Goal: Feedback & Contribution: Contribute content

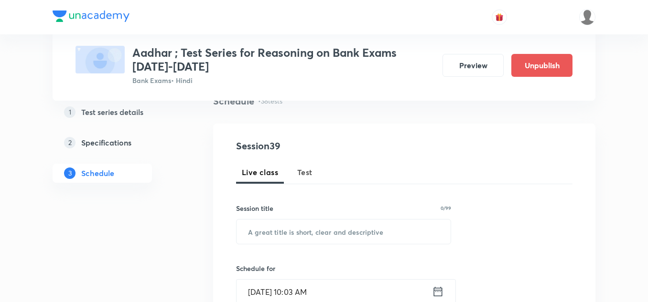
scroll to position [96, 0]
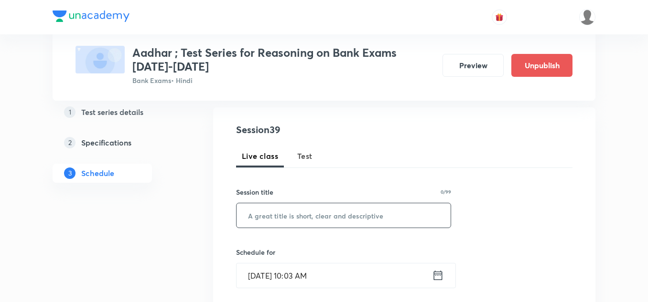
click at [278, 217] on input "text" at bounding box center [343, 216] width 214 height 24
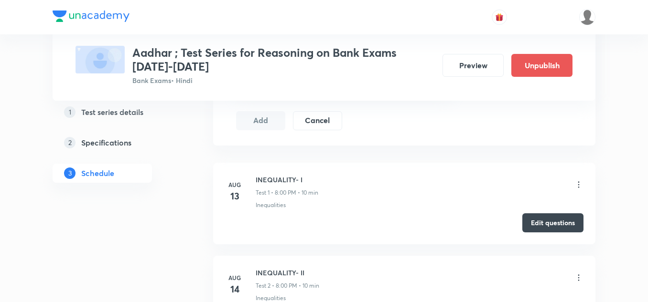
scroll to position [430, 0]
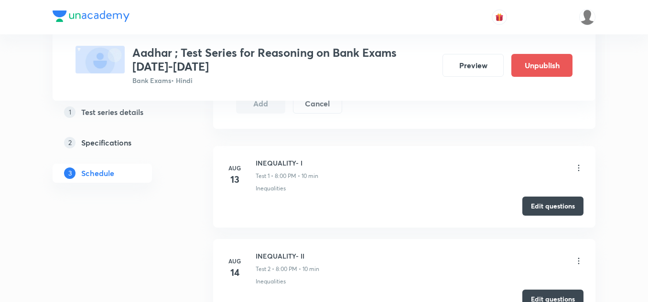
click at [577, 166] on icon at bounding box center [579, 168] width 10 height 10
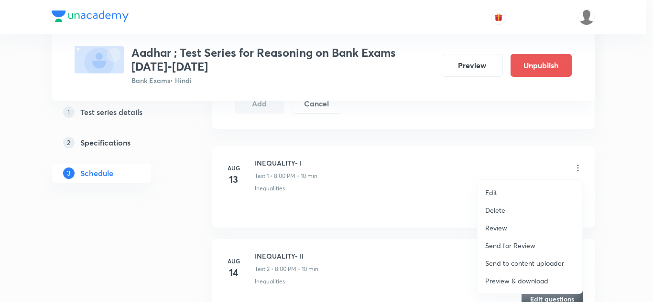
click at [492, 193] on p "Edit" at bounding box center [491, 193] width 12 height 10
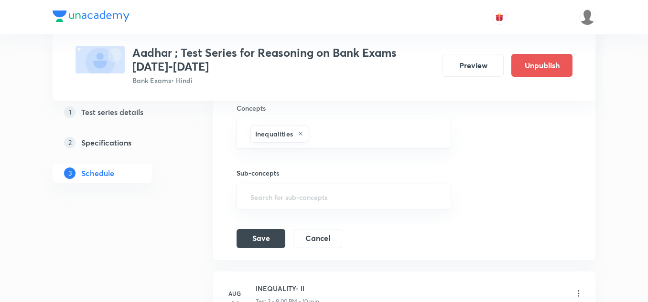
scroll to position [382, 0]
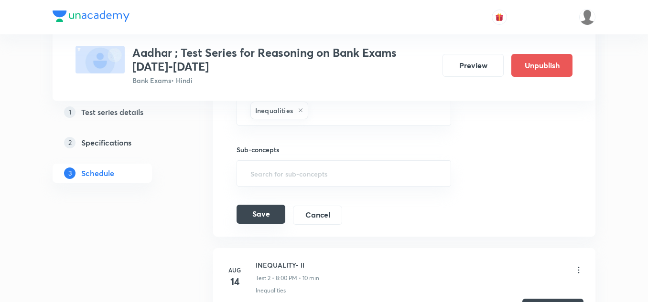
click at [257, 210] on button "Save" at bounding box center [260, 214] width 49 height 19
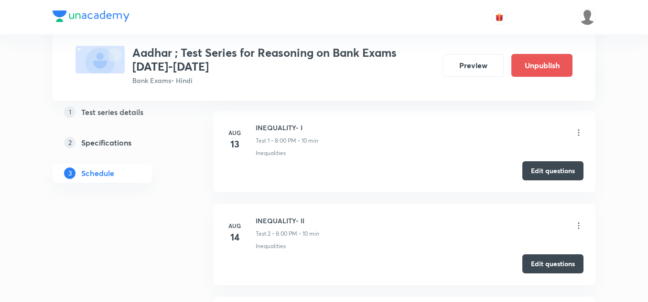
scroll to position [0, 0]
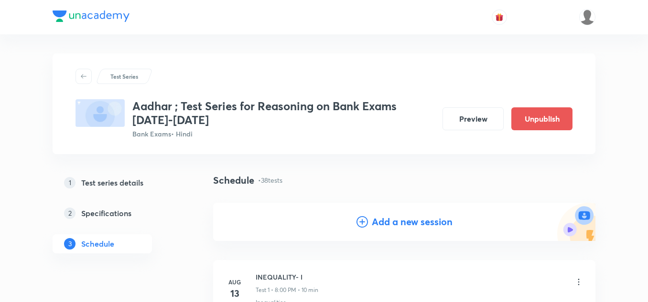
click at [379, 220] on h4 "Add a new session" at bounding box center [412, 222] width 81 height 14
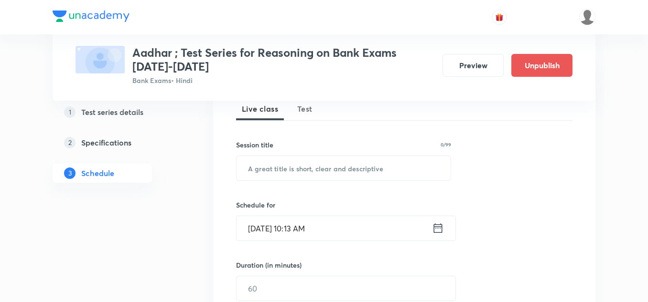
scroll to position [143, 0]
click at [275, 174] on input "text" at bounding box center [343, 168] width 214 height 24
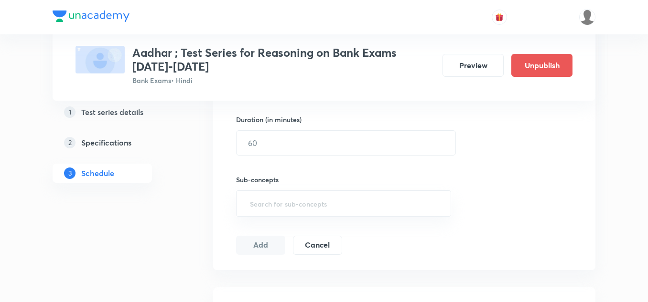
scroll to position [334, 0]
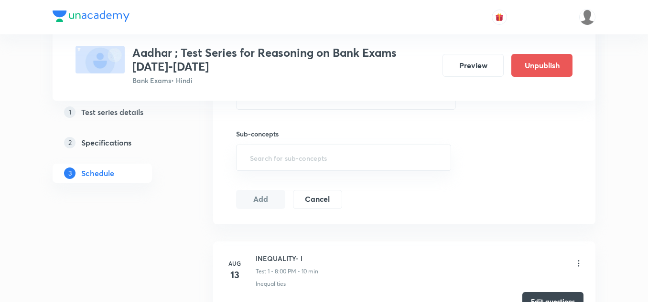
type input "Syllogism I"
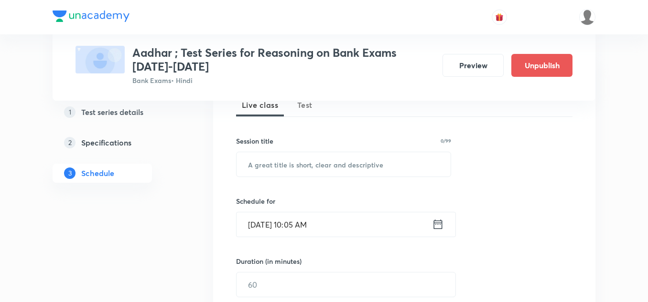
scroll to position [143, 0]
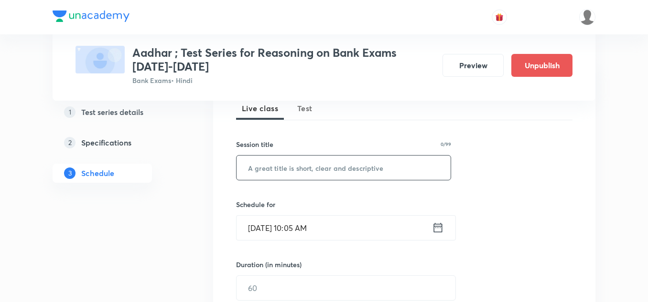
click at [268, 165] on input "text" at bounding box center [343, 168] width 214 height 24
click at [300, 108] on span "Test" at bounding box center [304, 108] width 15 height 11
click at [289, 162] on input "text" at bounding box center [343, 168] width 214 height 24
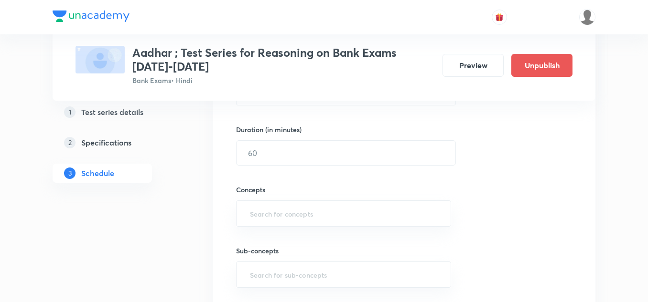
scroll to position [287, 0]
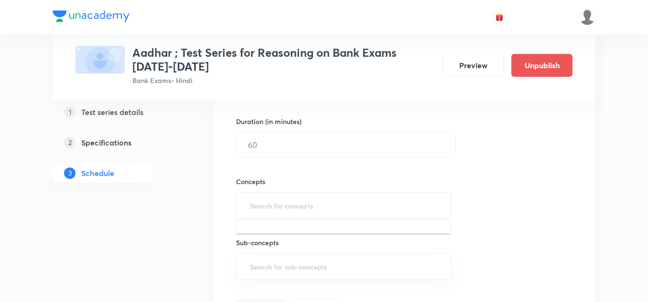
click at [308, 206] on input "text" at bounding box center [343, 206] width 191 height 18
type input "v"
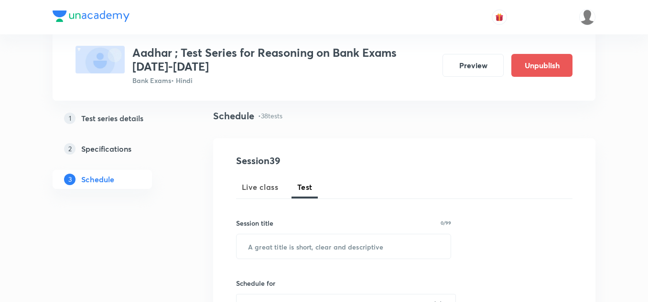
scroll to position [48, 0]
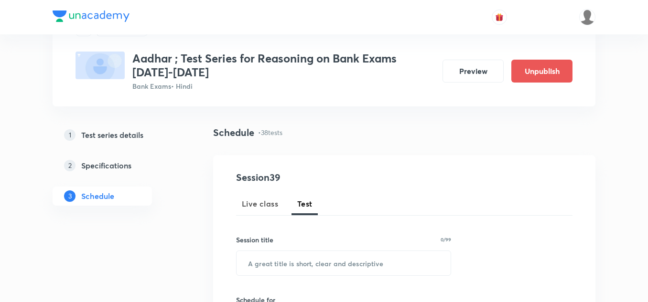
click at [181, 157] on link "2 Specifications" at bounding box center [118, 165] width 130 height 19
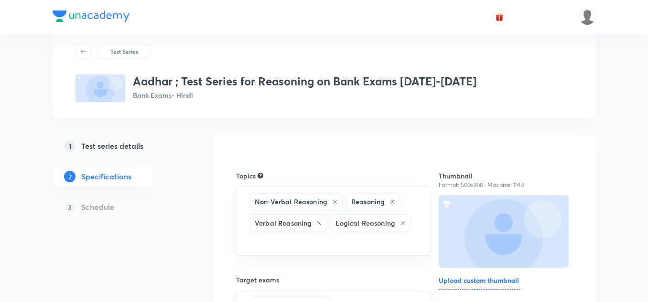
scroll to position [48, 0]
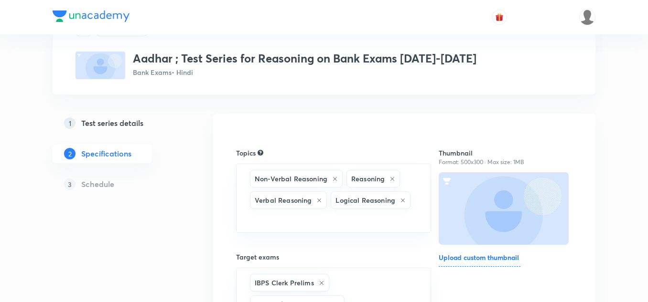
click at [94, 181] on h5 "Schedule" at bounding box center [97, 184] width 33 height 11
click at [107, 185] on h5 "Schedule" at bounding box center [97, 184] width 33 height 11
click at [99, 187] on h5 "Schedule" at bounding box center [97, 184] width 33 height 11
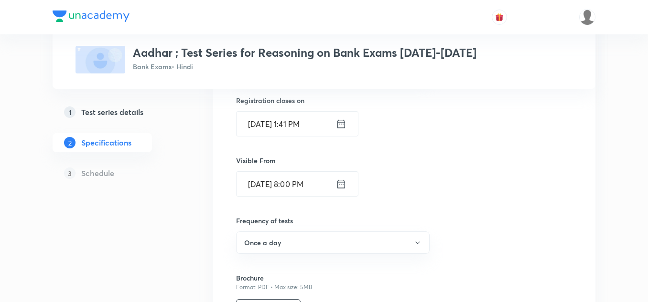
scroll to position [334, 0]
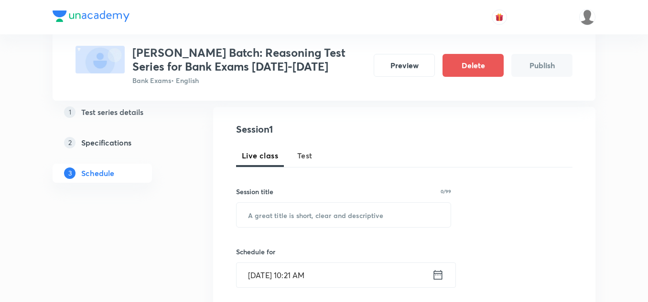
scroll to position [96, 0]
click at [306, 155] on span "Test" at bounding box center [304, 155] width 15 height 11
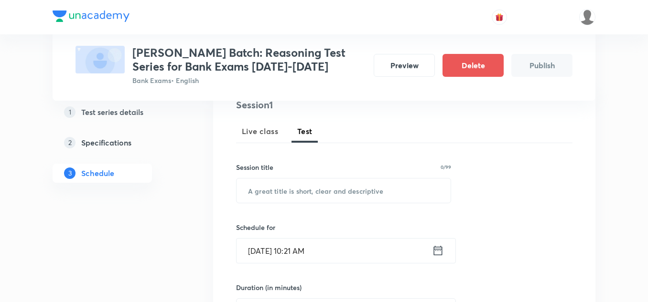
scroll to position [143, 0]
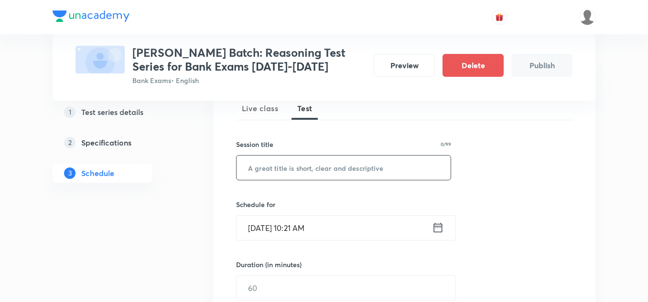
click at [315, 165] on input "text" at bounding box center [343, 168] width 214 height 24
click at [260, 165] on input "text" at bounding box center [343, 168] width 214 height 24
click at [311, 169] on input "Data Sufficiency" at bounding box center [343, 168] width 214 height 24
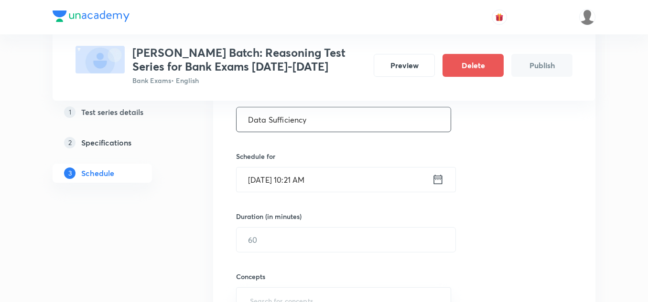
scroll to position [191, 0]
type input "Data Sufficiency"
click at [435, 177] on icon at bounding box center [438, 180] width 9 height 10
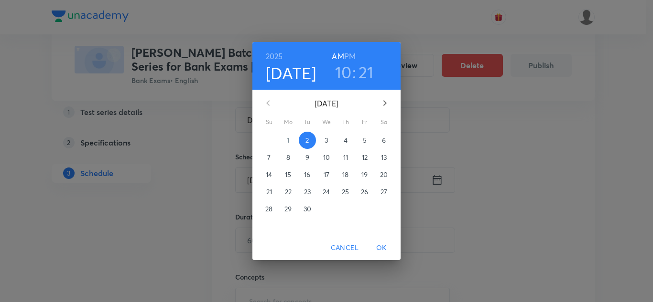
click at [359, 78] on h3 "21" at bounding box center [365, 72] width 15 height 20
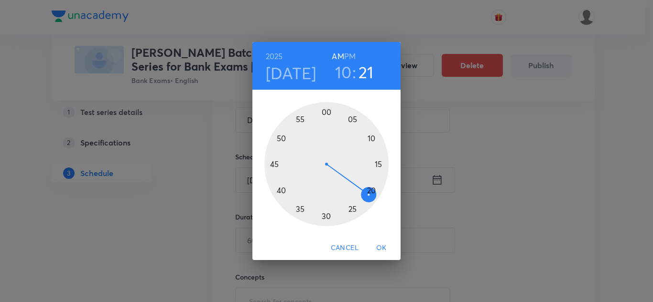
click at [343, 73] on h3 "10" at bounding box center [343, 72] width 17 height 20
click at [354, 119] on div at bounding box center [326, 164] width 124 height 124
click at [352, 58] on h6 "PM" at bounding box center [349, 56] width 11 height 13
click at [379, 162] on div at bounding box center [326, 164] width 124 height 124
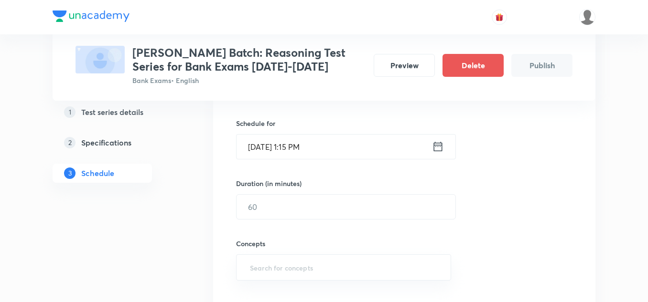
scroll to position [239, 0]
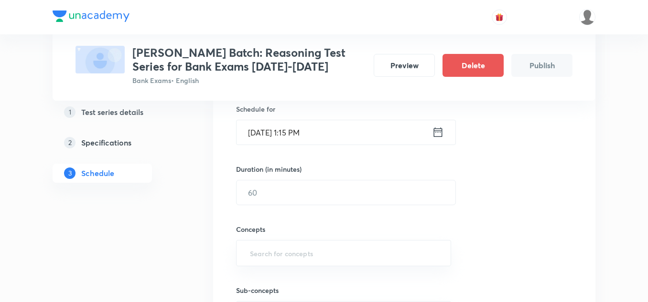
click at [437, 134] on icon at bounding box center [438, 132] width 12 height 13
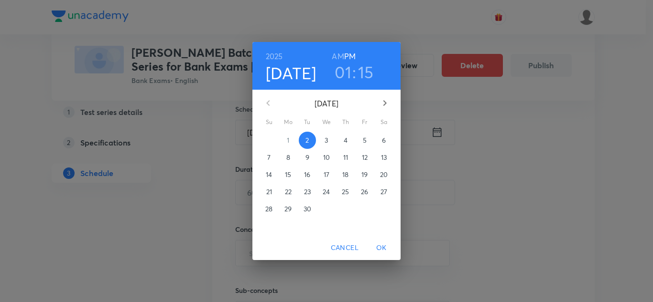
click at [346, 74] on h3 "01" at bounding box center [342, 72] width 17 height 20
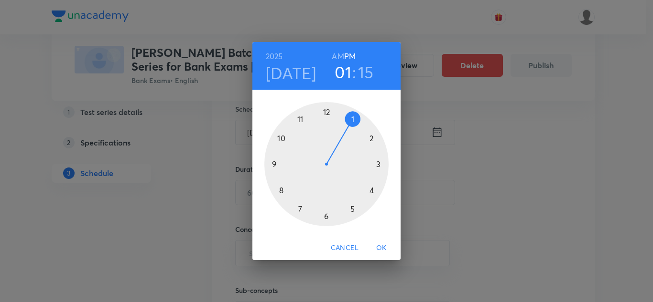
click at [371, 139] on div at bounding box center [326, 164] width 124 height 124
click at [440, 187] on div "2025 Sep 2 02 : 15 AM PM 00 05 10 15 20 25 30 35 40 45 50 55 Cancel OK" at bounding box center [326, 151] width 653 height 302
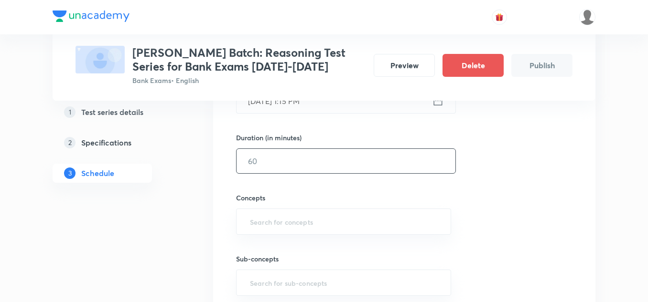
scroll to position [287, 0]
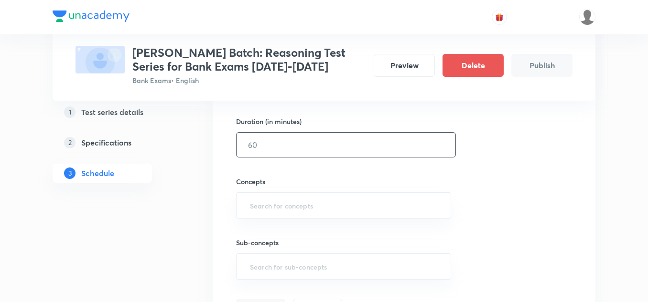
click at [272, 146] on input "text" at bounding box center [345, 145] width 219 height 24
type input "10"
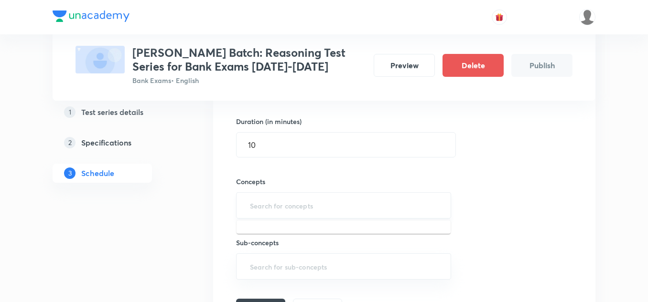
click at [282, 211] on input "text" at bounding box center [343, 206] width 191 height 18
type input "V"
click at [289, 208] on input "text" at bounding box center [343, 206] width 191 height 18
type input "V"
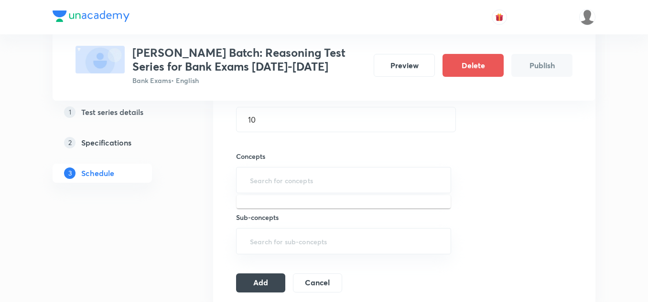
scroll to position [334, 0]
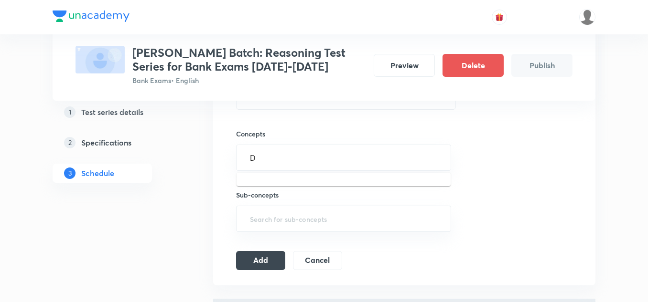
type input "Da"
click at [274, 184] on li "Data Sufficiency" at bounding box center [343, 185] width 214 height 17
click at [265, 220] on input "text" at bounding box center [343, 223] width 191 height 18
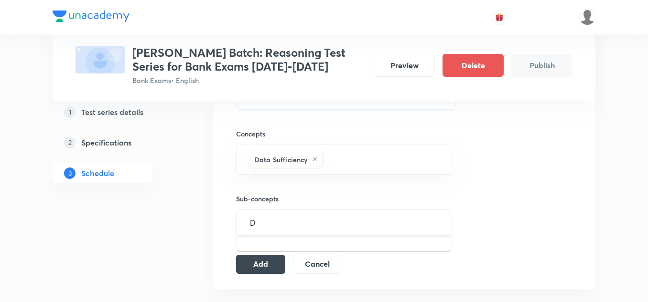
type input "Da"
click at [271, 249] on li "Data Sufficiency" at bounding box center [343, 250] width 214 height 17
click at [264, 265] on button "Add" at bounding box center [260, 267] width 49 height 19
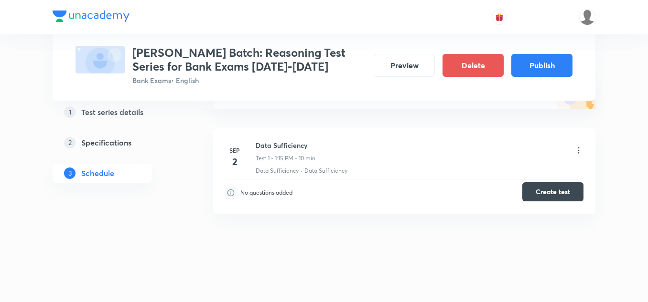
click at [547, 189] on button "Create test" at bounding box center [552, 191] width 61 height 19
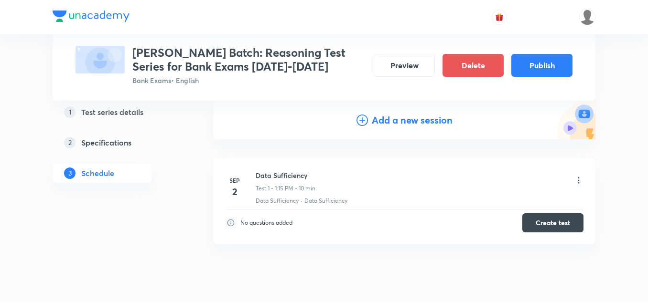
scroll to position [86, 0]
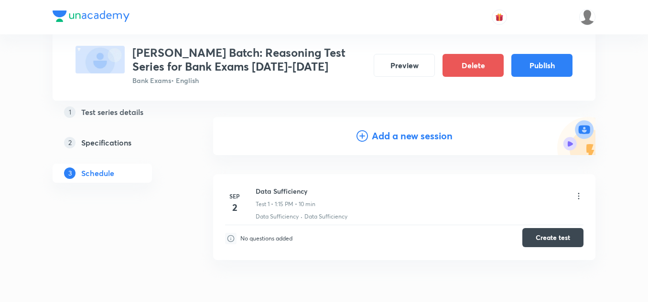
click at [549, 237] on button "Create test" at bounding box center [552, 237] width 61 height 19
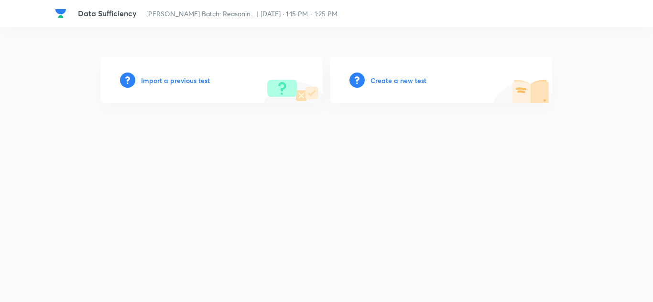
click at [382, 77] on h6 "Create a new test" at bounding box center [398, 80] width 56 height 10
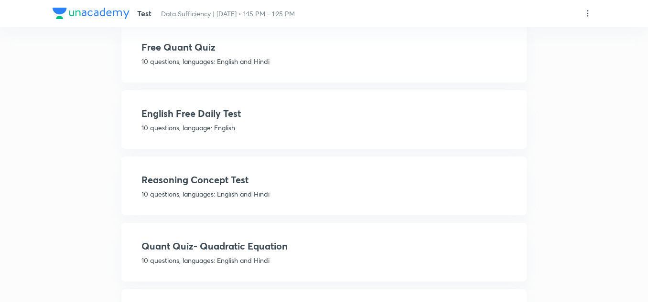
scroll to position [621, 0]
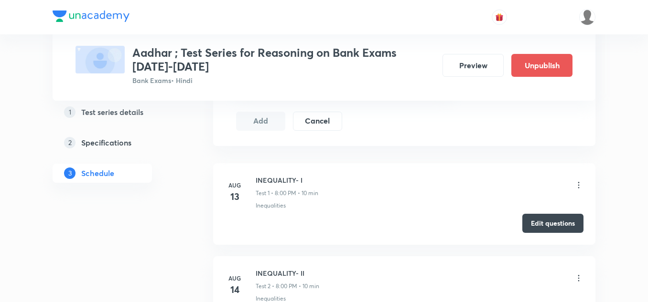
scroll to position [478, 0]
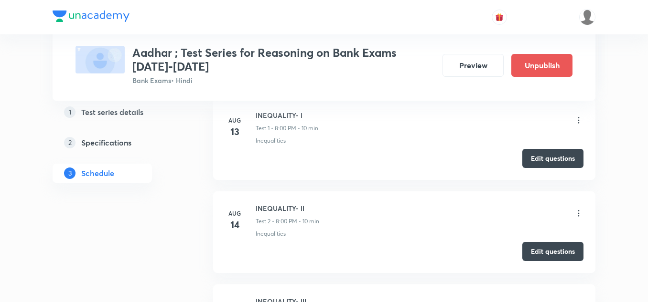
click at [577, 118] on icon at bounding box center [579, 121] width 10 height 10
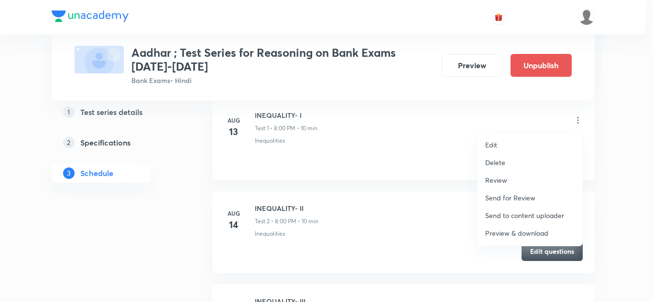
click at [490, 144] on p "Edit" at bounding box center [491, 145] width 12 height 10
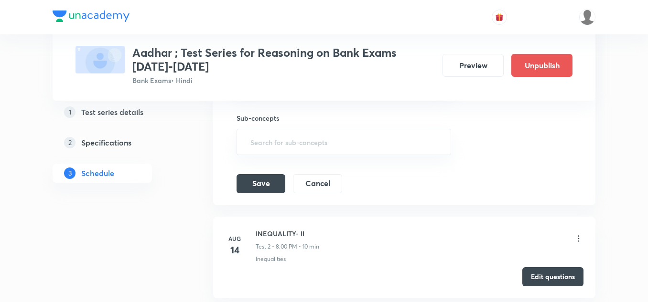
scroll to position [430, 0]
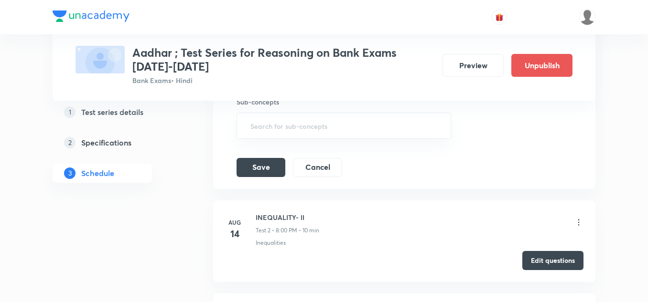
click at [577, 220] on icon at bounding box center [579, 223] width 10 height 10
click at [578, 220] on icon at bounding box center [579, 223] width 10 height 10
click at [580, 221] on icon at bounding box center [579, 223] width 10 height 10
click at [579, 222] on icon at bounding box center [579, 223] width 10 height 10
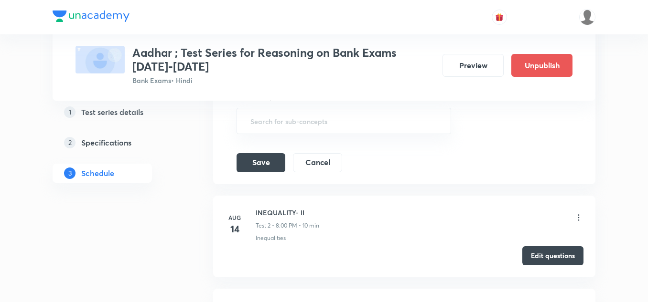
scroll to position [525, 0]
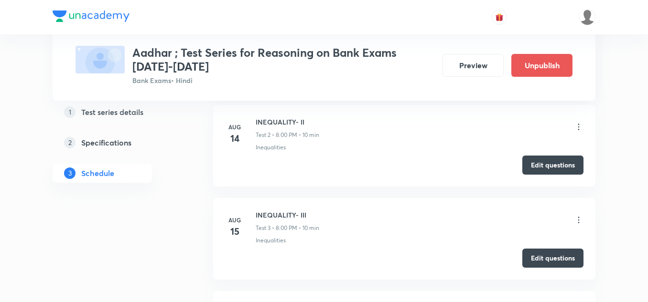
click at [579, 224] on icon at bounding box center [579, 220] width 10 height 10
click at [578, 220] on icon at bounding box center [579, 220] width 10 height 10
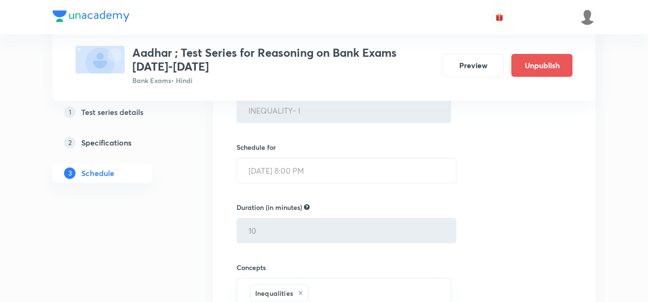
scroll to position [382, 0]
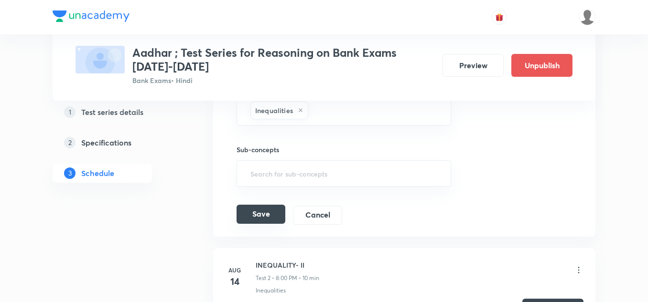
click at [262, 215] on button "Save" at bounding box center [260, 214] width 49 height 19
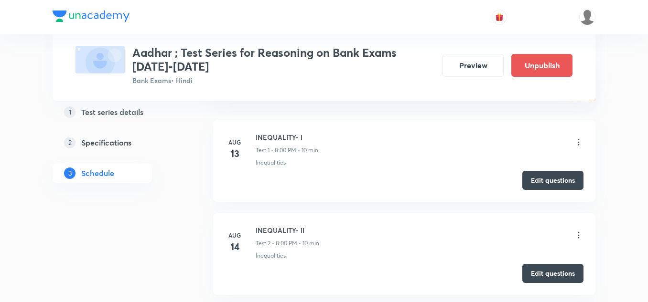
scroll to position [143, 0]
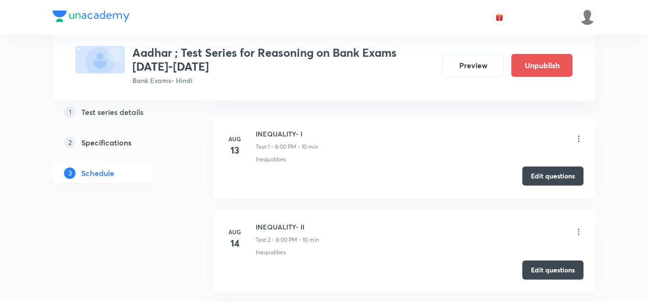
click at [558, 172] on button "Edit questions" at bounding box center [552, 176] width 61 height 19
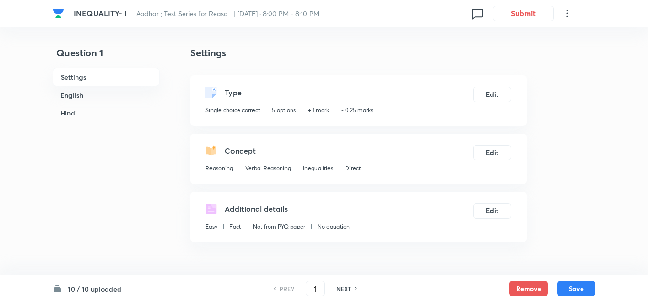
checkbox input "true"
click at [568, 16] on icon at bounding box center [566, 13] width 11 height 11
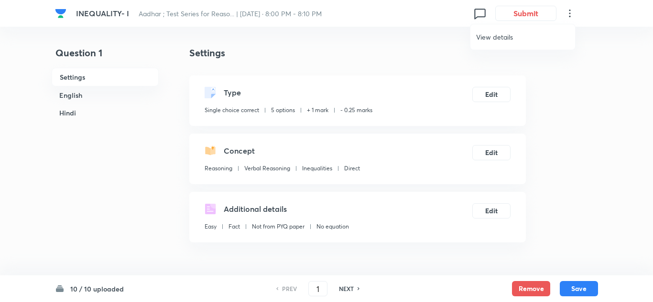
click at [504, 35] on span "View details" at bounding box center [522, 37] width 93 height 10
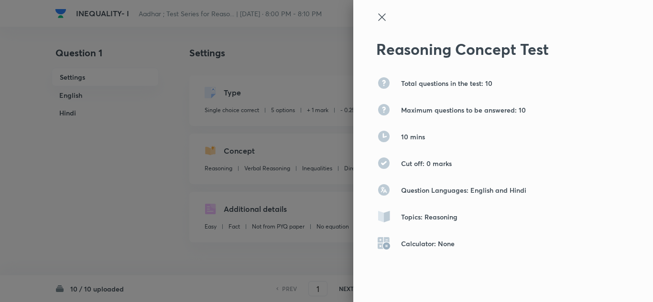
click at [378, 18] on icon at bounding box center [381, 16] width 7 height 7
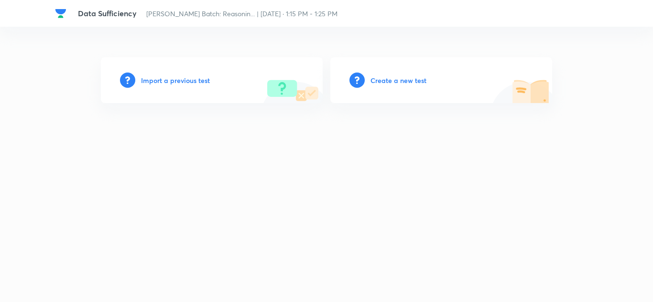
click at [402, 79] on h6 "Create a new test" at bounding box center [398, 80] width 56 height 10
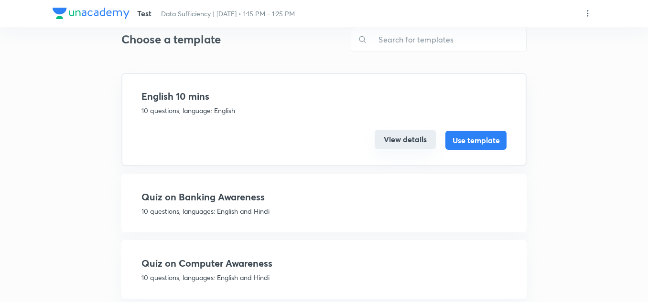
scroll to position [48, 0]
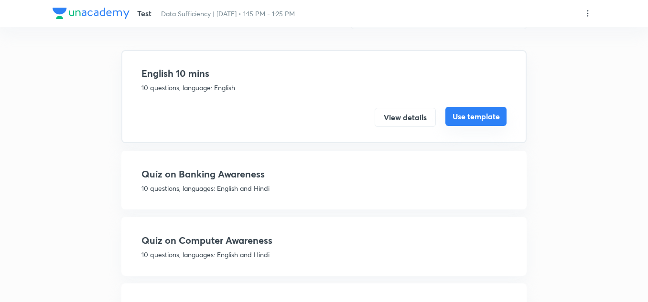
click at [466, 117] on button "Use template" at bounding box center [475, 116] width 61 height 19
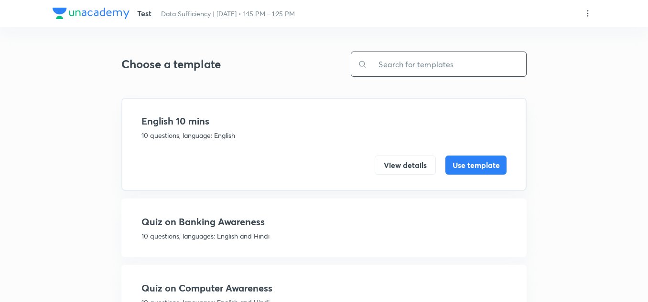
click at [414, 66] on input "text" at bounding box center [446, 64] width 159 height 24
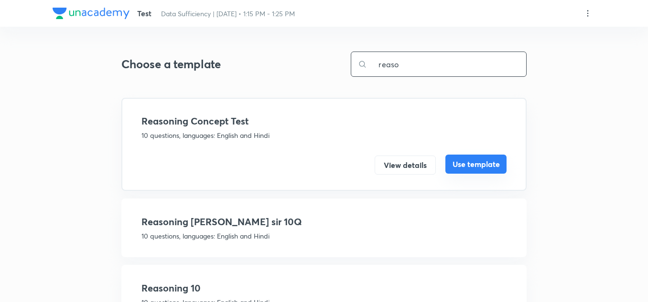
type input "reaso"
click at [459, 161] on button "Use template" at bounding box center [475, 164] width 61 height 19
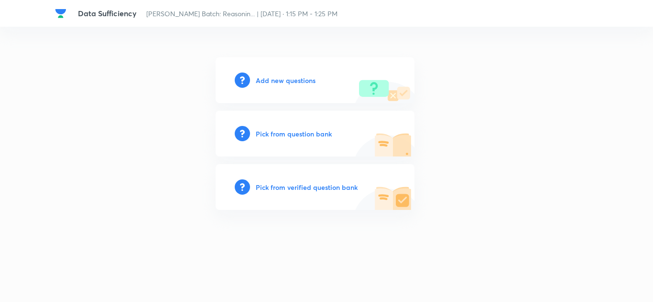
click at [308, 82] on h6 "Add new questions" at bounding box center [286, 80] width 60 height 10
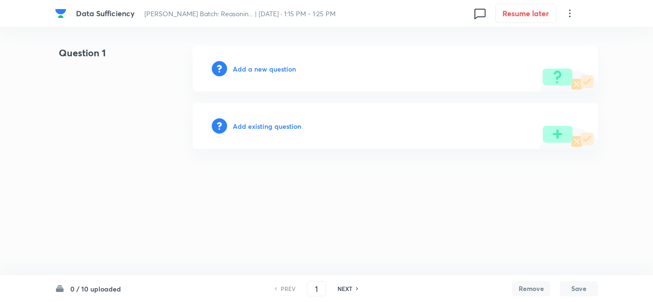
click at [251, 68] on h6 "Add a new question" at bounding box center [264, 69] width 63 height 10
click at [251, 68] on h6 "Choose a question type" at bounding box center [270, 69] width 74 height 10
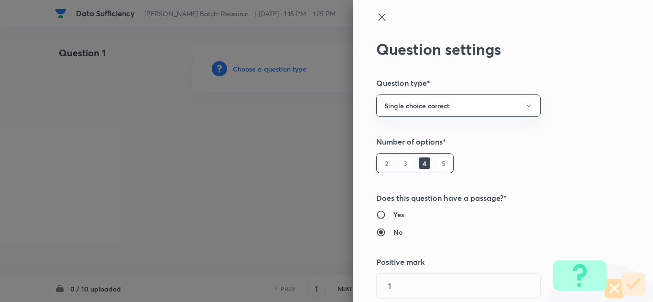
click at [376, 16] on icon at bounding box center [381, 16] width 11 height 11
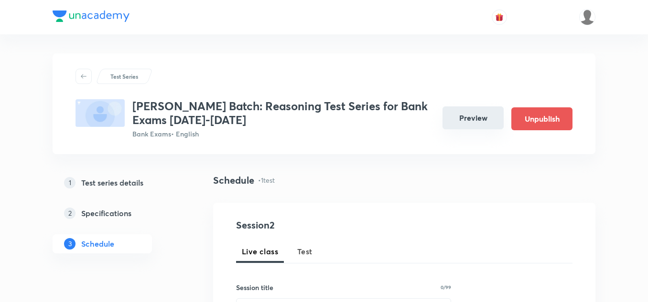
click at [465, 120] on button "Preview" at bounding box center [472, 118] width 61 height 23
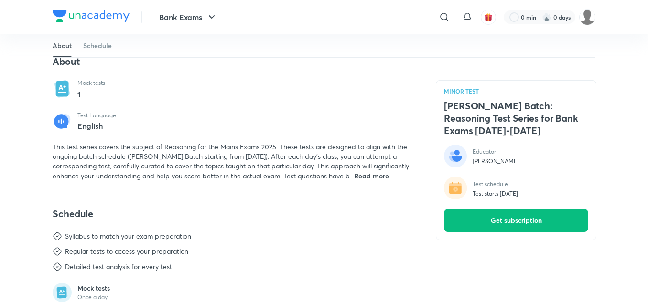
scroll to position [334, 0]
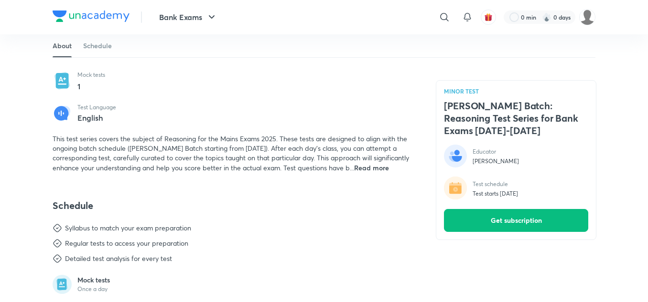
click at [389, 170] on span "Read more" at bounding box center [371, 167] width 35 height 9
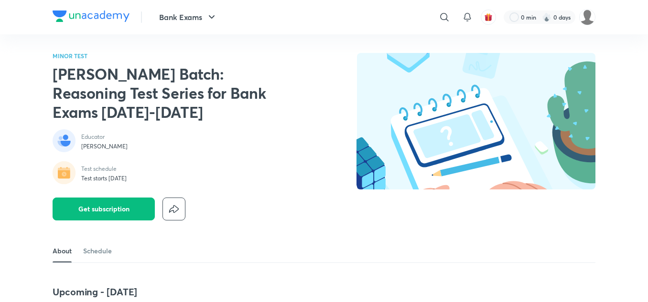
scroll to position [0, 0]
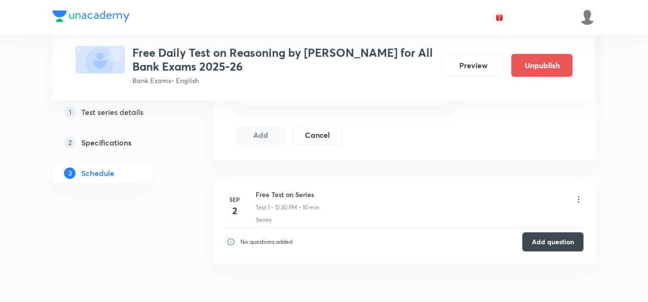
scroll to position [382, 0]
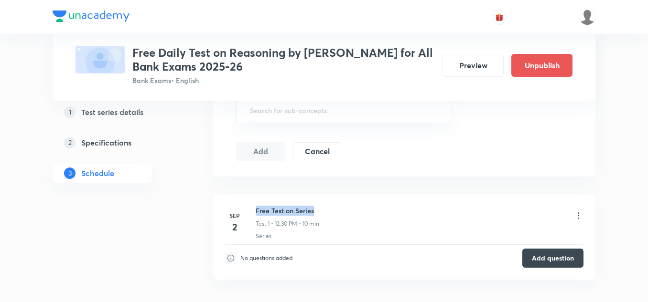
drag, startPoint x: 315, startPoint y: 209, endPoint x: 256, endPoint y: 212, distance: 59.3
click at [256, 212] on h6 "Free Test on Series" at bounding box center [288, 211] width 64 height 10
copy h6 "Free Test on Series"
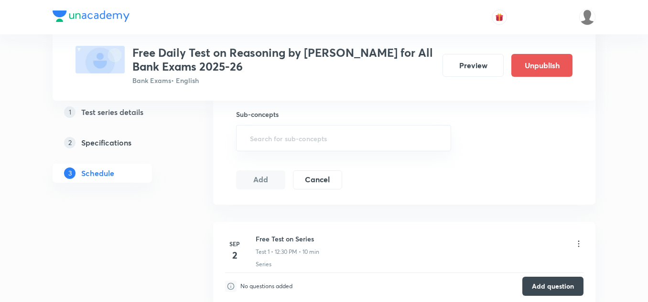
click at [192, 241] on div "Test Series Free Daily Test on Reasoning by Puneet Sharma for All Bank Exams 20…" at bounding box center [324, 40] width 543 height 681
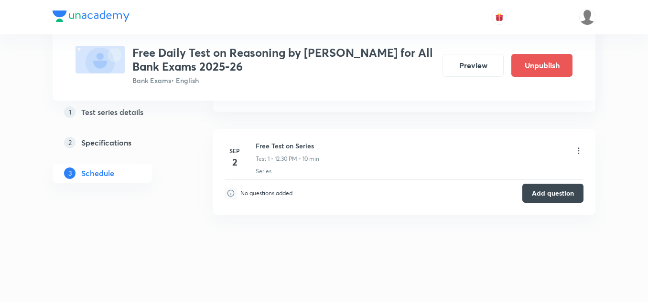
scroll to position [450, 0]
click at [550, 191] on button "Add question" at bounding box center [552, 190] width 61 height 19
click at [543, 186] on button "Add question" at bounding box center [552, 190] width 61 height 19
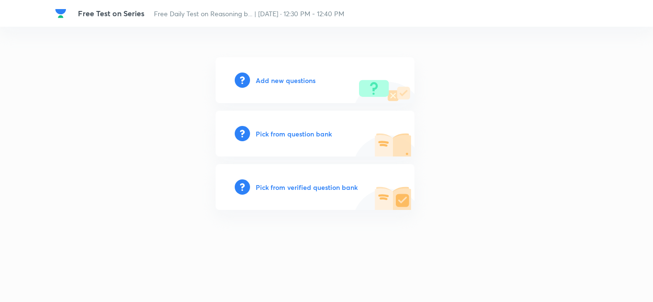
click at [284, 82] on h6 "Add new questions" at bounding box center [286, 80] width 60 height 10
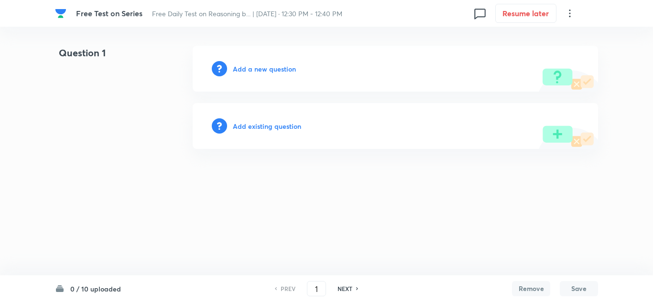
click at [268, 68] on h6 "Add a new question" at bounding box center [264, 69] width 63 height 10
click at [268, 68] on h6 "Choose a question type" at bounding box center [270, 69] width 74 height 10
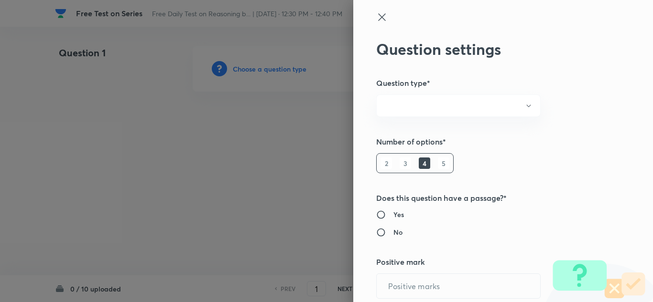
radio input "true"
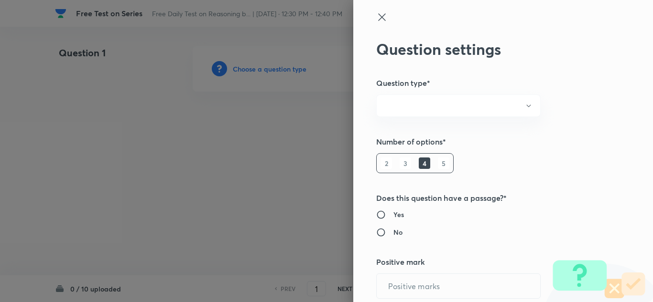
radio input "true"
type input "1"
type input "0"
click at [438, 161] on h6 "5" at bounding box center [443, 163] width 11 height 11
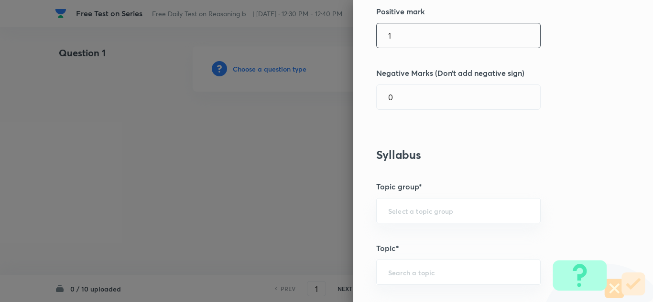
scroll to position [287, 0]
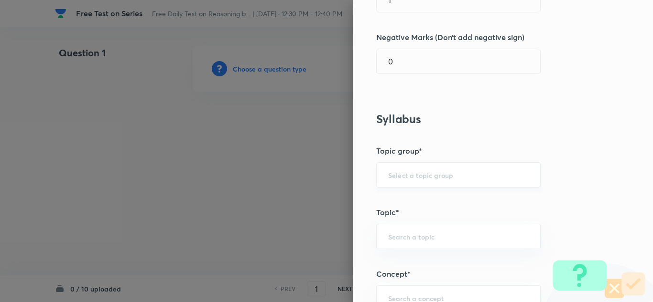
click at [399, 182] on div "​" at bounding box center [458, 174] width 164 height 25
click at [397, 201] on li "Reasoning" at bounding box center [450, 201] width 163 height 17
type input "Reasoning"
click at [396, 233] on input "text" at bounding box center [458, 236] width 140 height 9
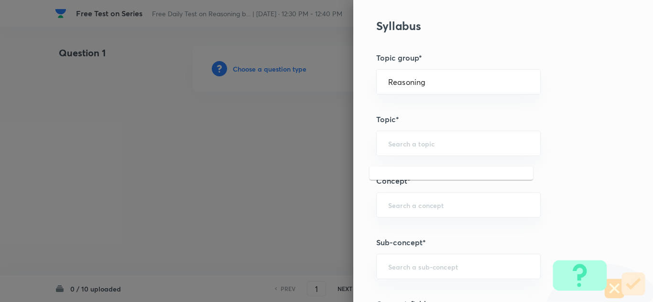
scroll to position [382, 0]
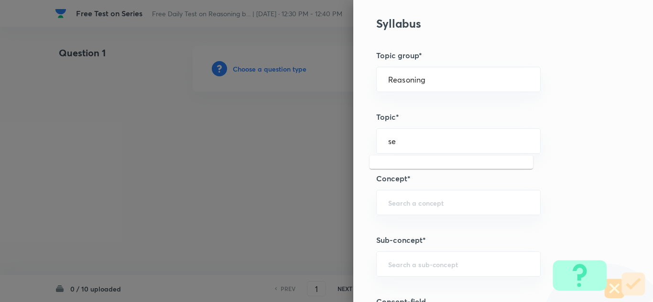
type input "s"
click at [492, 195] on div "​" at bounding box center [458, 202] width 164 height 25
type input "Series"
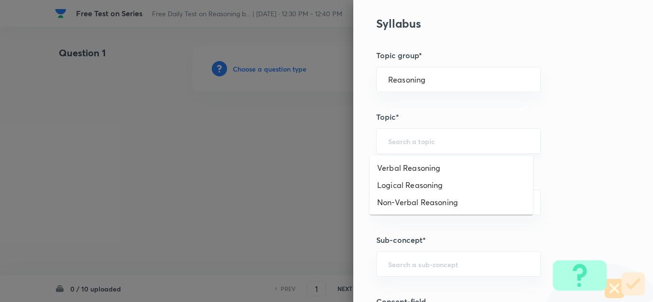
click at [398, 140] on input "text" at bounding box center [458, 141] width 140 height 9
click at [398, 170] on li "Verbal Reasoning" at bounding box center [450, 168] width 163 height 17
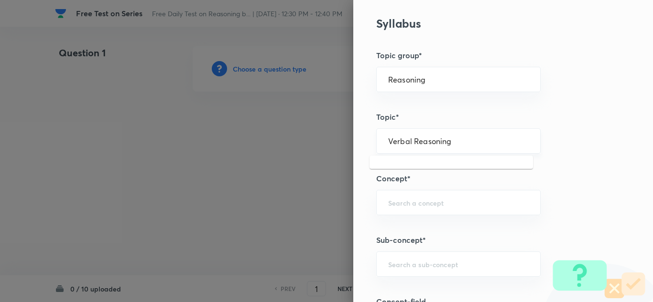
click at [445, 142] on input "Verbal Reasoning" at bounding box center [458, 141] width 140 height 9
click at [471, 188] on div "Question settings Question type* Single choice correct Number of options* 2 3 4…" at bounding box center [503, 151] width 300 height 302
click at [450, 145] on input "Verbal Reasoning" at bounding box center [458, 141] width 140 height 9
click at [461, 144] on input "Verbal Reasoning" at bounding box center [458, 141] width 140 height 9
click at [431, 186] on li "Non-Verbal Reasoning" at bounding box center [450, 185] width 163 height 17
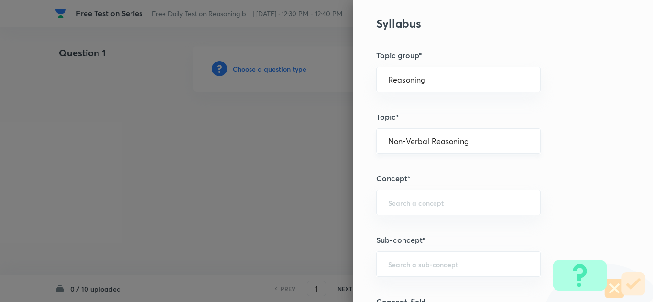
click at [472, 140] on input "Non-Verbal Reasoning" at bounding box center [458, 141] width 140 height 9
click at [470, 140] on input "Non-Verbal Reasoning" at bounding box center [458, 141] width 140 height 9
type input "N"
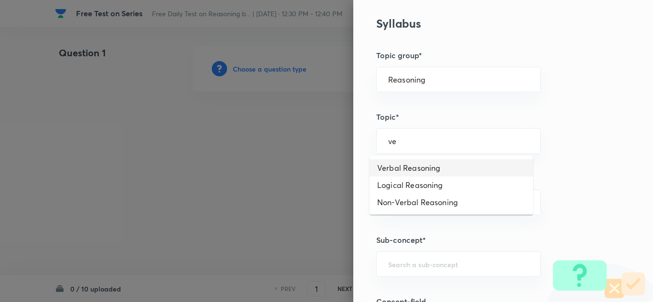
click at [415, 167] on li "Verbal Reasoning" at bounding box center [450, 168] width 163 height 17
type input "Verbal Reasoning"
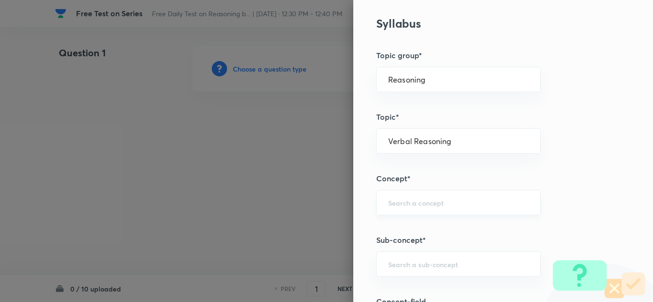
click at [410, 206] on input "text" at bounding box center [458, 202] width 140 height 9
click at [395, 226] on li "Series" at bounding box center [450, 229] width 163 height 17
type input "Series"
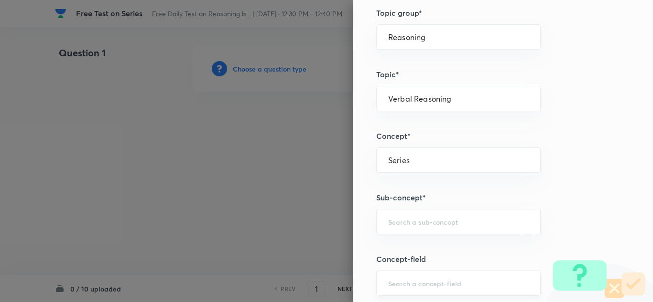
scroll to position [478, 0]
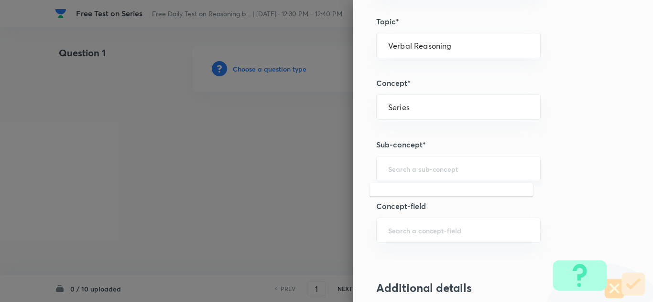
click at [413, 172] on input "text" at bounding box center [458, 168] width 140 height 9
click at [411, 192] on li "Alphabet Series" at bounding box center [450, 195] width 163 height 17
type input "Alphabet Series"
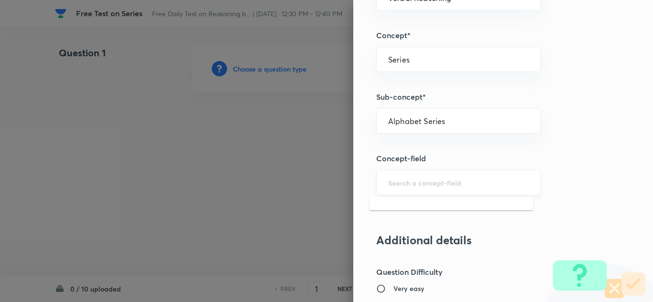
click at [403, 179] on input "text" at bounding box center [458, 182] width 140 height 9
type input "a"
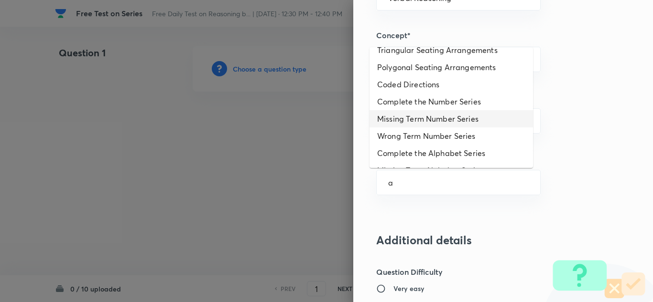
scroll to position [143, 0]
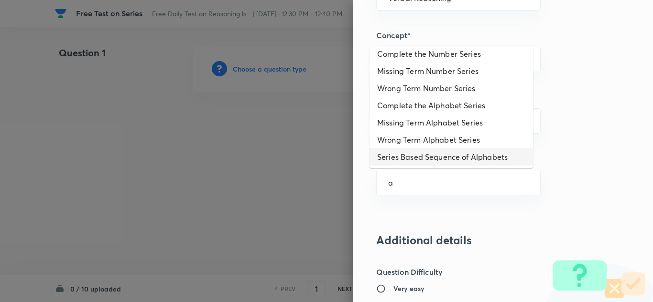
click at [416, 159] on li "Series Based Sequence of Alphabets" at bounding box center [450, 157] width 163 height 17
type input "Series Based Sequence of Alphabets"
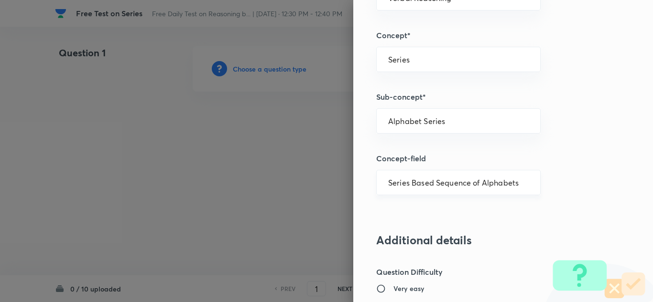
type input "Arrangement and Pattern"
type input "Random Sequence of Alphabets"
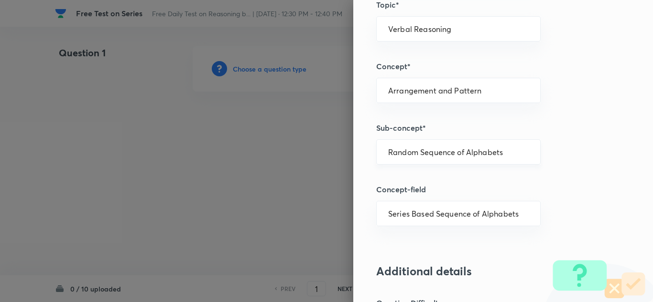
scroll to position [478, 0]
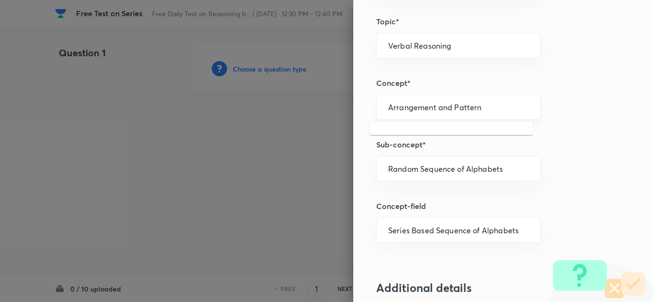
click at [475, 105] on input "Arrangement and Pattern" at bounding box center [458, 107] width 140 height 9
click at [480, 139] on h5 "Sub-concept*" at bounding box center [487, 144] width 222 height 11
click at [479, 111] on input "Arrangement and Pattern" at bounding box center [458, 107] width 140 height 9
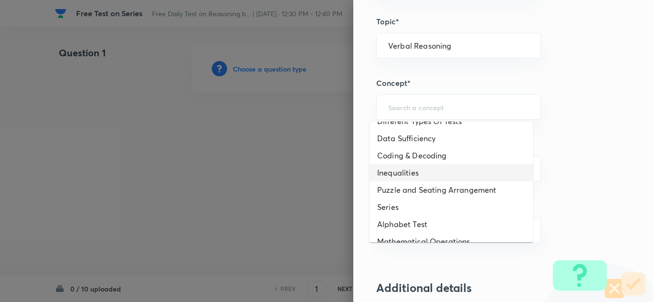
scroll to position [48, 0]
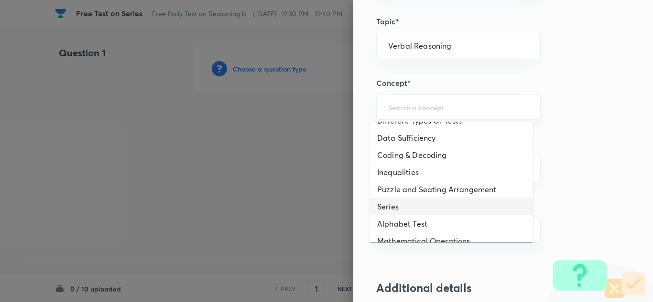
click at [401, 204] on li "Series" at bounding box center [450, 206] width 163 height 17
type input "Series"
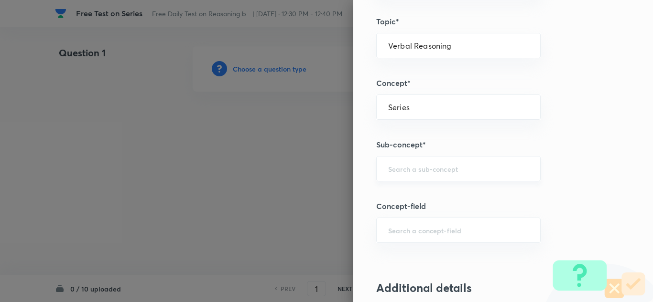
click at [415, 168] on input "text" at bounding box center [458, 168] width 140 height 9
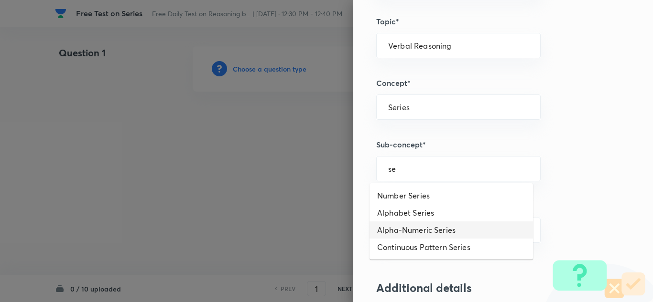
click at [408, 226] on li "Alpha-Numeric Series" at bounding box center [450, 230] width 163 height 17
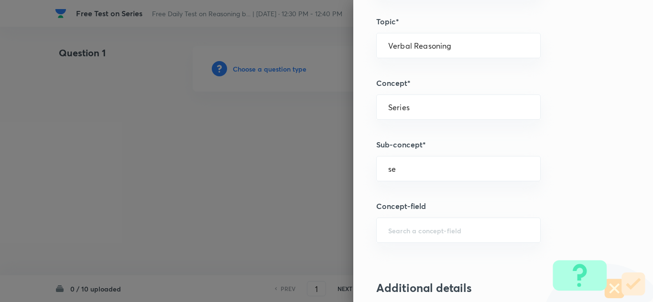
type input "Alpha-Numeric Series"
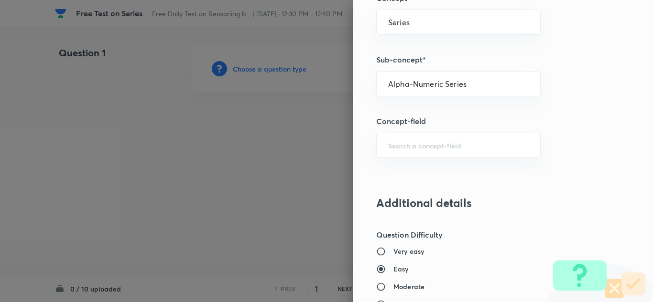
scroll to position [573, 0]
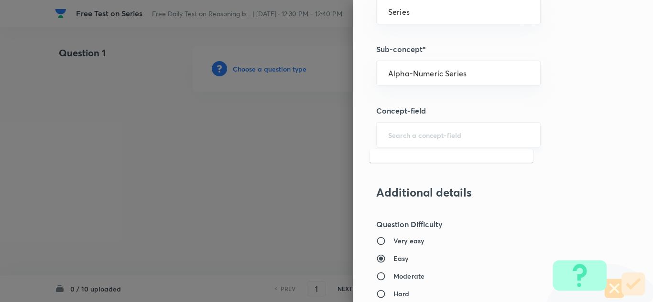
click at [393, 133] on input "text" at bounding box center [458, 134] width 140 height 9
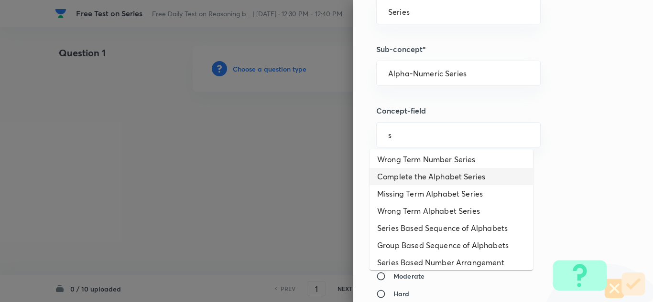
scroll to position [191, 0]
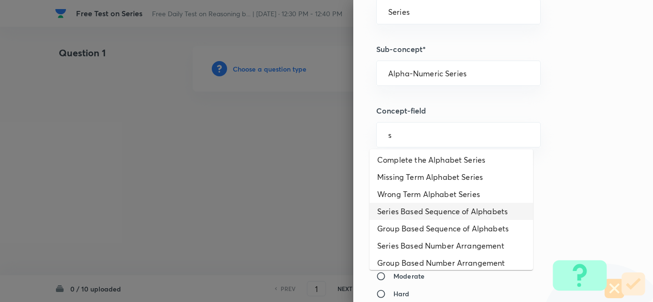
click at [424, 206] on li "Series Based Sequence of Alphabets" at bounding box center [450, 211] width 163 height 17
type input "Series Based Sequence of Alphabets"
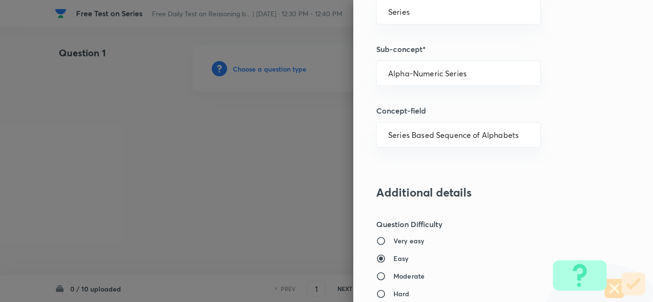
type input "Arrangement and Pattern"
type input "Random Sequence of Alphabets"
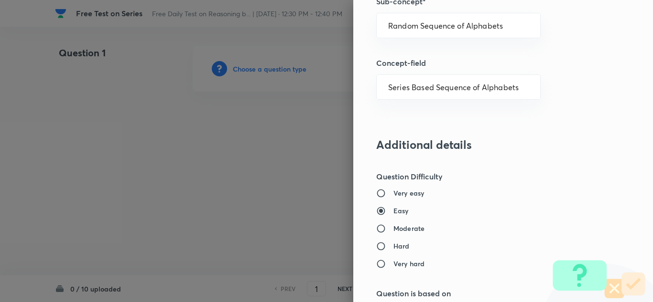
scroll to position [669, 0]
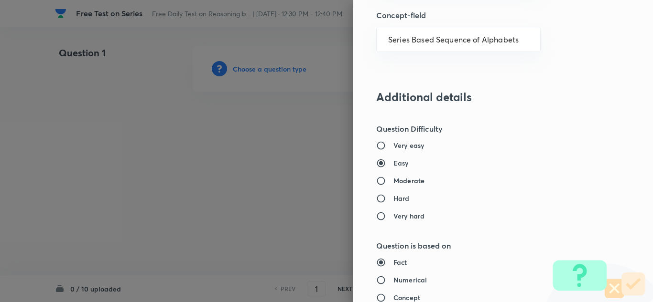
click at [376, 179] on input "Moderate" at bounding box center [384, 181] width 17 height 10
radio input "true"
radio input "false"
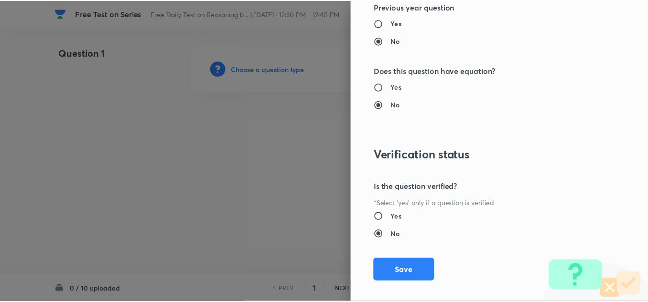
scroll to position [1000, 0]
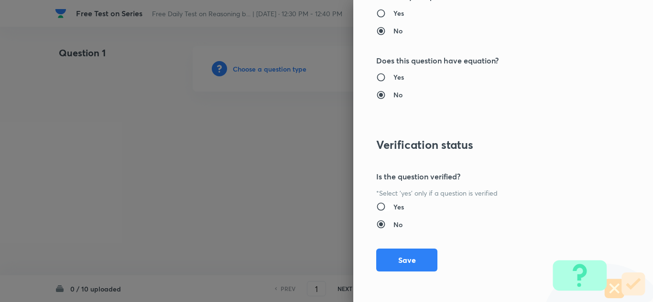
click at [376, 206] on input "Yes" at bounding box center [384, 207] width 17 height 10
radio input "true"
radio input "false"
click at [392, 256] on button "Save" at bounding box center [406, 259] width 61 height 23
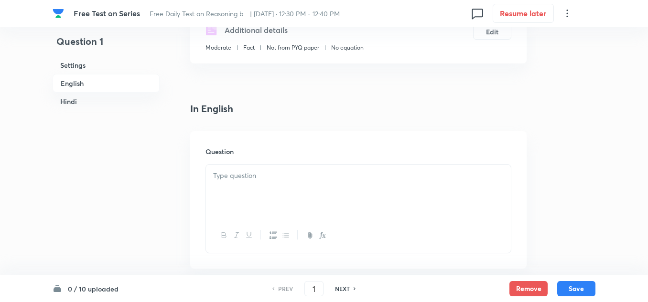
scroll to position [191, 0]
click at [223, 177] on p at bounding box center [358, 176] width 290 height 11
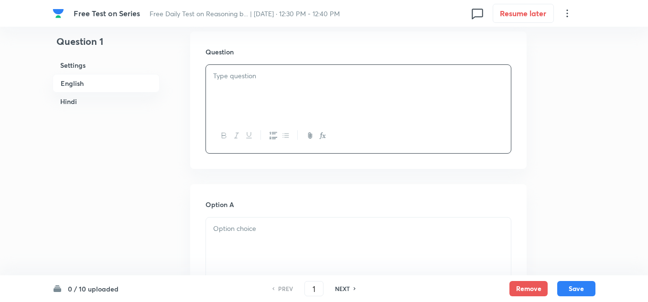
scroll to position [287, 0]
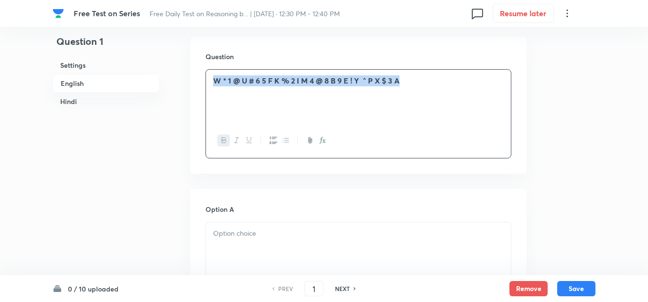
drag, startPoint x: 407, startPoint y: 79, endPoint x: 215, endPoint y: 83, distance: 191.6
click at [215, 83] on p "W * 1 @ U # 6 5 F K % 2 I M 4 @ 8 B 9 E ! Y ^ P X $ 3 A" at bounding box center [358, 80] width 290 height 11
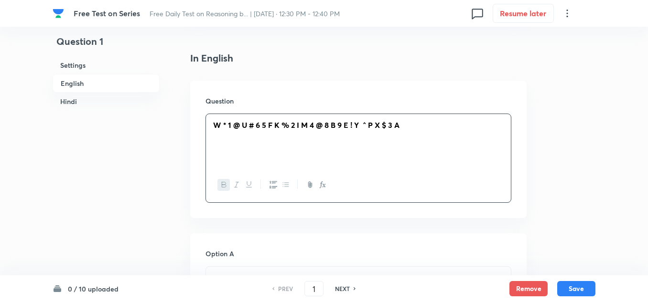
scroll to position [239, 0]
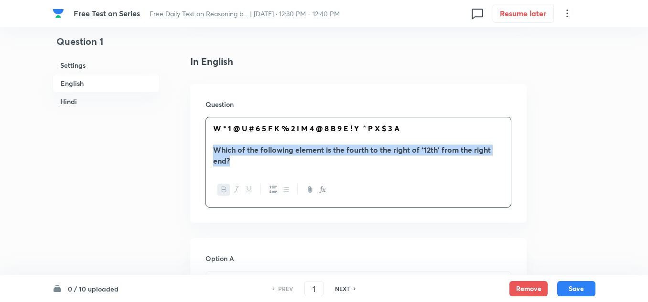
drag, startPoint x: 236, startPoint y: 158, endPoint x: 214, endPoint y: 150, distance: 23.9
click at [214, 150] on p "Which of the following element is the fourth to the right of ‘12th' from the ri…" at bounding box center [358, 155] width 290 height 21
copy strong "Which of the following element is the fourth to the right of ‘12th' from the ri…"
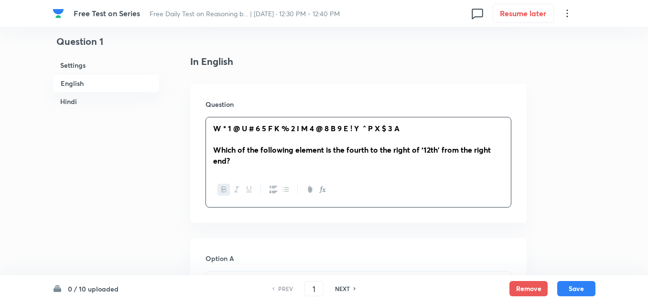
click at [511, 158] on div "Question W * 1 @ U # 6 5 F K % 2 I M 4 @ 8 B 9 E ! Y ^ P X $ 3 A Which of the f…" at bounding box center [358, 153] width 336 height 139
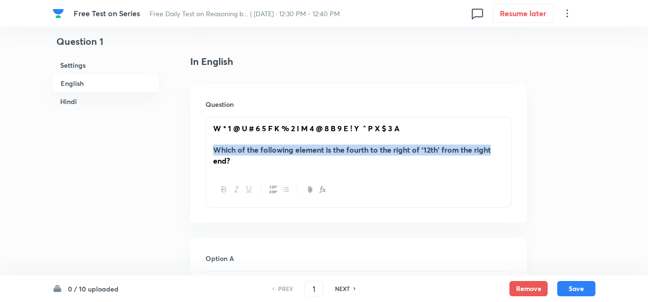
drag, startPoint x: 494, startPoint y: 149, endPoint x: 217, endPoint y: 155, distance: 277.1
click at [217, 155] on p "Which of the following element is the fourth to the right of ‘12th' from the ri…" at bounding box center [358, 155] width 290 height 21
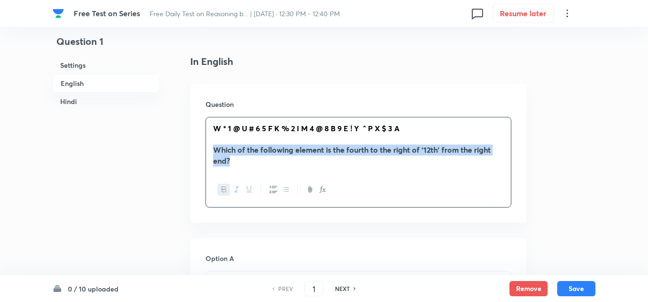
drag, startPoint x: 240, startPoint y: 161, endPoint x: 213, endPoint y: 150, distance: 28.6
click at [213, 150] on p "Which of the following element is the fourth to the right of ‘12th' from the ri…" at bounding box center [358, 155] width 290 height 21
drag, startPoint x: 238, startPoint y: 165, endPoint x: 211, endPoint y: 148, distance: 32.2
click at [211, 148] on div "W * 1 @ U # 6 5 F K % 2 I M 4 @ 8 B 9 E ! Y ^ P X $ 3 A Which of the following …" at bounding box center [358, 145] width 305 height 55
click at [223, 189] on icon "button" at bounding box center [224, 190] width 8 height 8
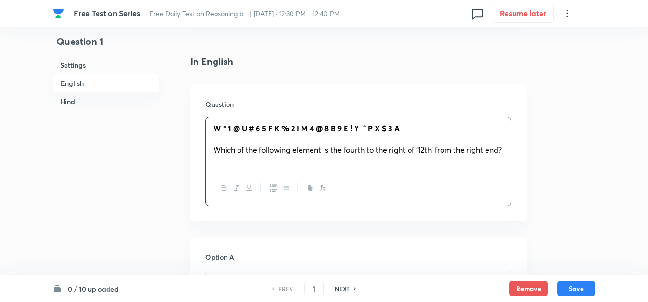
click at [250, 168] on div "W * 1 @ U # 6 5 F K % 2 I M 4 @ 8 B 9 E ! Y ^ P X $ 3 A Which of the following …" at bounding box center [358, 145] width 305 height 54
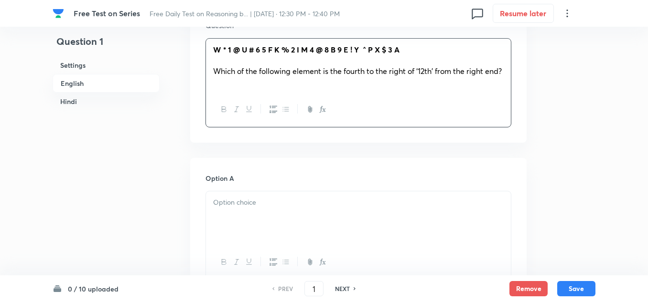
scroll to position [334, 0]
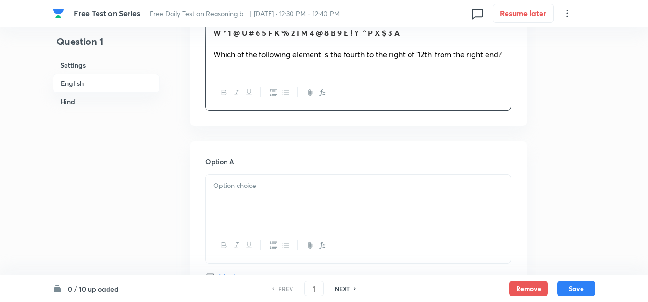
click at [227, 191] on p at bounding box center [358, 186] width 290 height 11
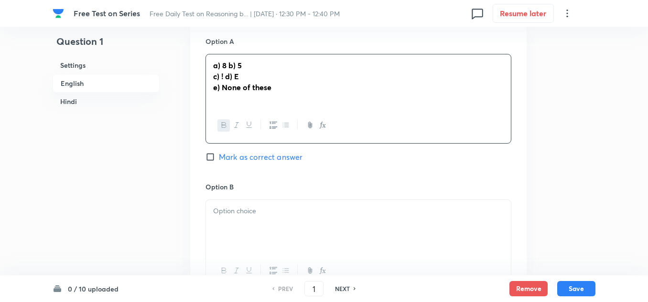
scroll to position [478, 0]
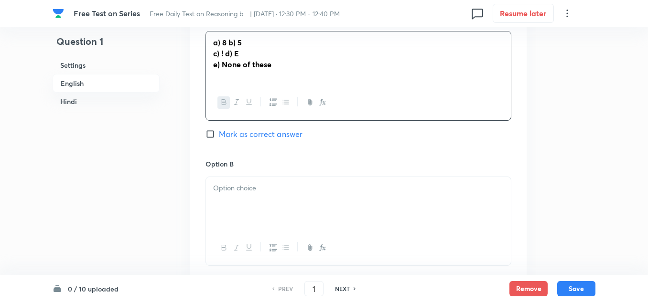
click at [222, 189] on p at bounding box center [358, 188] width 290 height 11
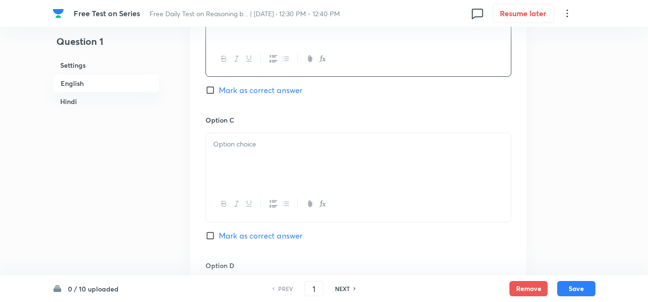
scroll to position [669, 0]
click at [227, 151] on div at bounding box center [358, 158] width 305 height 54
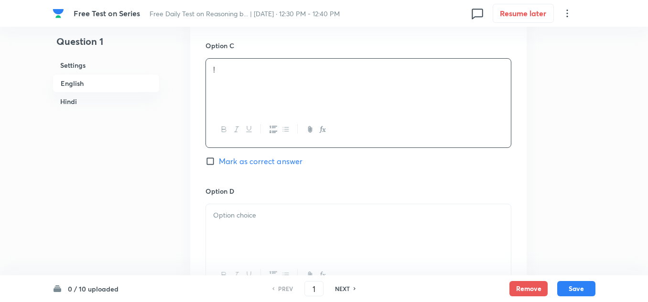
scroll to position [764, 0]
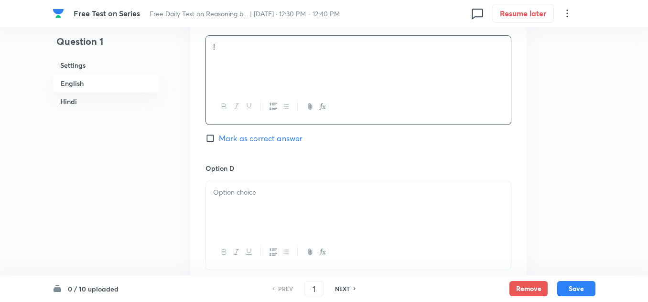
click at [213, 192] on div at bounding box center [358, 209] width 305 height 54
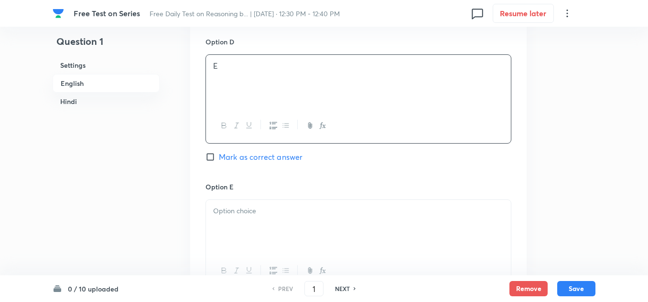
scroll to position [908, 0]
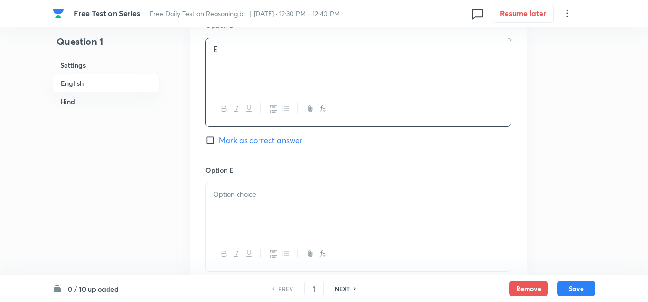
click at [222, 196] on p at bounding box center [358, 194] width 290 height 11
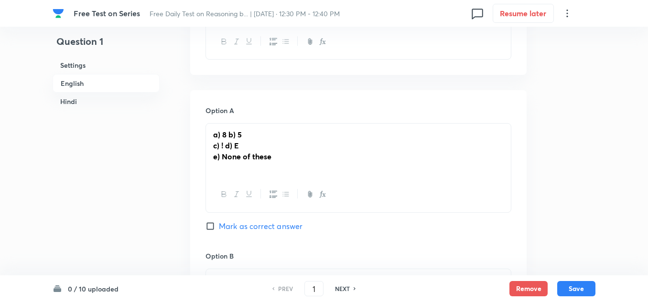
scroll to position [382, 0]
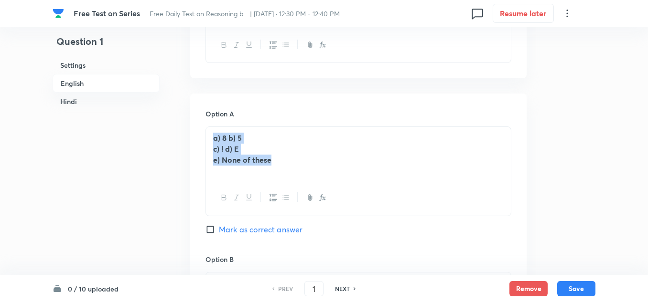
drag, startPoint x: 280, startPoint y: 163, endPoint x: 204, endPoint y: 136, distance: 81.7
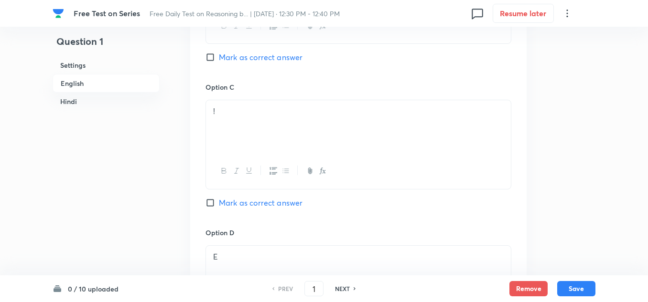
scroll to position [717, 0]
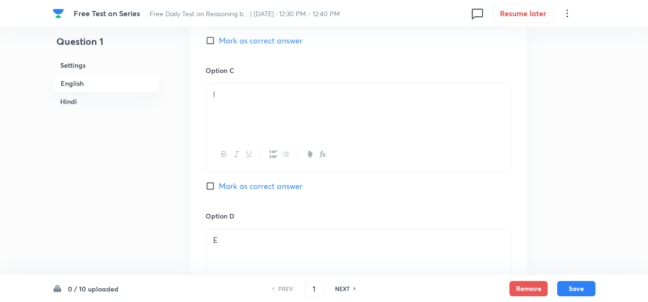
click at [213, 186] on input "Mark as correct answer" at bounding box center [211, 187] width 13 height 10
checkbox input "true"
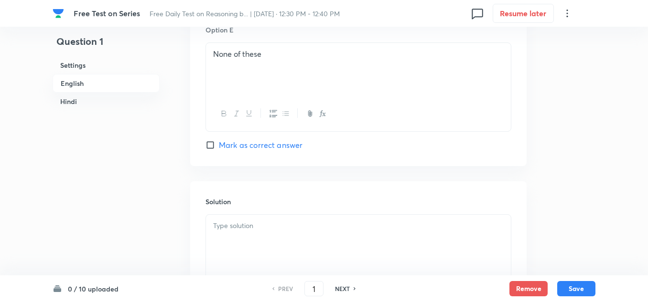
scroll to position [1099, 0]
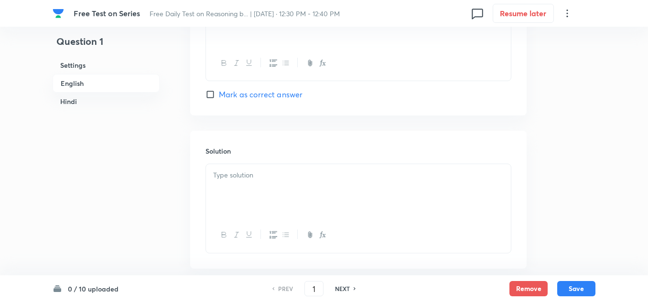
click at [247, 185] on div at bounding box center [358, 191] width 305 height 54
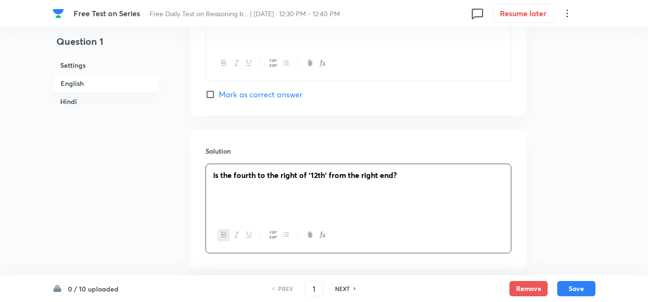
click at [213, 175] on strong "is the fourth to the right of ‘12th' from the right end?" at bounding box center [304, 175] width 183 height 10
click at [225, 235] on icon "button" at bounding box center [224, 235] width 8 height 8
click at [225, 236] on icon "button" at bounding box center [224, 235] width 8 height 8
drag, startPoint x: 402, startPoint y: 178, endPoint x: 209, endPoint y: 182, distance: 192.6
click at [209, 182] on div "! ﻿ is the fourth to the right of ‘12th' from the right end?" at bounding box center [358, 191] width 305 height 54
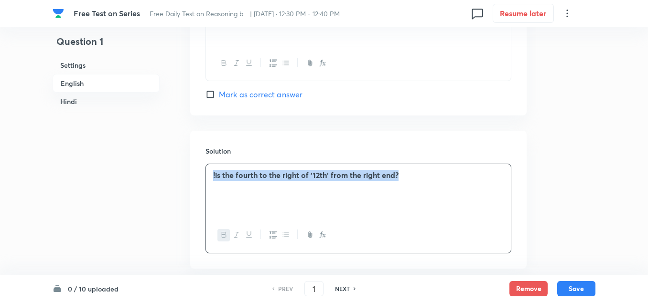
click at [220, 234] on button "button" at bounding box center [223, 235] width 12 height 12
click at [358, 206] on div "! ﻿ is the fourth to the right of ‘12th' from the right end?" at bounding box center [358, 191] width 305 height 54
click at [398, 178] on p "! is the fourth to the right of ‘12th' from the right end?" at bounding box center [358, 175] width 290 height 11
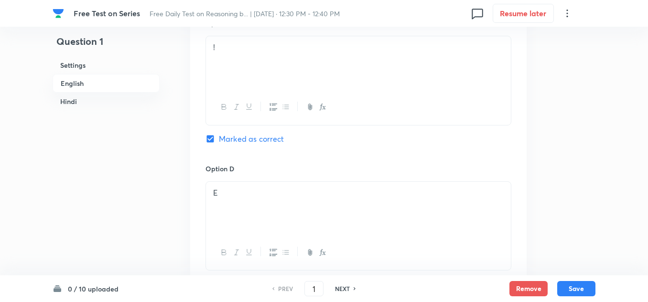
scroll to position [764, 0]
click at [571, 287] on button "Save" at bounding box center [576, 287] width 38 height 15
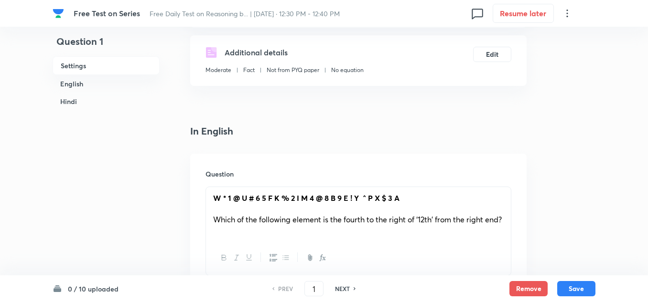
scroll to position [191, 0]
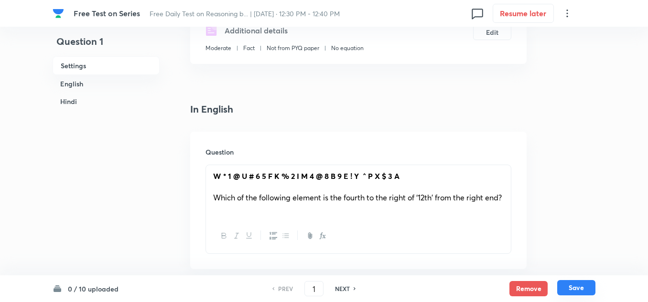
click at [574, 284] on button "Save" at bounding box center [576, 287] width 38 height 15
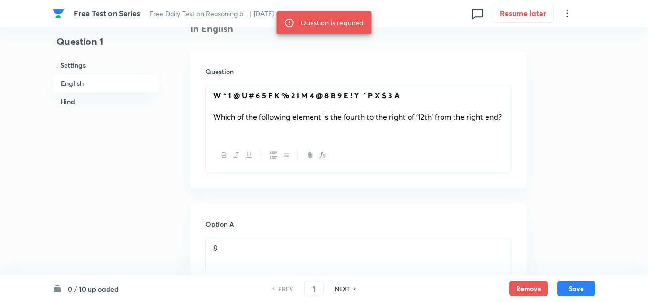
scroll to position [287, 0]
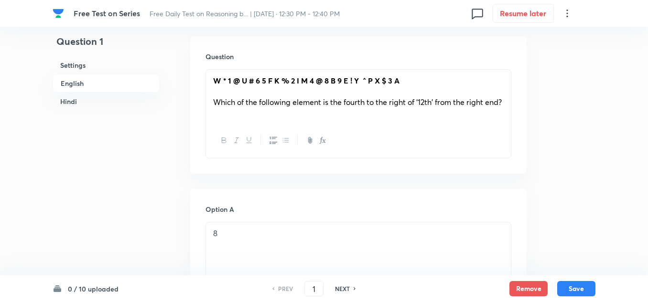
click at [227, 107] on span "Which of the following element is the fourth to the right of ‘12th' from the ri…" at bounding box center [357, 102] width 289 height 10
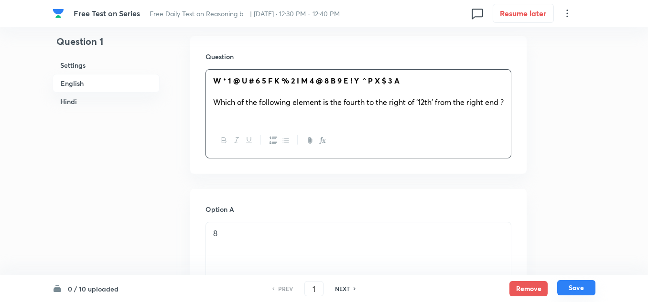
click at [573, 288] on button "Save" at bounding box center [576, 287] width 38 height 15
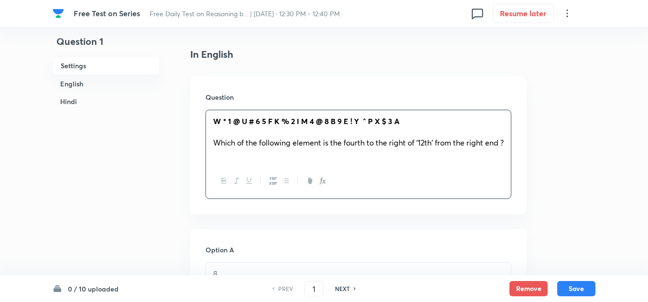
scroll to position [209, 0]
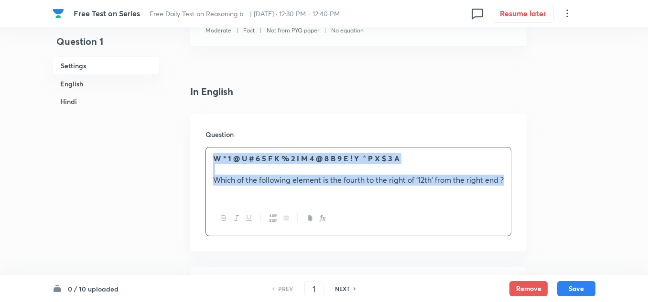
drag, startPoint x: 228, startPoint y: 191, endPoint x: 209, endPoint y: 163, distance: 33.9
click at [209, 163] on div "W * 1 @ U # 6 5 F K % 2 I M 4 @ 8 B 9 E ! Y ^ P X $ 3 A Which of the following …" at bounding box center [358, 175] width 305 height 54
copy div "W * 1 @ U # 6 5 F K % 2 I M 4 @ 8 B 9 E ! Y ^ P X $ 3 A Which of the following …"
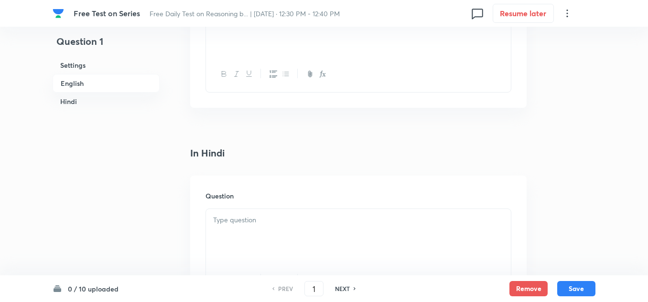
scroll to position [1307, 0]
click at [229, 182] on div at bounding box center [358, 188] width 305 height 54
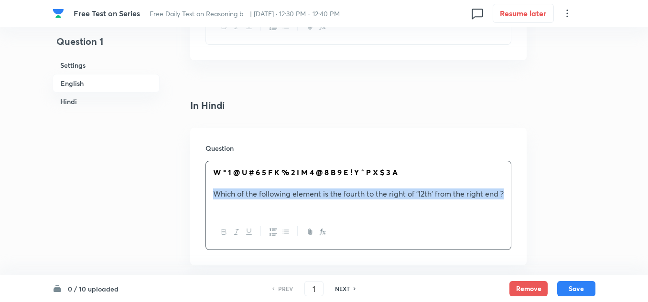
drag, startPoint x: 230, startPoint y: 203, endPoint x: 208, endPoint y: 194, distance: 23.2
click at [208, 194] on div "W * 1 @ U # 6 5 F K % 2 I M 4 @ 8 B 9 E ! Y ^ P X $ 3 A Which of the following …" at bounding box center [358, 188] width 305 height 54
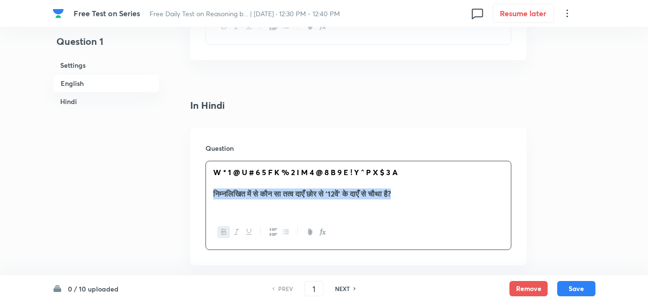
drag, startPoint x: 419, startPoint y: 194, endPoint x: 207, endPoint y: 197, distance: 212.1
click at [207, 197] on div "W * 1 @ U # 6 5 F K % 2 I M 4 @ 8 B 9 E ! Y ^ P X $ 3 A निम्नलिखित में से कौन स…" at bounding box center [358, 188] width 305 height 54
click at [224, 236] on icon "button" at bounding box center [224, 232] width 8 height 8
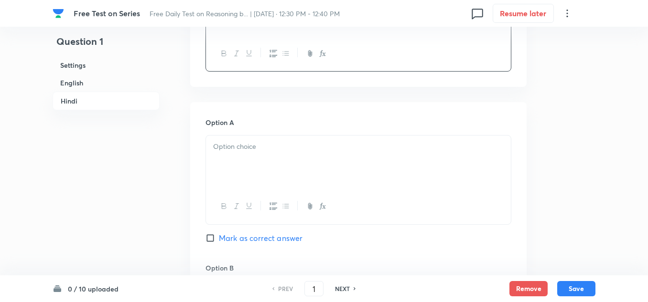
scroll to position [1499, 0]
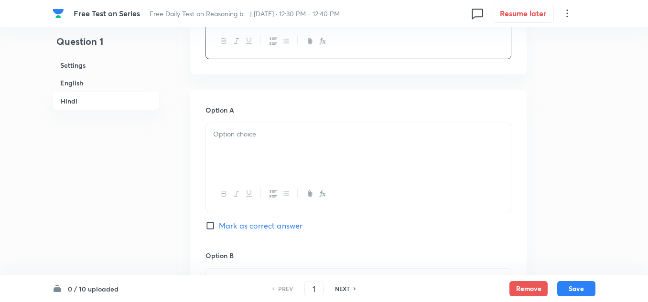
click at [254, 149] on div at bounding box center [358, 150] width 305 height 54
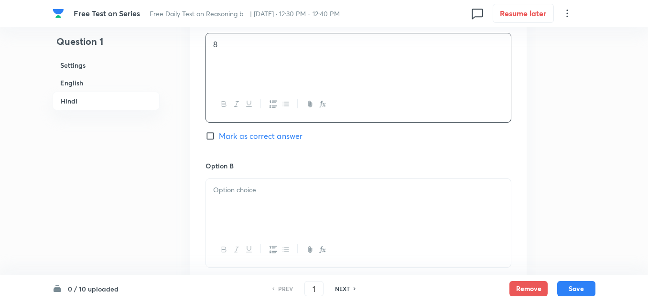
scroll to position [1642, 0]
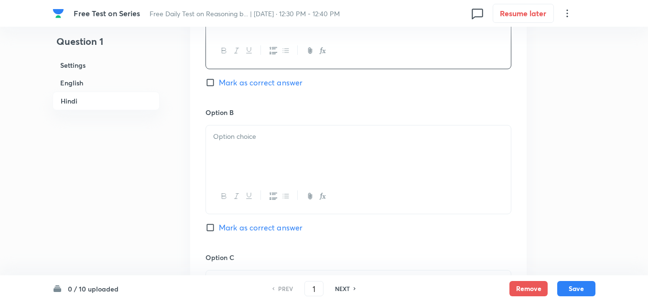
click at [276, 160] on div at bounding box center [358, 153] width 305 height 54
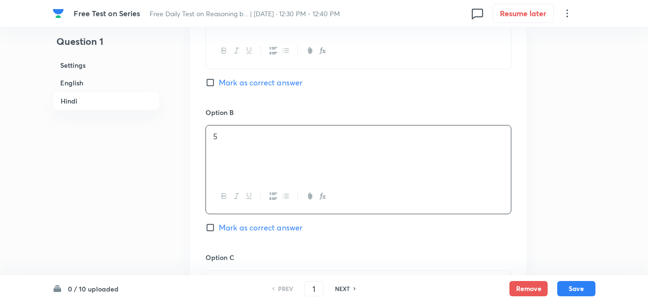
scroll to position [1785, 0]
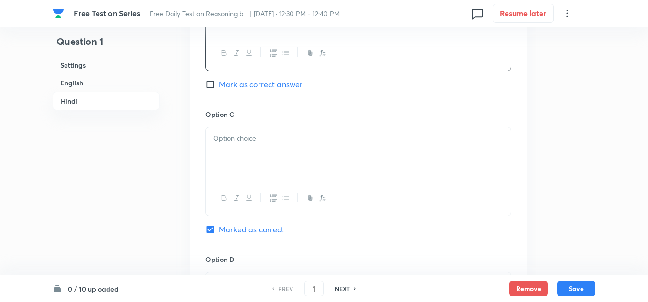
click at [240, 158] on div at bounding box center [358, 155] width 305 height 54
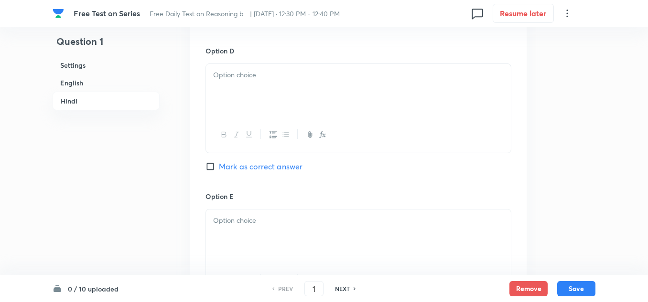
scroll to position [2024, 0]
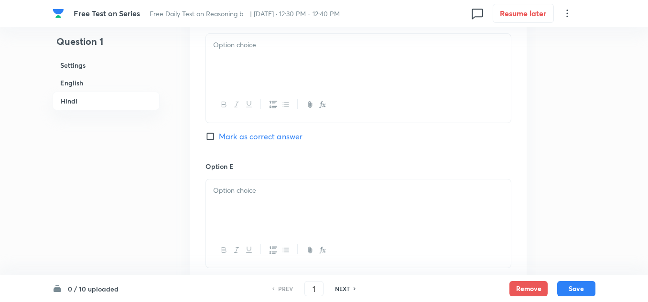
click at [248, 91] on div at bounding box center [358, 77] width 306 height 89
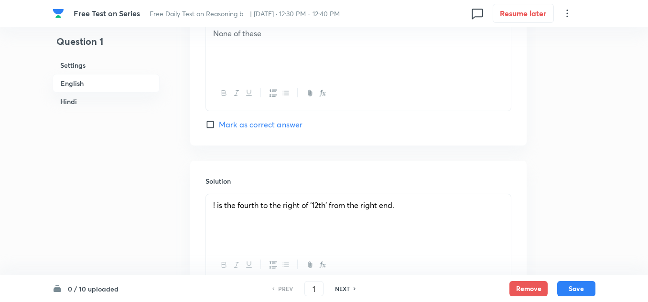
scroll to position [1021, 0]
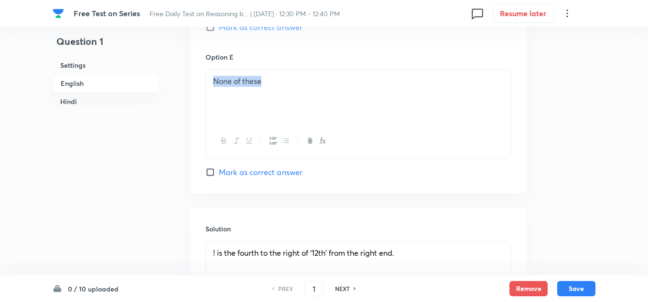
drag, startPoint x: 275, startPoint y: 82, endPoint x: 208, endPoint y: 82, distance: 66.4
click at [208, 82] on div "None of these" at bounding box center [358, 97] width 305 height 54
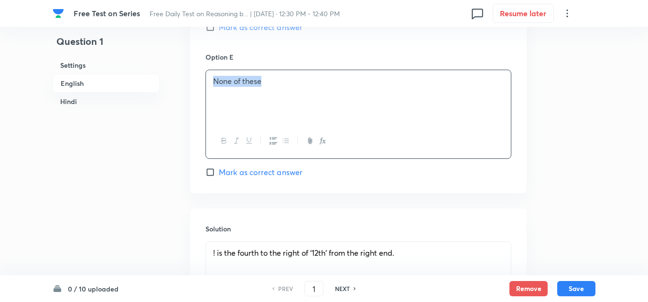
copy p "None of these"
click at [272, 84] on p "None of these" at bounding box center [358, 81] width 290 height 11
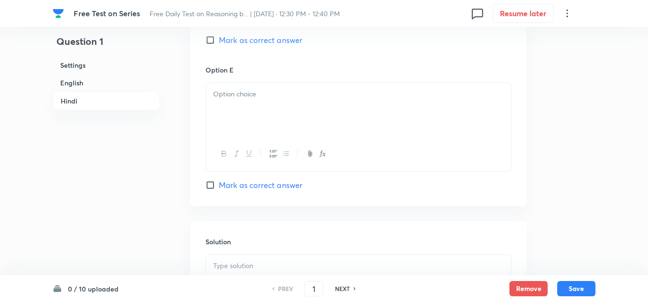
scroll to position [2120, 0]
click at [228, 105] on div at bounding box center [358, 111] width 305 height 54
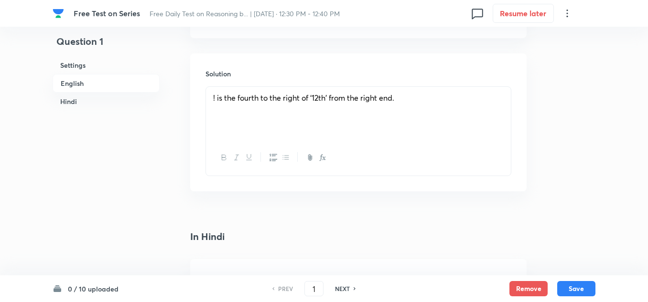
scroll to position [1164, 0]
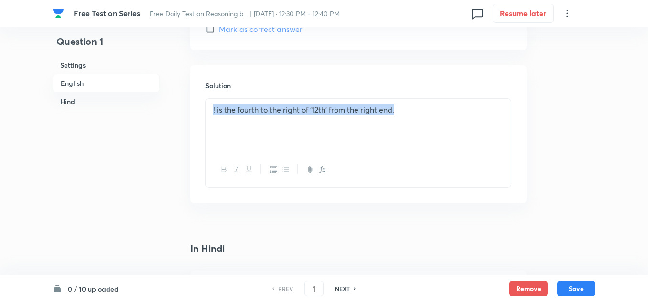
drag, startPoint x: 398, startPoint y: 110, endPoint x: 210, endPoint y: 108, distance: 188.2
click at [210, 108] on div "! is the fourth to the right of ‘12th' from the right end." at bounding box center [358, 126] width 305 height 54
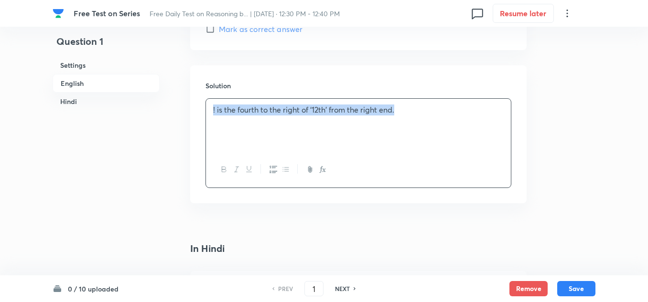
copy span "! is the fourth to the right of ‘12th' from the right end."
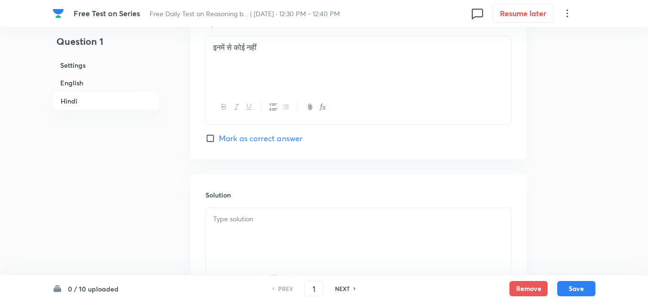
scroll to position [2263, 0]
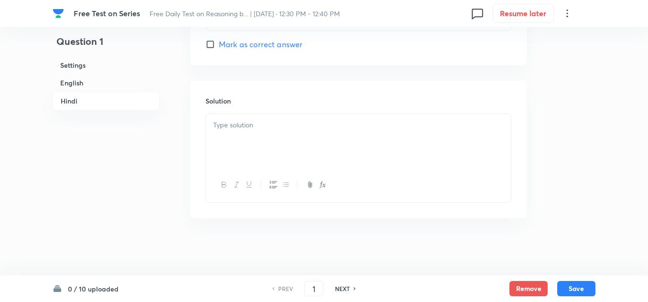
click at [231, 129] on p at bounding box center [358, 125] width 290 height 11
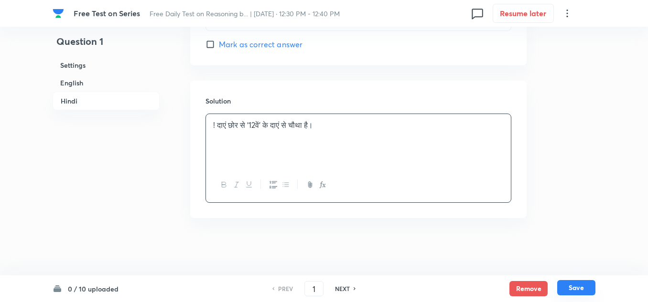
click at [569, 286] on button "Save" at bounding box center [576, 287] width 38 height 15
type input "2"
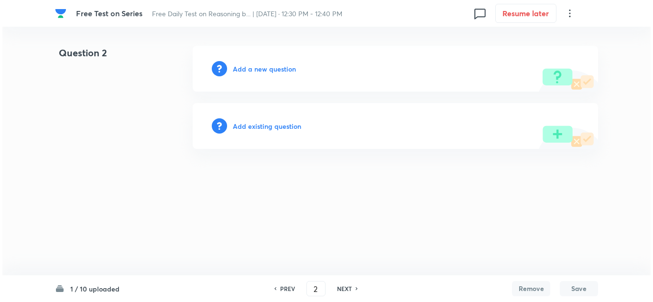
scroll to position [0, 0]
click at [278, 71] on h6 "Add a new question" at bounding box center [264, 69] width 63 height 10
click at [278, 71] on h6 "Choose a question type" at bounding box center [270, 69] width 74 height 10
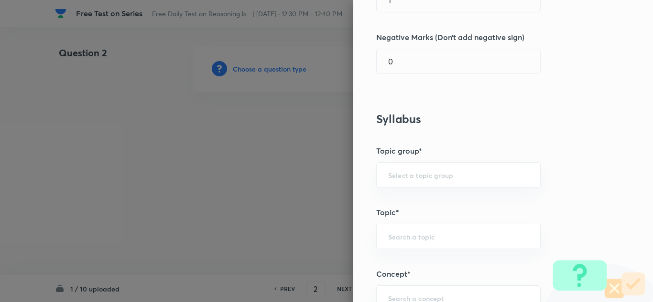
scroll to position [334, 0]
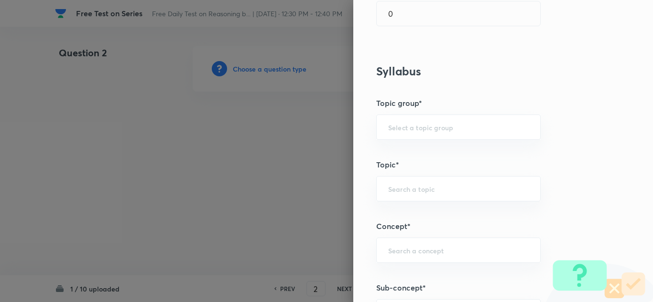
click at [152, 133] on div at bounding box center [326, 151] width 653 height 302
click at [178, 147] on div at bounding box center [326, 151] width 653 height 302
click at [310, 35] on div at bounding box center [326, 151] width 653 height 302
click at [211, 145] on div at bounding box center [326, 151] width 653 height 302
click at [236, 181] on div at bounding box center [326, 151] width 653 height 302
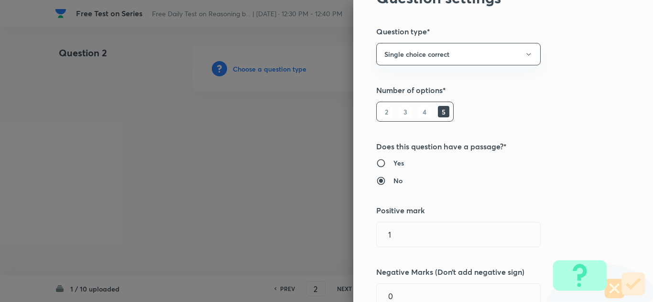
scroll to position [48, 0]
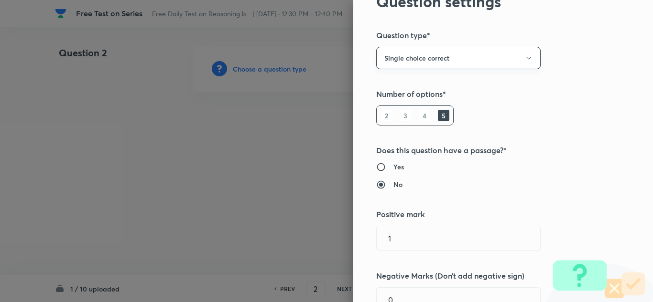
click at [525, 57] on icon "button" at bounding box center [529, 58] width 8 height 8
click at [310, 129] on div at bounding box center [326, 151] width 653 height 302
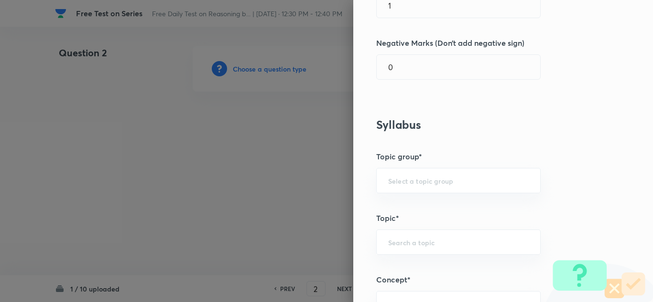
scroll to position [287, 0]
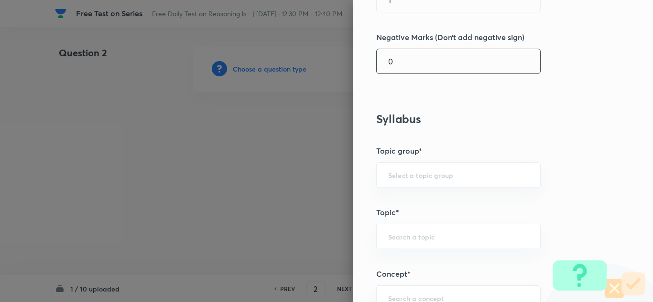
click at [399, 63] on input "0" at bounding box center [457, 61] width 163 height 24
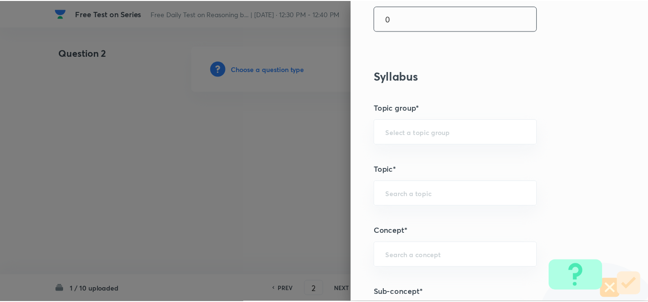
scroll to position [382, 0]
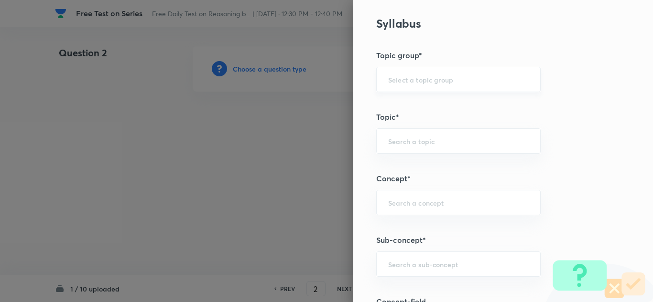
click at [400, 72] on div "​" at bounding box center [458, 79] width 164 height 25
click at [155, 141] on div at bounding box center [326, 151] width 653 height 302
click at [192, 138] on div at bounding box center [326, 151] width 653 height 302
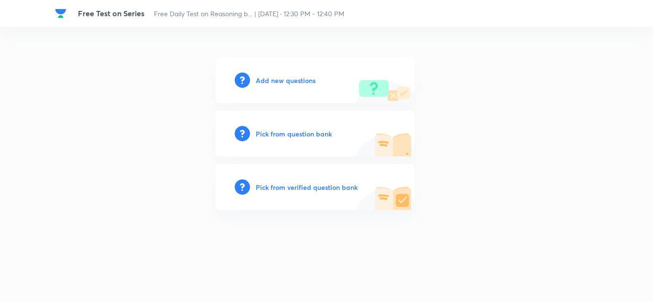
click at [299, 78] on h6 "Add new questions" at bounding box center [286, 80] width 60 height 10
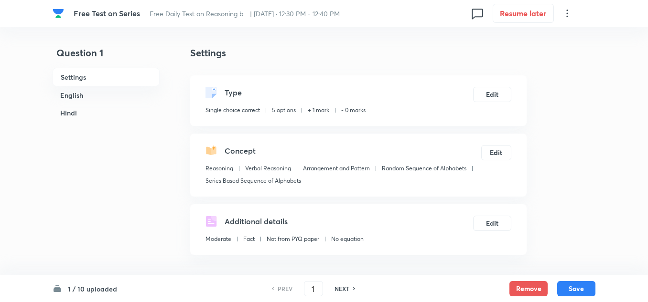
click at [85, 92] on h6 "English" at bounding box center [106, 95] width 107 height 18
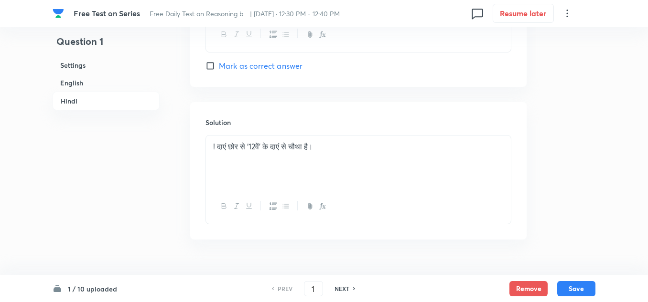
scroll to position [2263, 0]
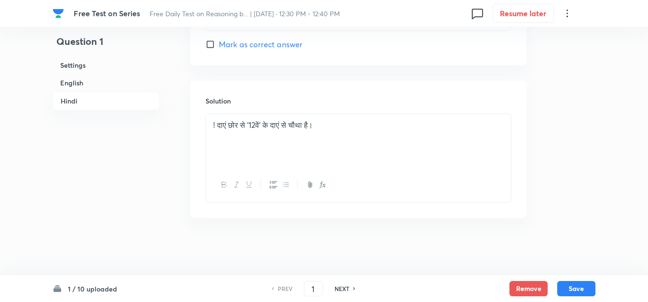
click at [342, 291] on h6 "NEXT" at bounding box center [341, 289] width 15 height 9
type input "2"
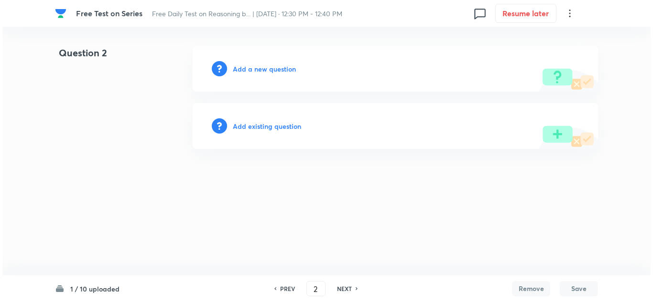
scroll to position [0, 0]
click at [286, 127] on h6 "Add existing question" at bounding box center [267, 126] width 68 height 10
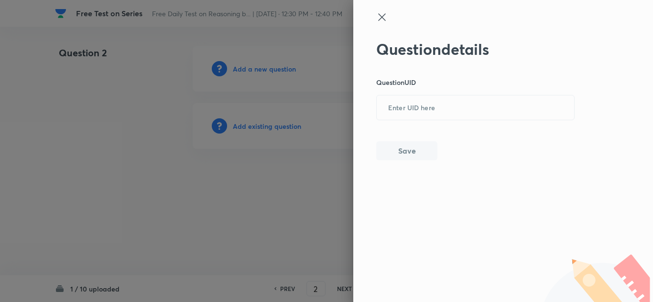
click at [379, 9] on div "Question details Question UID ​ Save" at bounding box center [503, 151] width 300 height 302
click at [380, 13] on icon at bounding box center [381, 16] width 11 height 11
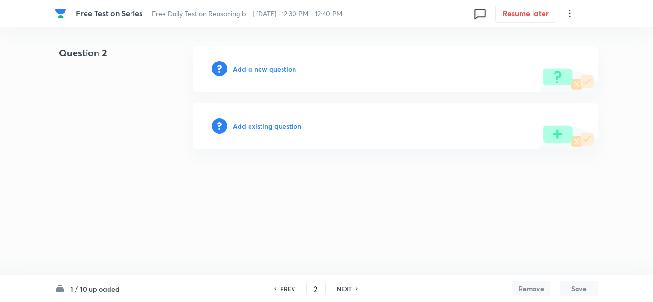
click at [264, 124] on h6 "Add existing question" at bounding box center [267, 126] width 68 height 10
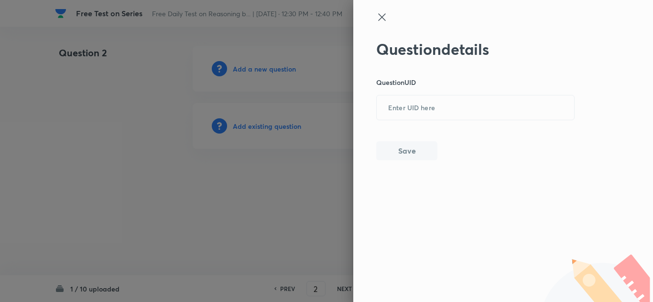
click at [378, 14] on icon at bounding box center [381, 16] width 11 height 11
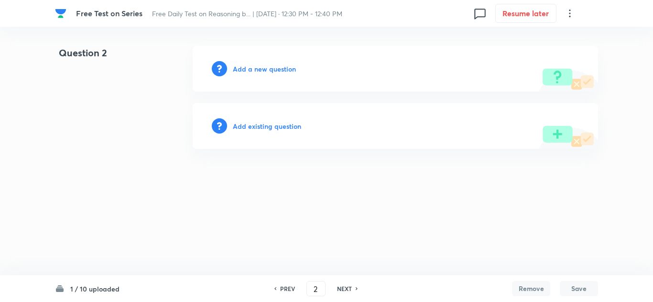
click at [268, 69] on h6 "Add a new question" at bounding box center [264, 69] width 63 height 10
click at [289, 67] on h6 "Choose a question type" at bounding box center [270, 69] width 74 height 10
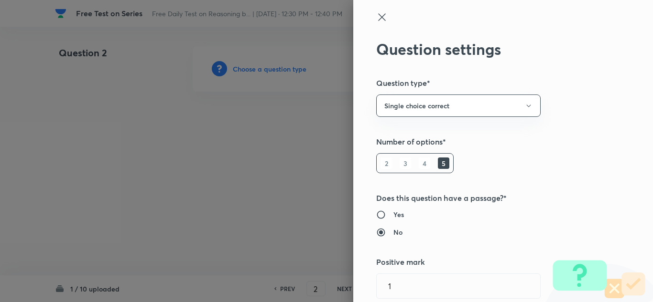
click at [272, 129] on div at bounding box center [326, 151] width 653 height 302
click at [283, 197] on div at bounding box center [326, 151] width 653 height 302
click at [376, 18] on icon at bounding box center [381, 16] width 11 height 11
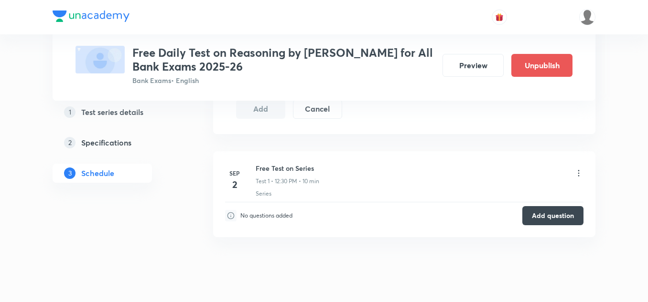
scroll to position [450, 0]
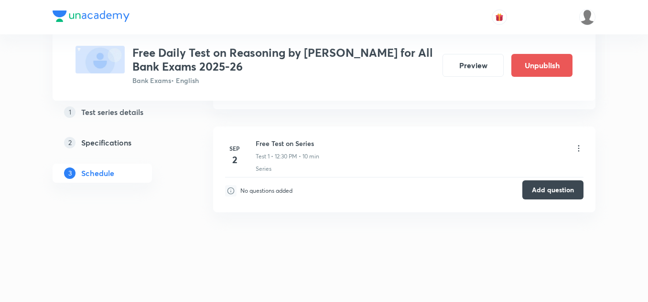
click at [542, 188] on button "Add question" at bounding box center [552, 190] width 61 height 19
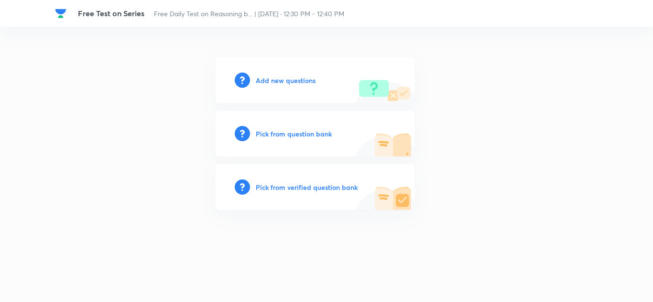
click at [264, 76] on h6 "Add new questions" at bounding box center [286, 80] width 60 height 10
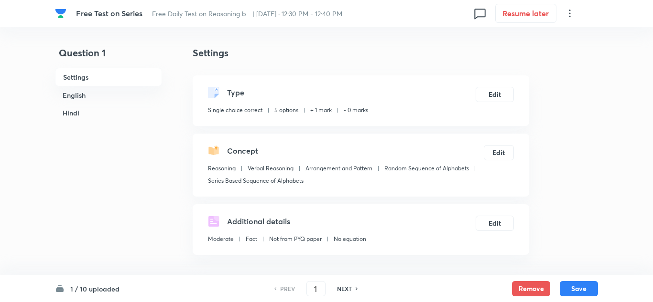
checkbox input "true"
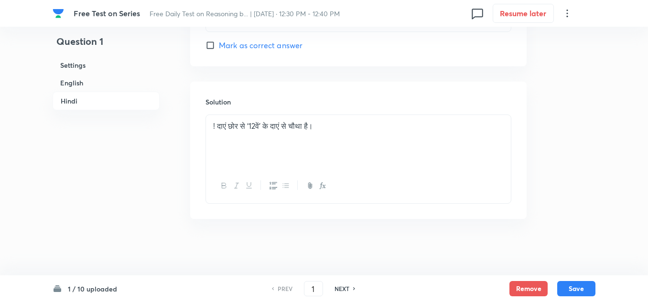
scroll to position [2263, 0]
click at [347, 288] on h6 "NEXT" at bounding box center [341, 289] width 15 height 9
type input "2"
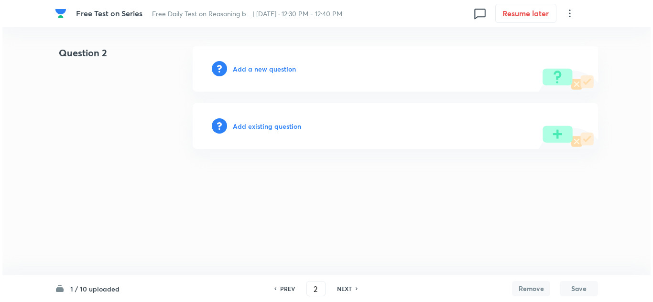
scroll to position [0, 0]
click at [292, 71] on h6 "Add a new question" at bounding box center [264, 69] width 63 height 10
click at [292, 71] on h6 "Choose a question type" at bounding box center [270, 69] width 74 height 10
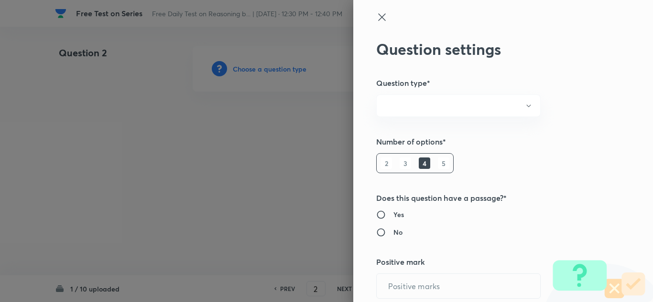
radio input "true"
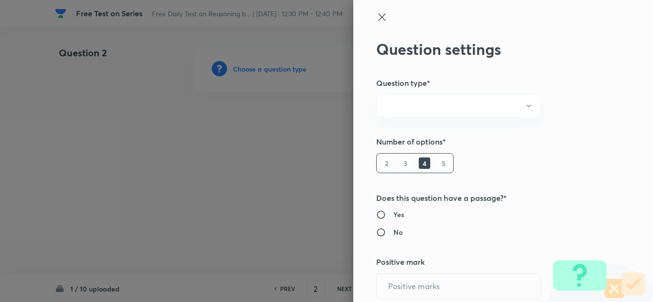
radio input "true"
type input "1"
type input "0"
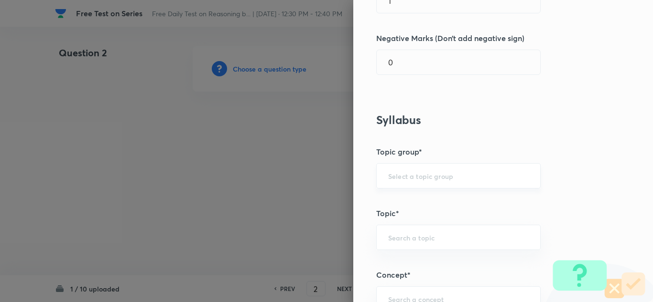
scroll to position [287, 0]
click at [409, 172] on input "text" at bounding box center [458, 175] width 140 height 9
click at [405, 199] on li "Reasoning" at bounding box center [450, 201] width 163 height 17
type input "Reasoning"
click at [396, 228] on div "​" at bounding box center [458, 236] width 164 height 25
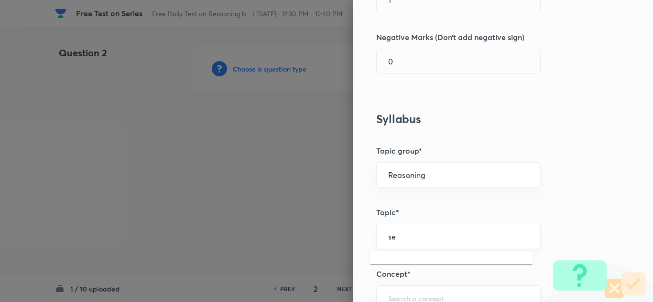
type input "s"
click at [390, 261] on li "Verbal Reasoning" at bounding box center [450, 263] width 163 height 17
type input "Verbal Reasoning"
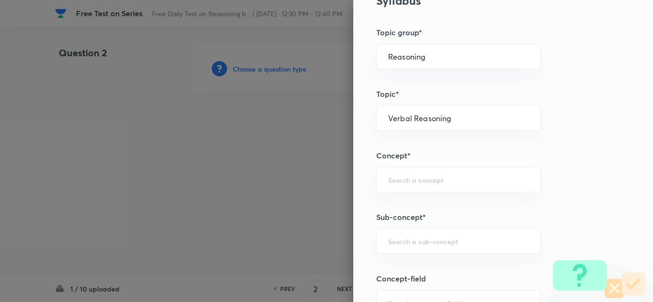
scroll to position [430, 0]
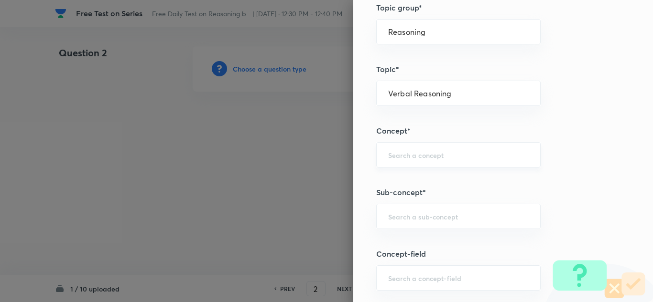
click at [402, 160] on input "text" at bounding box center [458, 154] width 140 height 9
click at [387, 196] on li "Series" at bounding box center [450, 199] width 163 height 17
type input "Series"
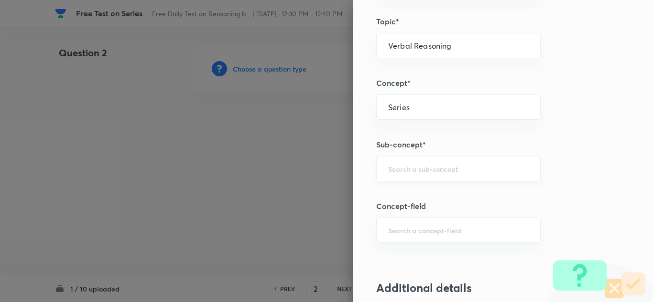
click at [399, 175] on div "​" at bounding box center [458, 168] width 164 height 25
click at [394, 207] on li "Alpha-Numeric Series" at bounding box center [450, 212] width 163 height 17
type input "Alpha-Numeric Series"
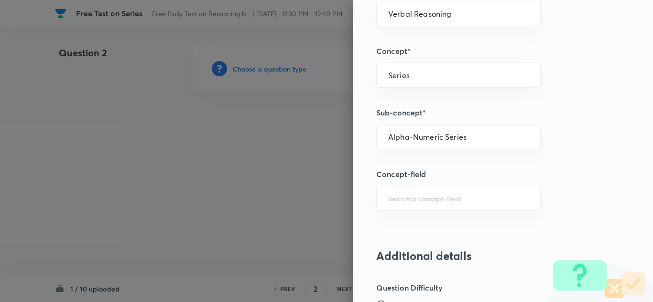
scroll to position [525, 0]
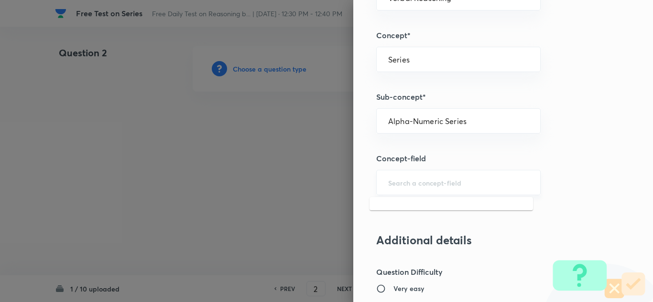
click at [391, 184] on input "text" at bounding box center [458, 182] width 140 height 9
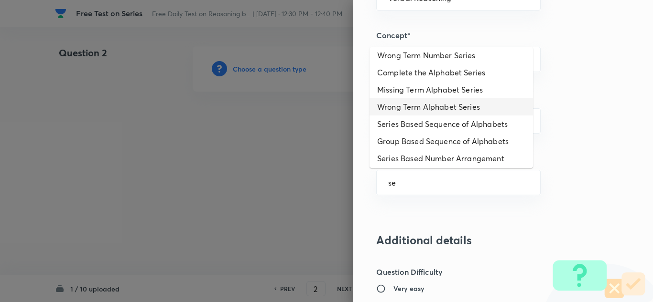
scroll to position [191, 0]
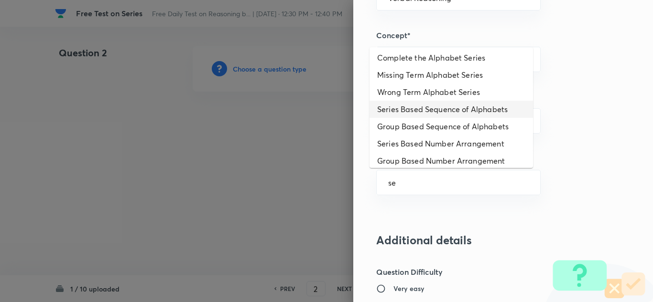
click at [419, 109] on li "Series Based Sequence of Alphabets" at bounding box center [450, 109] width 163 height 17
type input "Series Based Sequence of Alphabets"
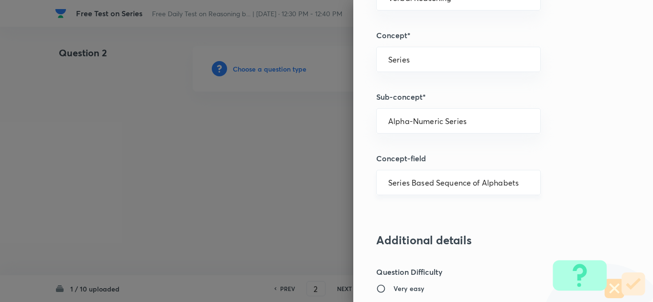
type input "Arrangement and Pattern"
type input "Random Sequence of Alphabets"
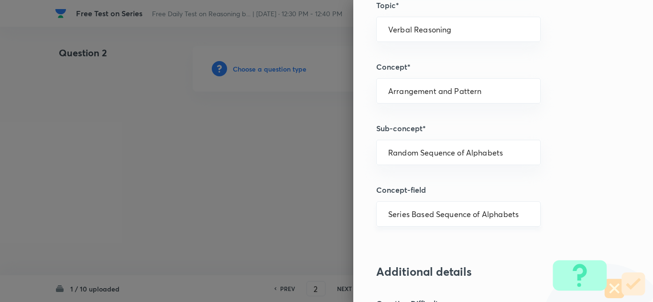
scroll to position [478, 0]
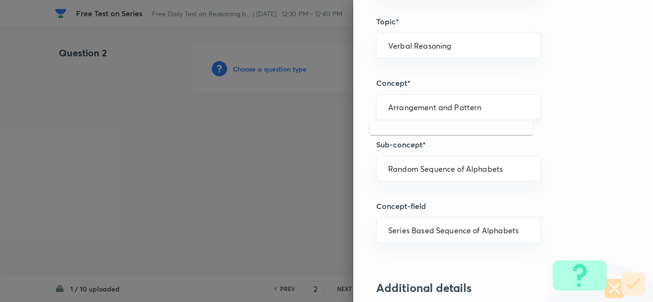
click at [474, 109] on input "Arrangement and Pattern" at bounding box center [458, 107] width 140 height 9
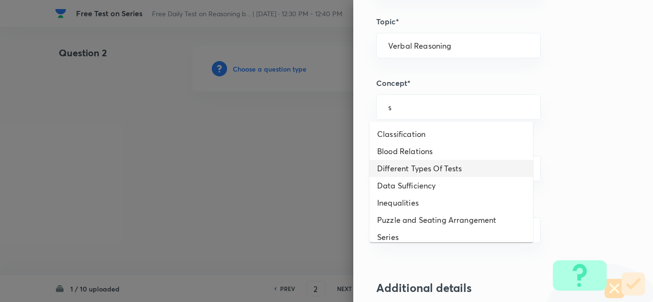
scroll to position [48, 0]
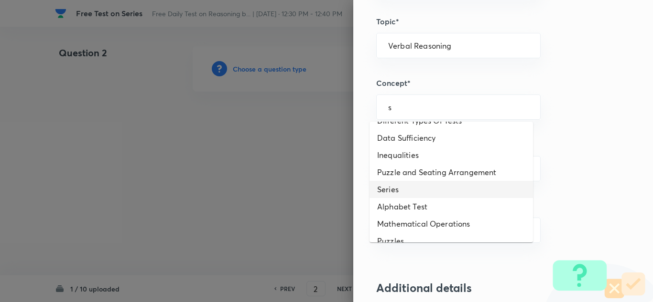
click at [409, 188] on li "Series" at bounding box center [450, 189] width 163 height 17
type input "Series"
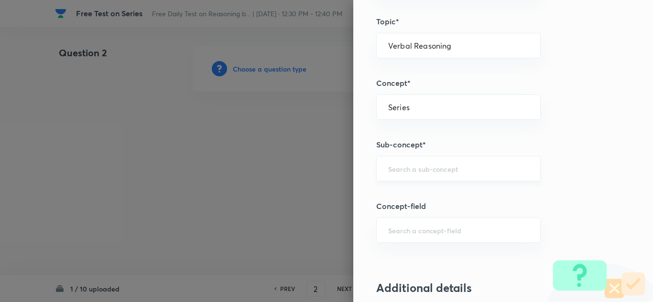
scroll to position [525, 0]
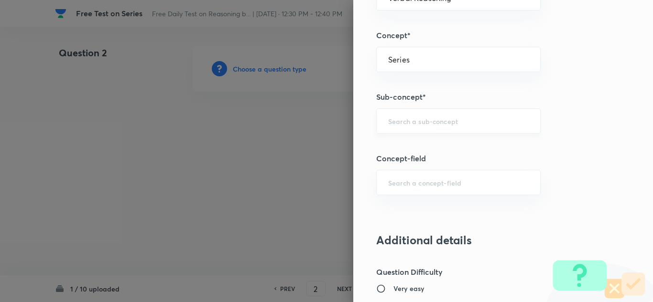
click at [410, 127] on div "​" at bounding box center [458, 120] width 164 height 25
click at [384, 144] on li "Alphabet Series" at bounding box center [450, 147] width 163 height 17
type input "Alphabet Series"
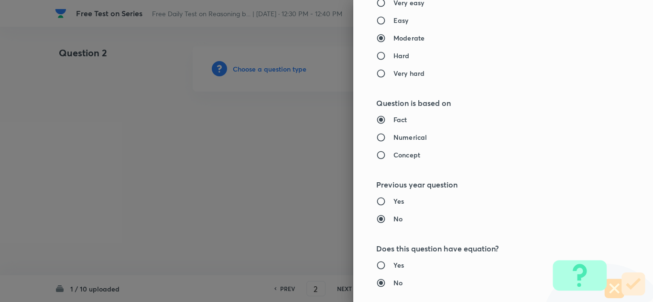
scroll to position [812, 0]
click at [376, 154] on input "Concept" at bounding box center [384, 155] width 17 height 10
radio input "true"
radio input "false"
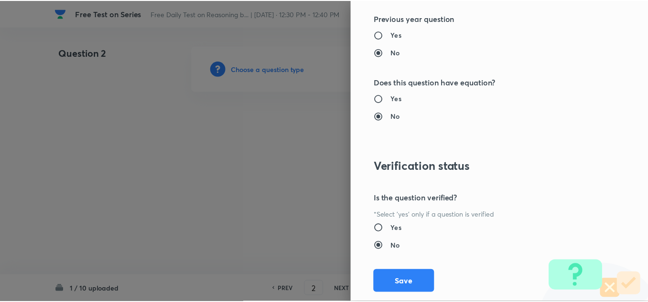
scroll to position [1000, 0]
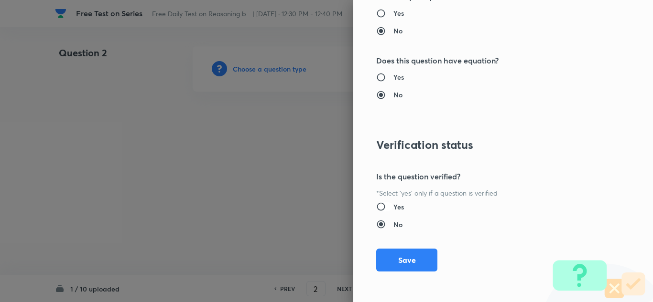
click at [376, 204] on input "Yes" at bounding box center [384, 207] width 17 height 10
radio input "true"
radio input "false"
click at [395, 256] on button "Save" at bounding box center [406, 259] width 61 height 23
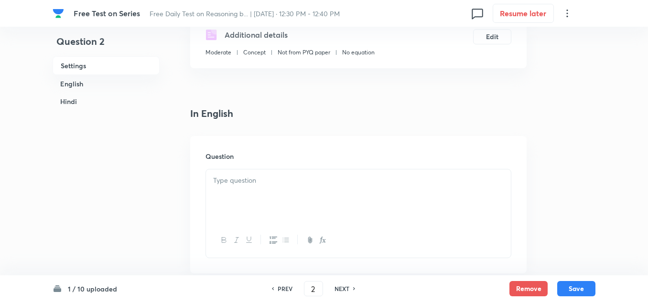
scroll to position [191, 0]
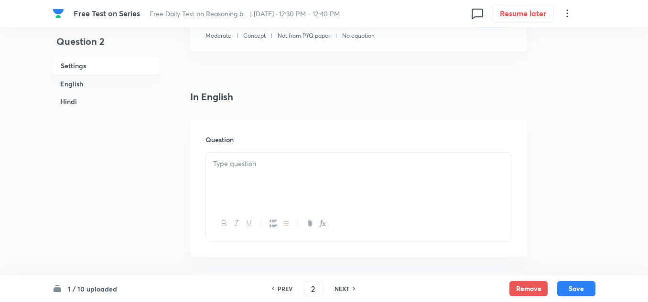
click at [239, 172] on div at bounding box center [358, 180] width 305 height 54
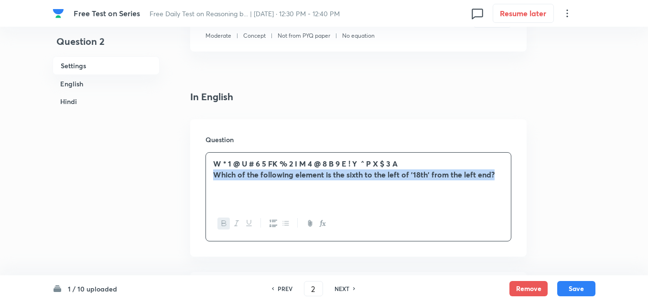
drag, startPoint x: 495, startPoint y: 173, endPoint x: 213, endPoint y: 174, distance: 282.3
click at [213, 174] on div "W * 1 @ U # 6 5 FK % 2 I M 4 @ 8 B 9 E ! Y ^ P X $ 3 A Which of the following e…" at bounding box center [358, 180] width 305 height 54
click at [223, 221] on icon "button" at bounding box center [224, 223] width 4 height 5
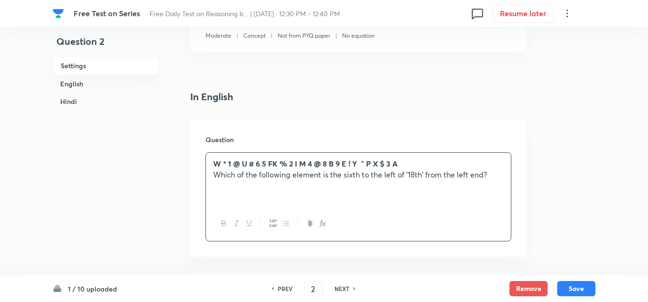
click at [402, 164] on p "W * 1 @ U # 6 5 FK % 2 I M 4 @ 8 B 9 E ! Y ^ P X $ 3 A" at bounding box center [358, 164] width 290 height 11
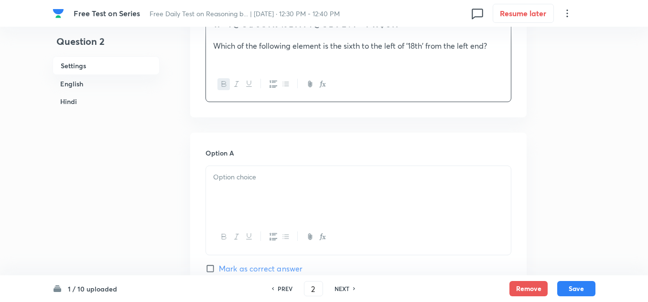
scroll to position [334, 0]
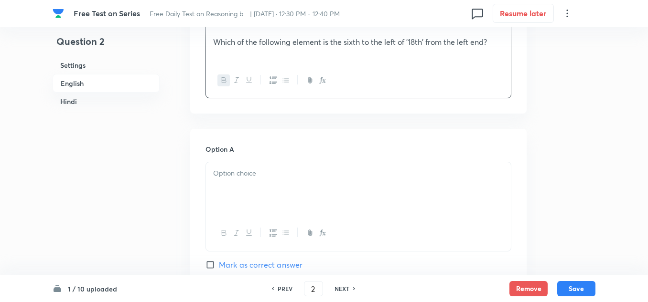
click at [229, 176] on p at bounding box center [358, 173] width 290 height 11
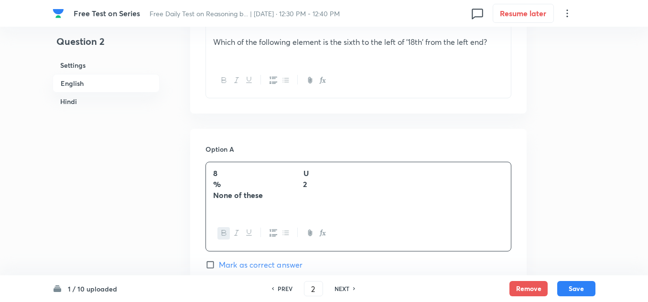
drag, startPoint x: 300, startPoint y: 175, endPoint x: 304, endPoint y: 197, distance: 22.3
click at [304, 197] on div "8 U % 2 None of these" at bounding box center [358, 189] width 305 height 54
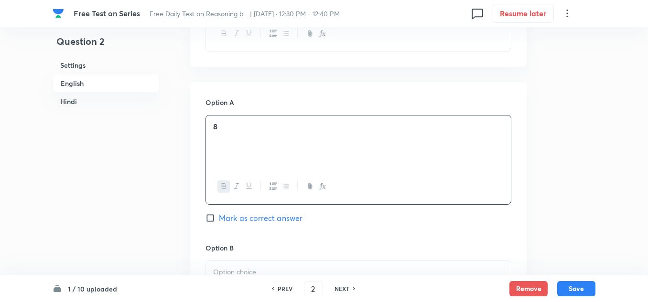
scroll to position [478, 0]
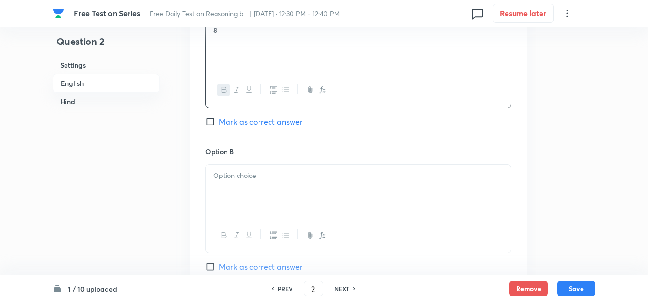
click at [232, 182] on div at bounding box center [358, 192] width 305 height 54
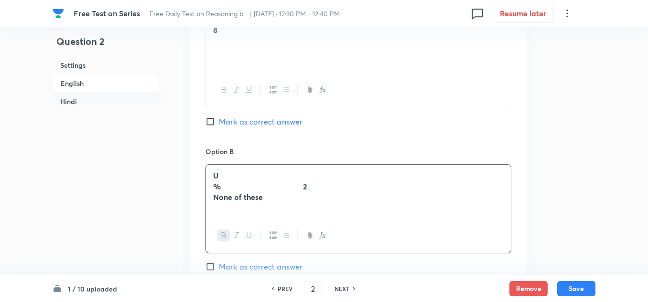
drag, startPoint x: 279, startPoint y: 202, endPoint x: 204, endPoint y: 185, distance: 77.8
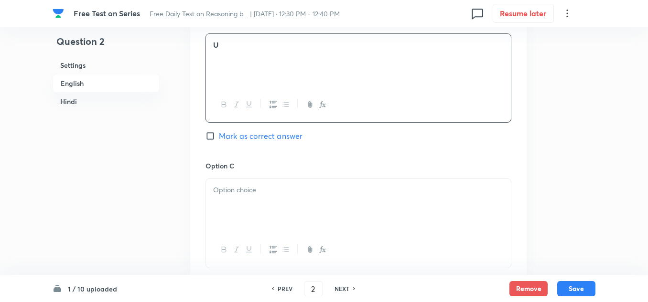
scroll to position [621, 0]
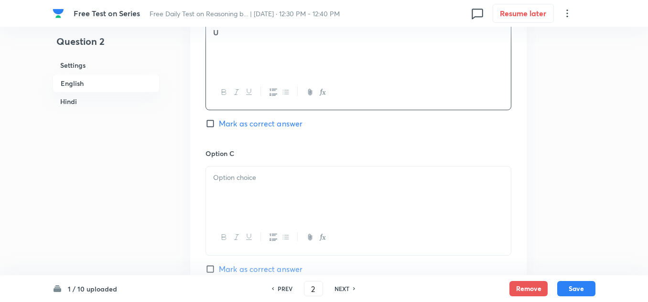
click at [229, 190] on div at bounding box center [358, 194] width 305 height 54
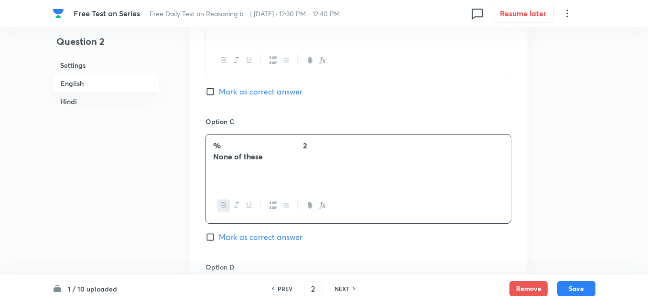
scroll to position [717, 0]
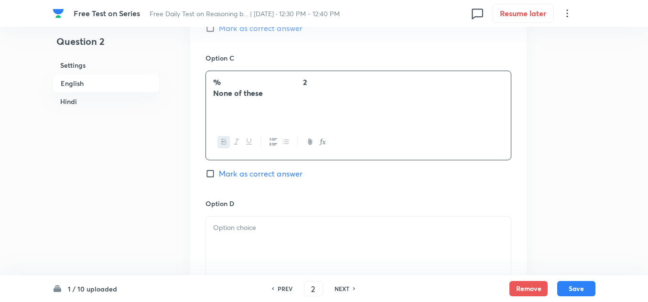
drag, startPoint x: 300, startPoint y: 78, endPoint x: 306, endPoint y: 108, distance: 30.7
click at [306, 108] on div "% 2 None of these" at bounding box center [358, 98] width 305 height 54
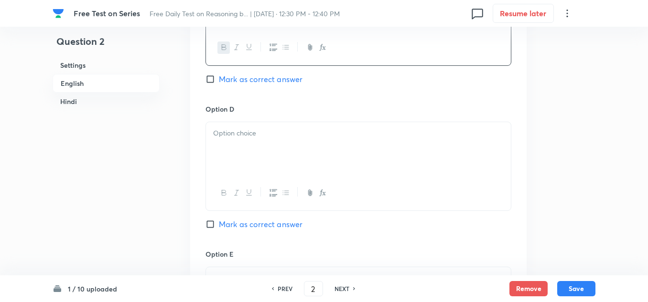
scroll to position [812, 0]
click at [225, 145] on div at bounding box center [358, 148] width 305 height 54
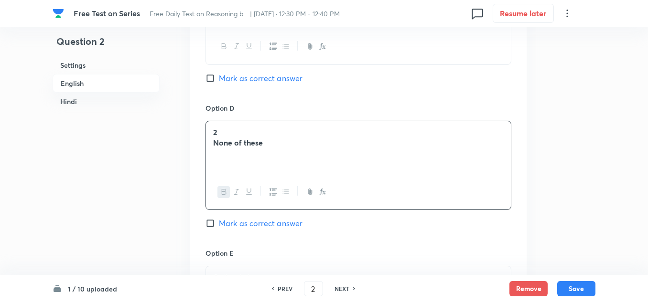
drag, startPoint x: 268, startPoint y: 143, endPoint x: 210, endPoint y: 143, distance: 57.3
click at [210, 143] on div "2 None of these" at bounding box center [358, 148] width 305 height 54
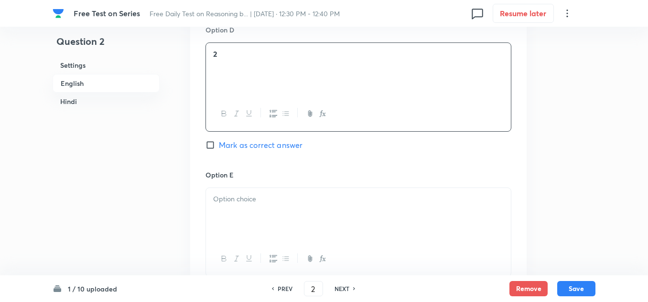
scroll to position [908, 0]
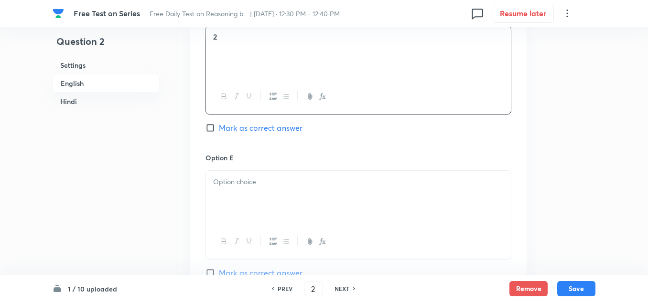
click at [239, 182] on p at bounding box center [358, 182] width 290 height 11
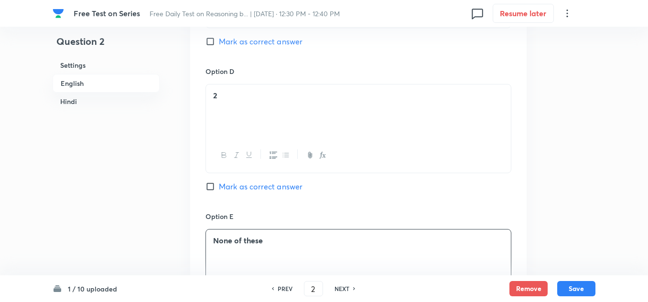
scroll to position [764, 0]
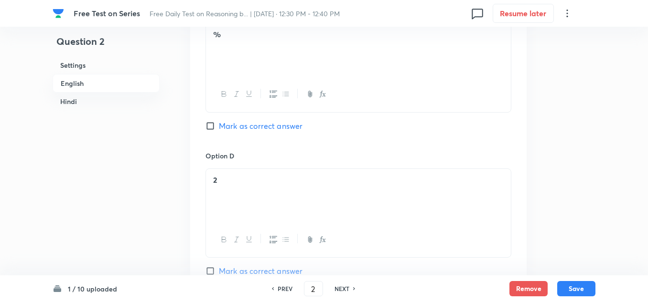
click at [217, 180] on strong "2" at bounding box center [215, 180] width 4 height 10
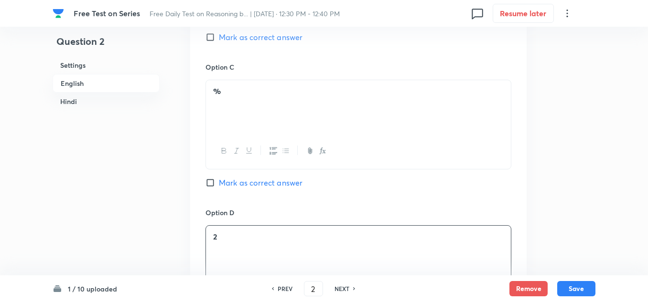
scroll to position [621, 0]
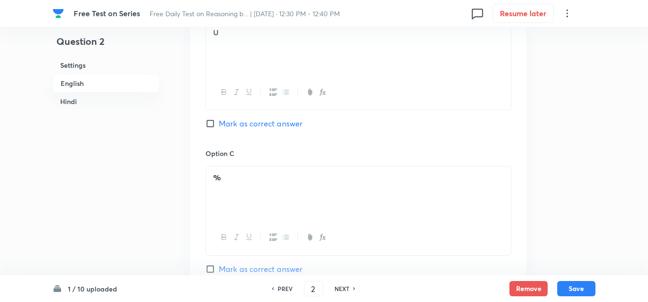
click at [213, 180] on div "%" at bounding box center [358, 194] width 305 height 54
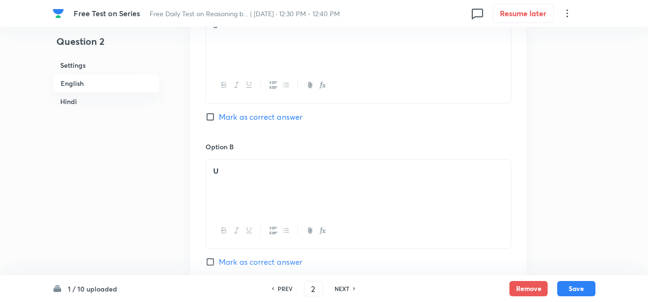
scroll to position [478, 0]
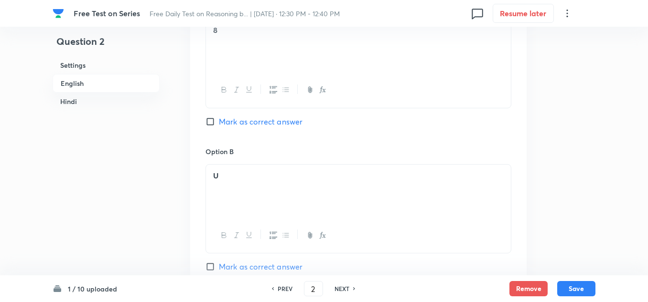
click at [217, 176] on strong "U" at bounding box center [215, 176] width 5 height 10
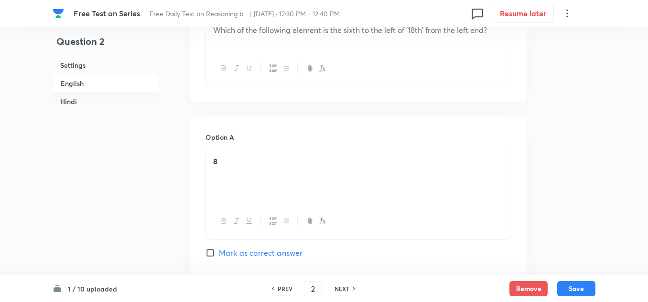
scroll to position [334, 0]
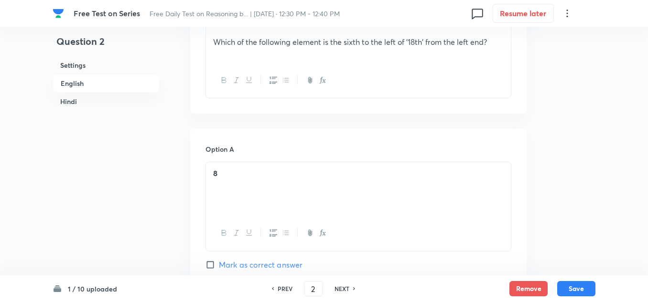
click at [213, 173] on div "8" at bounding box center [358, 189] width 305 height 54
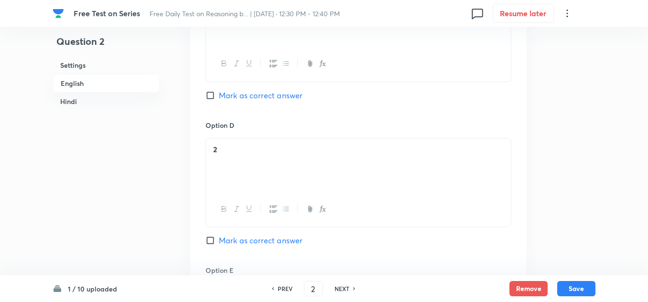
scroll to position [860, 0]
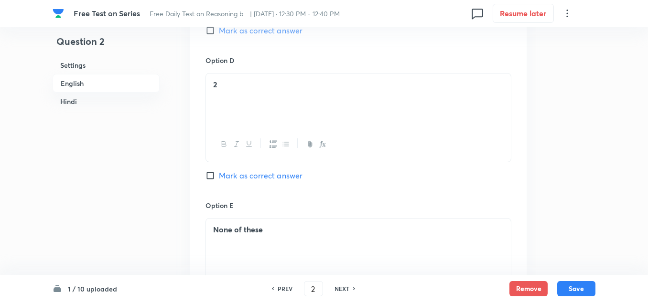
click at [213, 174] on input "Mark as correct answer" at bounding box center [211, 176] width 13 height 10
checkbox input "true"
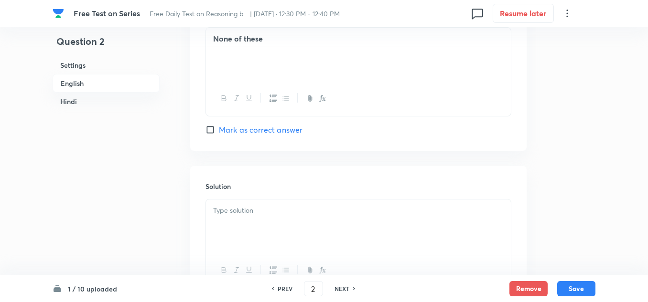
scroll to position [1099, 0]
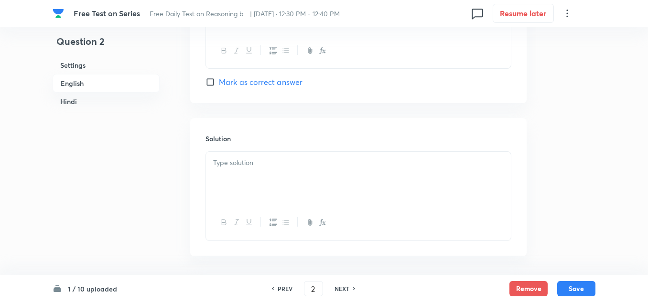
click at [256, 184] on div at bounding box center [358, 179] width 305 height 54
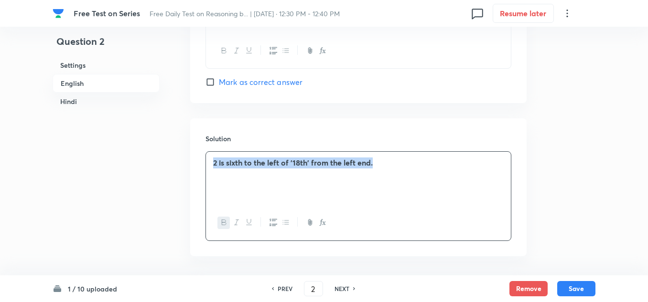
drag, startPoint x: 380, startPoint y: 163, endPoint x: 209, endPoint y: 165, distance: 171.0
click at [209, 165] on div "2 is sixth to the left of ’18th' from the left end." at bounding box center [358, 179] width 305 height 54
click at [221, 220] on icon "button" at bounding box center [224, 223] width 8 height 8
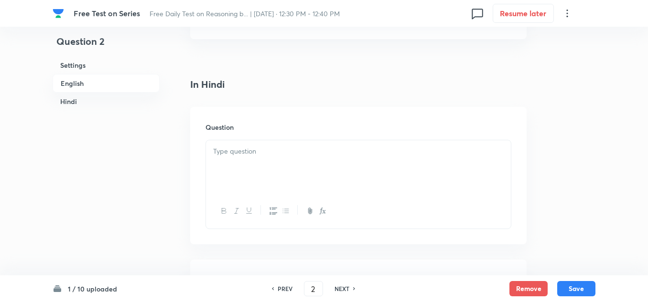
scroll to position [1338, 0]
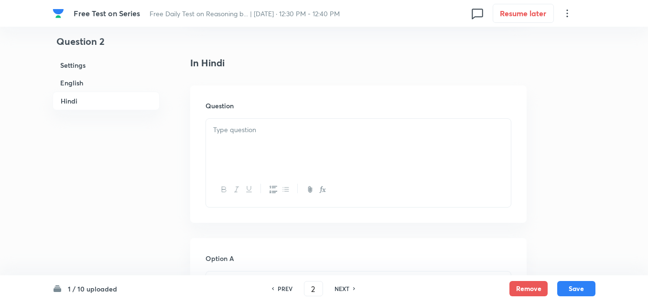
click at [251, 139] on div at bounding box center [358, 146] width 305 height 54
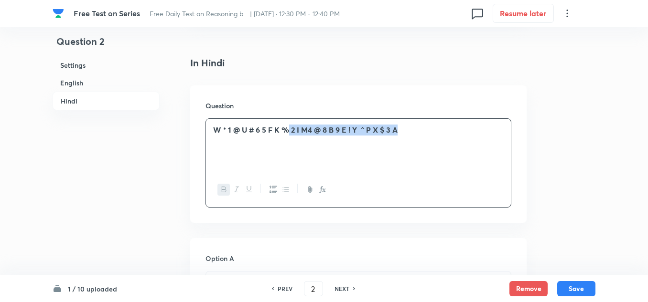
drag, startPoint x: 402, startPoint y: 129, endPoint x: 287, endPoint y: 124, distance: 114.7
click at [287, 124] on div "W * 1 @ U # 6 5 F K % 2 I M4 @ 8 B 9 E ! Y ^ P X $ 3 A" at bounding box center [358, 146] width 305 height 54
click at [273, 150] on div "W * 1 @ U # 6 5 F K % 2 I M4 @ 8 B 9 E ! Y ^ P X $ 3 A" at bounding box center [358, 146] width 305 height 54
click at [223, 150] on div "W * 1 @ U # 6 5 F K % 2 I M4 @ 8 B 9 E ! Y ^ P X $ 3 A" at bounding box center [358, 146] width 305 height 54
click at [406, 130] on p "W * 1 @ U # 6 5 F K % 2 I M4 @ 8 B 9 E ! Y ^ P X $ 3 A" at bounding box center [358, 130] width 290 height 11
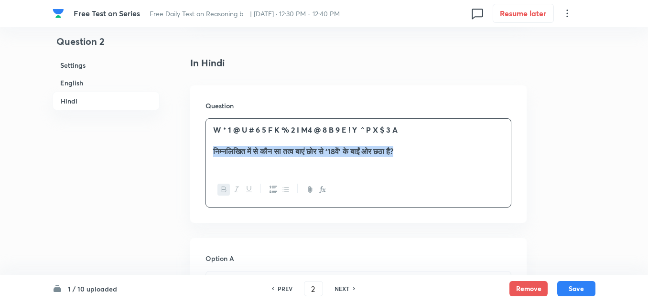
drag, startPoint x: 428, startPoint y: 151, endPoint x: 203, endPoint y: 151, distance: 225.0
click at [205, 153] on div "W * 1 @ U # 6 5 F K % 2 I M4 @ 8 B 9 E ! Y ^ P X $ 3 A निम्नलिखित में से कौन सा…" at bounding box center [358, 162] width 306 height 89
click at [223, 190] on icon "button" at bounding box center [224, 189] width 4 height 5
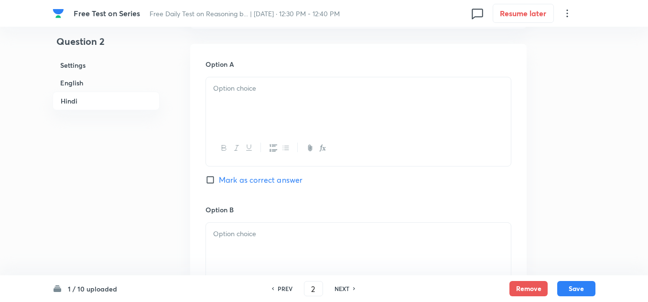
scroll to position [1433, 0]
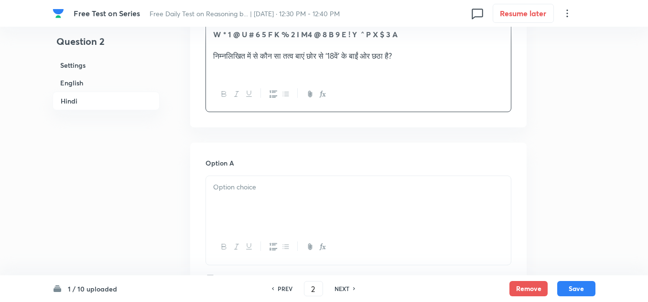
click at [217, 197] on div at bounding box center [358, 203] width 305 height 54
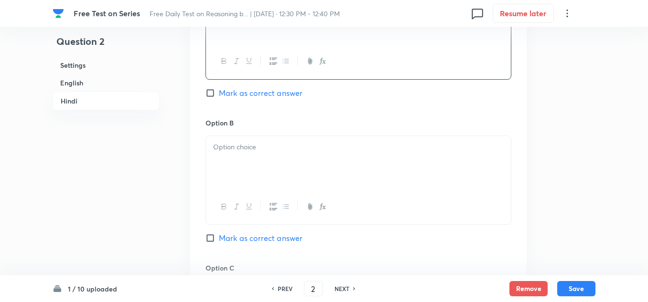
scroll to position [1624, 0]
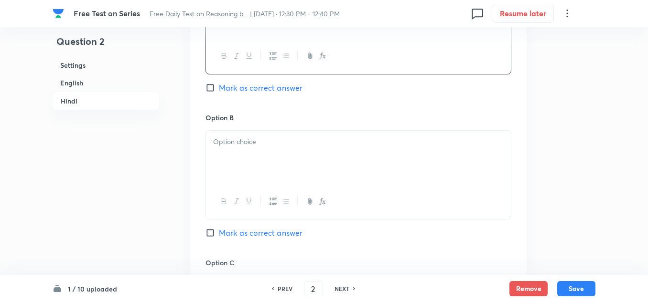
click at [218, 132] on div at bounding box center [358, 158] width 305 height 54
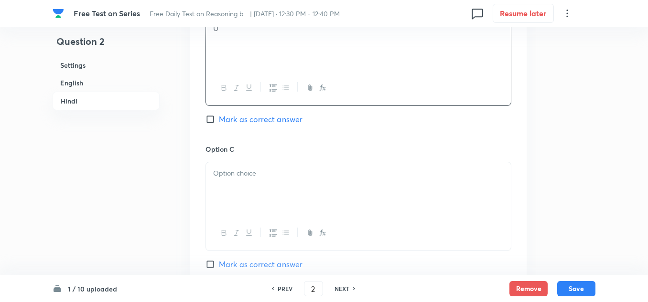
scroll to position [1768, 0]
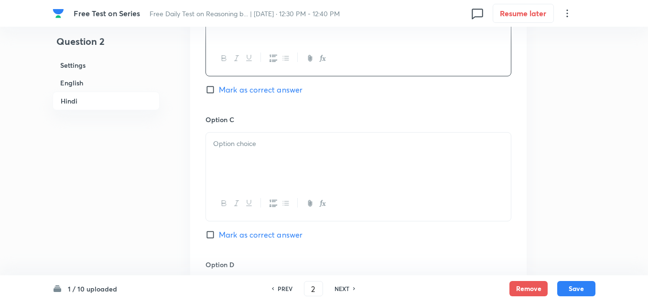
click at [220, 147] on p at bounding box center [358, 144] width 290 height 11
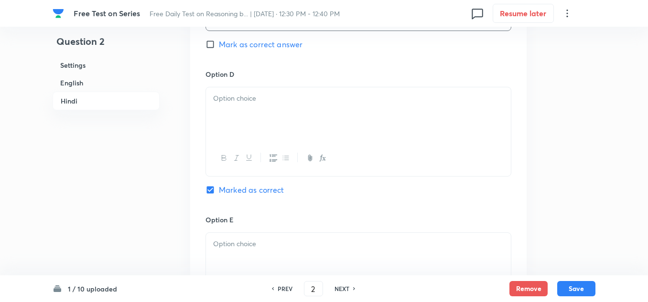
scroll to position [1959, 0]
click at [212, 91] on div at bounding box center [358, 114] width 305 height 54
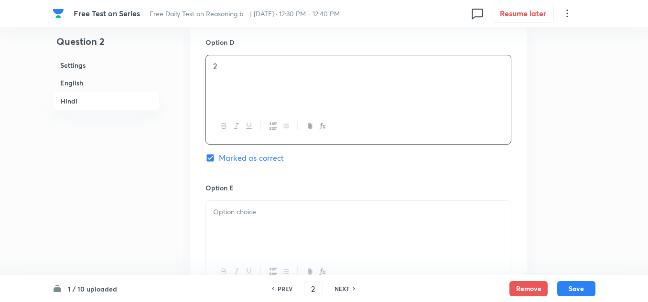
scroll to position [2006, 0]
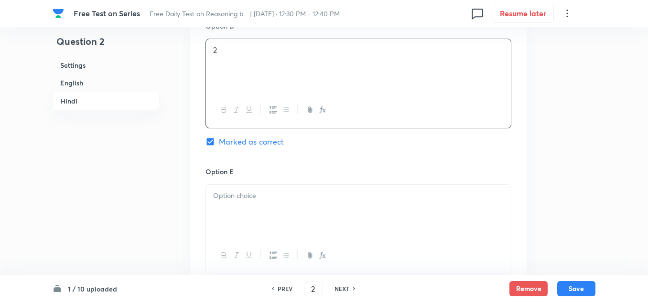
click at [226, 199] on p at bounding box center [358, 196] width 290 height 11
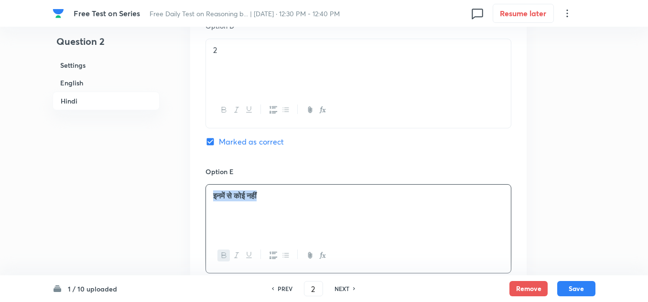
drag, startPoint x: 269, startPoint y: 196, endPoint x: 214, endPoint y: 191, distance: 55.2
click at [214, 191] on p "इनमें से कोई नहीं" at bounding box center [358, 196] width 290 height 11
click at [288, 217] on div "इनमें से कोई नहीं" at bounding box center [358, 212] width 305 height 54
drag, startPoint x: 274, startPoint y: 193, endPoint x: 222, endPoint y: 218, distance: 57.7
click at [210, 197] on div "इनमें से कोई नहीं" at bounding box center [358, 212] width 305 height 54
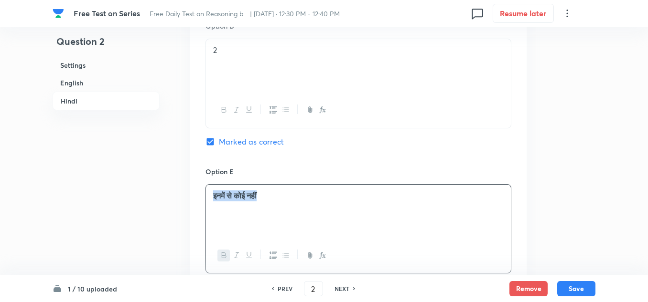
click at [225, 253] on icon "button" at bounding box center [224, 255] width 4 height 5
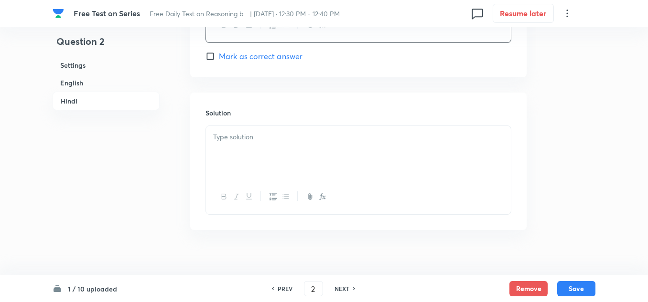
scroll to position [2245, 0]
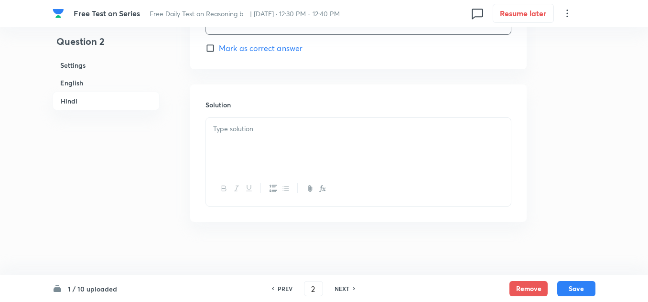
click at [226, 145] on div at bounding box center [358, 145] width 305 height 54
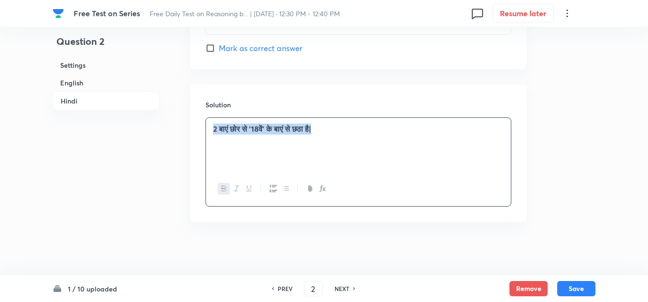
drag, startPoint x: 339, startPoint y: 130, endPoint x: 206, endPoint y: 130, distance: 133.3
click at [206, 130] on div "2 बाएं छोर से '18वें' के बाएं से छठा है|" at bounding box center [358, 145] width 305 height 54
click at [223, 188] on icon "button" at bounding box center [224, 189] width 8 height 8
click at [575, 286] on button "Save" at bounding box center [576, 287] width 38 height 15
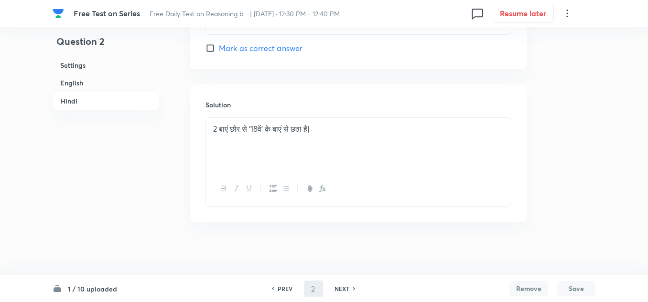
type input "3"
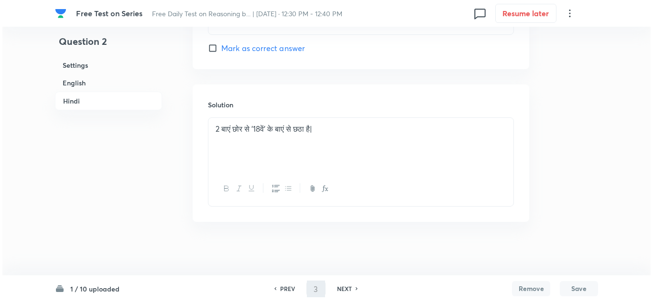
scroll to position [0, 0]
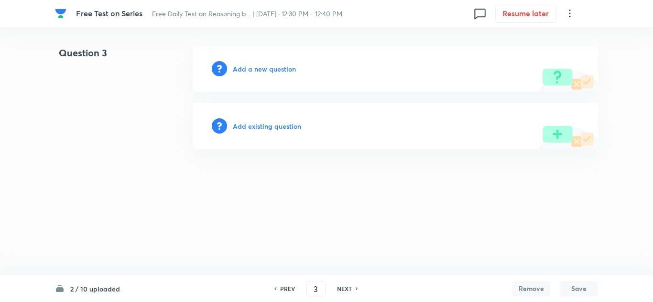
click at [263, 69] on h6 "Add a new question" at bounding box center [264, 69] width 63 height 10
click at [283, 69] on h6 "Choose a question type" at bounding box center [270, 69] width 74 height 10
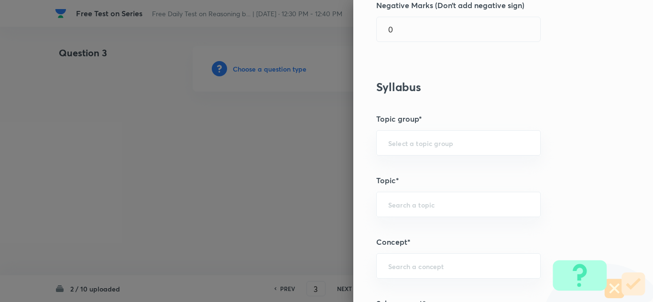
scroll to position [334, 0]
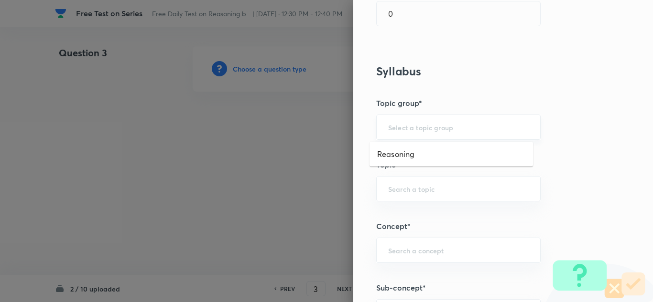
click at [389, 129] on input "text" at bounding box center [458, 127] width 140 height 9
click at [389, 153] on li "Reasoning" at bounding box center [450, 154] width 163 height 17
type input "Reasoning"
click at [390, 181] on div "​" at bounding box center [458, 188] width 164 height 25
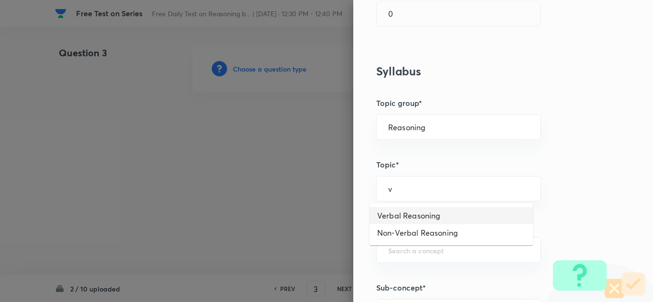
click at [394, 212] on li "Verbal Reasoning" at bounding box center [450, 215] width 163 height 17
type input "Verbal Reasoning"
click at [453, 188] on input "Verbal Reasoning" at bounding box center [458, 188] width 140 height 9
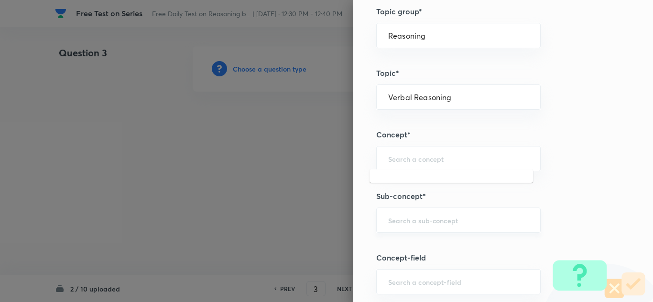
scroll to position [430, 0]
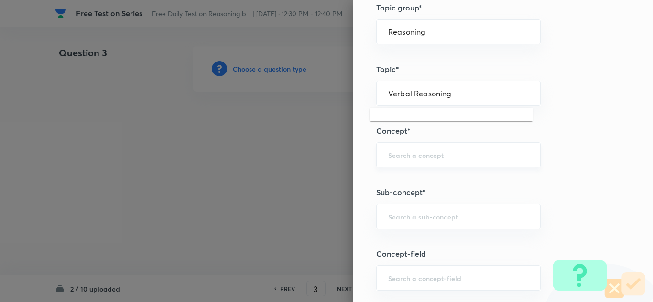
click at [404, 162] on div "​" at bounding box center [458, 154] width 164 height 25
click at [398, 197] on li "Series" at bounding box center [450, 199] width 163 height 17
type input "Series"
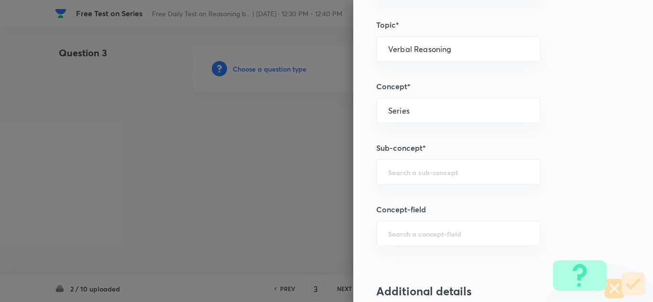
scroll to position [525, 0]
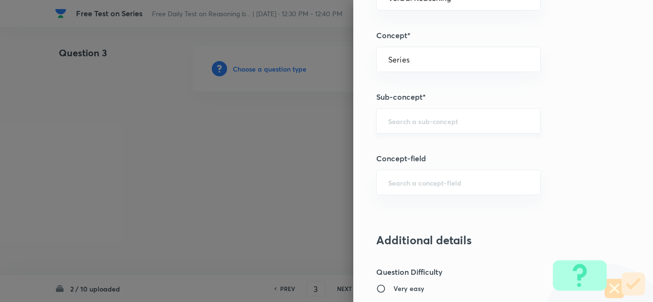
click at [385, 127] on div "​" at bounding box center [458, 120] width 164 height 25
click at [395, 162] on li "Alpha-Numeric Series" at bounding box center [450, 165] width 163 height 17
type input "Alpha-Numeric Series"
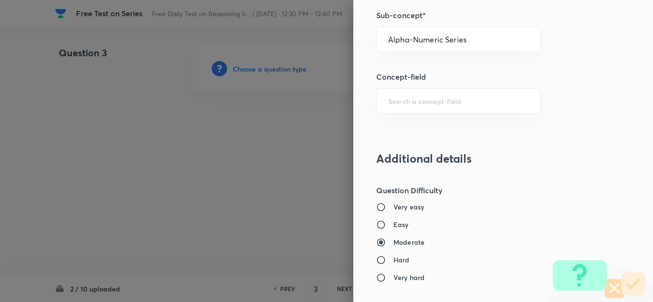
scroll to position [621, 0]
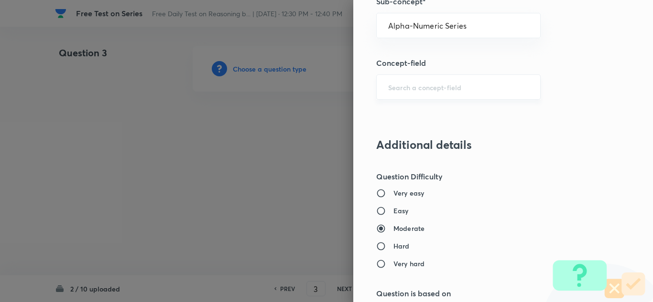
click at [393, 93] on div "​" at bounding box center [458, 87] width 164 height 25
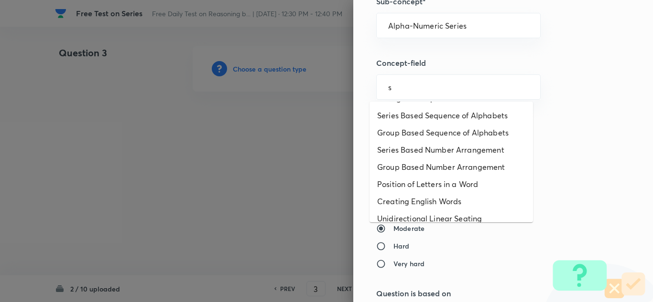
scroll to position [219, 0]
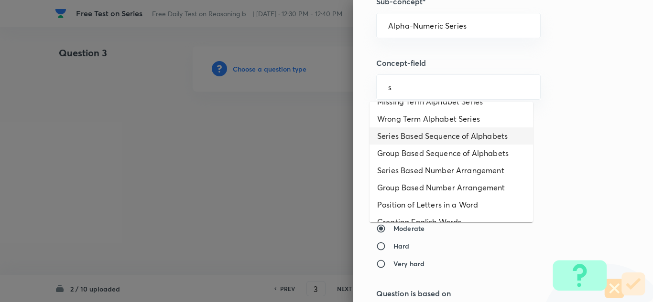
click at [445, 132] on li "Series Based Sequence of Alphabets" at bounding box center [450, 136] width 163 height 17
type input "Series Based Sequence of Alphabets"
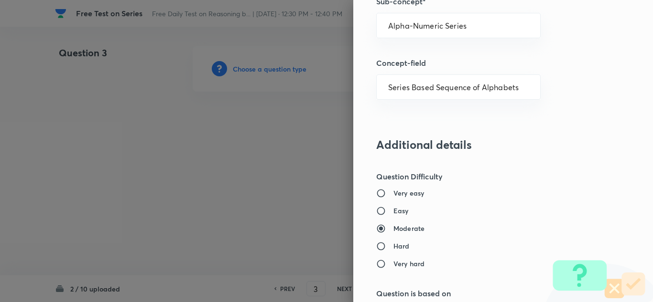
type input "Arrangement and Pattern"
type input "Random Sequence of Alphabets"
click at [514, 87] on input "Series Based Sequence of Alphabets" at bounding box center [458, 87] width 140 height 9
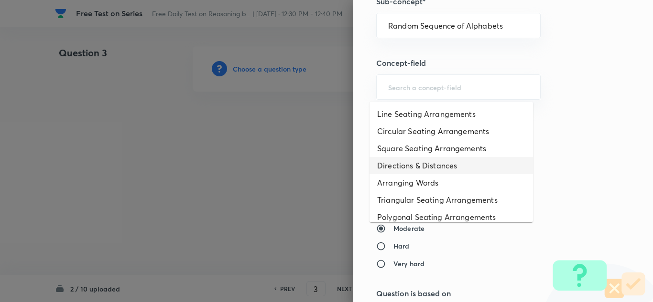
type input "Series Based Sequence of Alphabets"
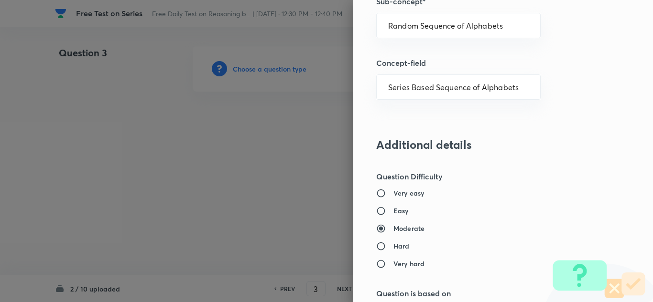
click at [564, 156] on div "Question settings Question type* Single choice correct Number of options* 2 3 4…" at bounding box center [503, 151] width 300 height 302
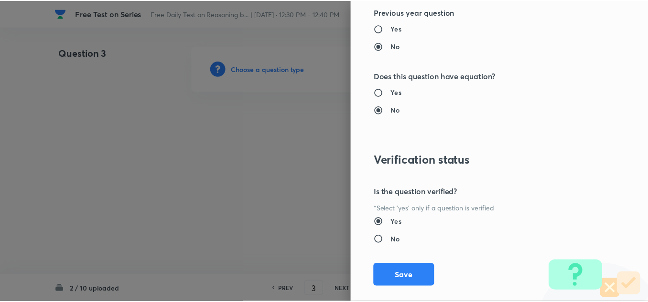
scroll to position [1000, 0]
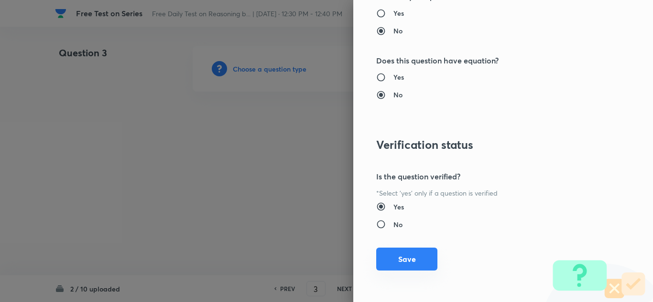
click at [397, 259] on button "Save" at bounding box center [406, 259] width 61 height 23
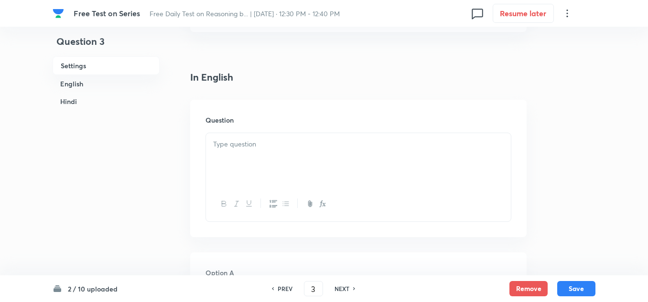
scroll to position [239, 0]
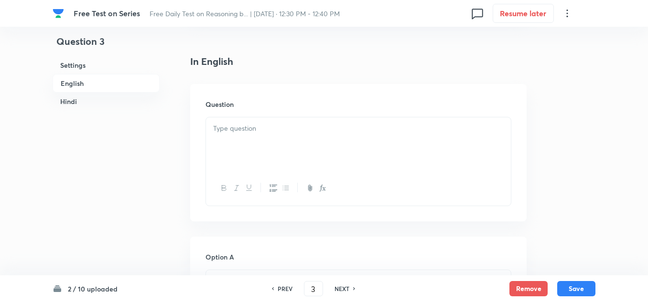
click at [252, 130] on p at bounding box center [358, 128] width 290 height 11
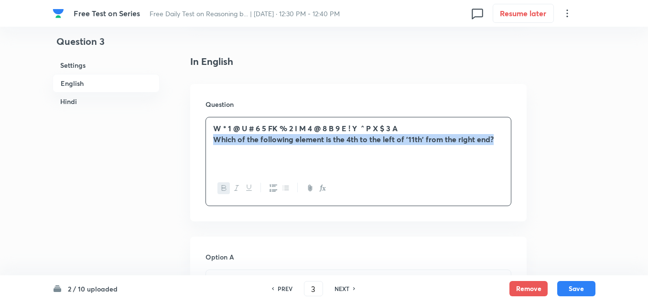
drag, startPoint x: 496, startPoint y: 138, endPoint x: 211, endPoint y: 142, distance: 285.2
click at [211, 142] on div "W * 1 @ U # 6 5 FK % 2 I M 4 @ 8 B 9 E ! Y ^ P X $ 3 A Which of the following e…" at bounding box center [358, 145] width 305 height 54
click at [223, 184] on button "button" at bounding box center [223, 188] width 12 height 12
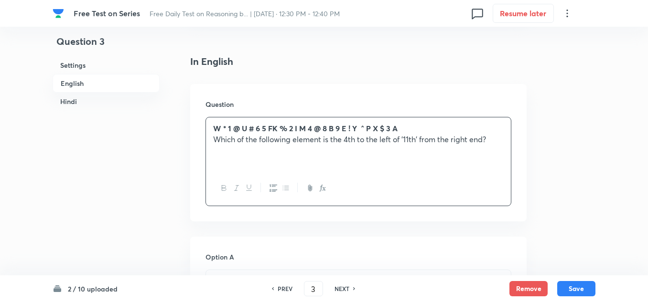
click at [406, 131] on p "W * 1 @ U # 6 5 FK % 2 I M 4 @ 8 B 9 E ! Y ^ P X $ 3 A" at bounding box center [358, 128] width 290 height 11
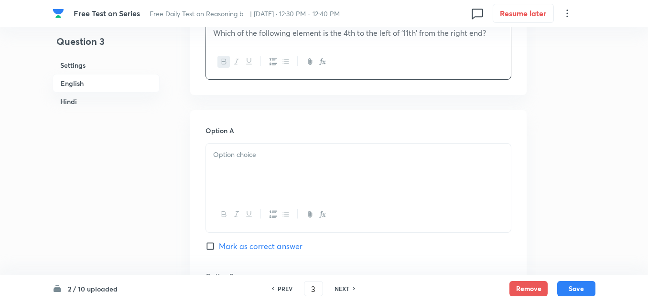
scroll to position [382, 0]
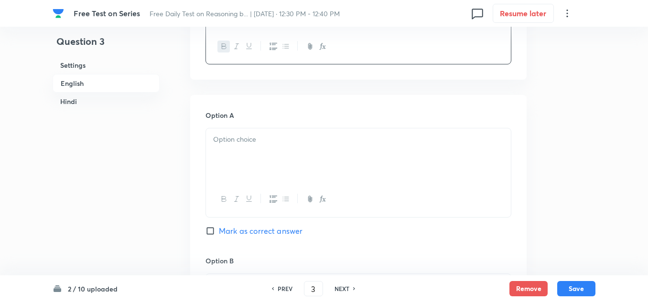
click at [224, 149] on div at bounding box center [358, 156] width 305 height 54
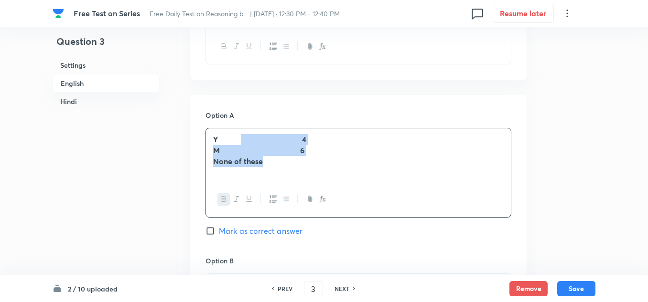
drag, startPoint x: 279, startPoint y: 164, endPoint x: 241, endPoint y: 132, distance: 49.8
click at [241, 132] on div "Y 4 M 6 None of these" at bounding box center [358, 156] width 305 height 54
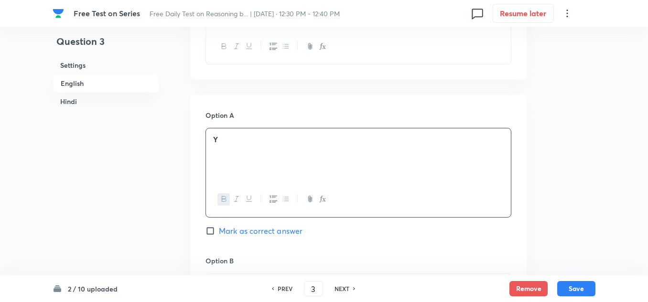
click at [212, 137] on div "Y" at bounding box center [358, 156] width 305 height 54
click at [215, 141] on strong "Y" at bounding box center [215, 139] width 5 height 10
click at [220, 196] on button "button" at bounding box center [223, 199] width 12 height 12
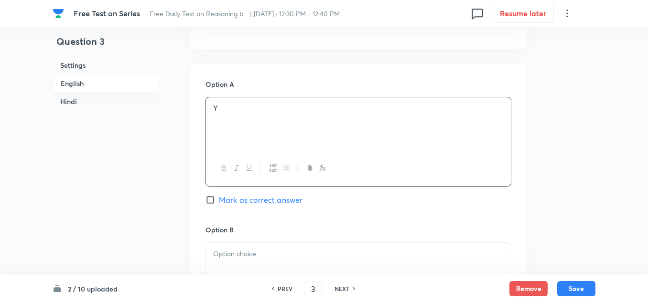
scroll to position [430, 0]
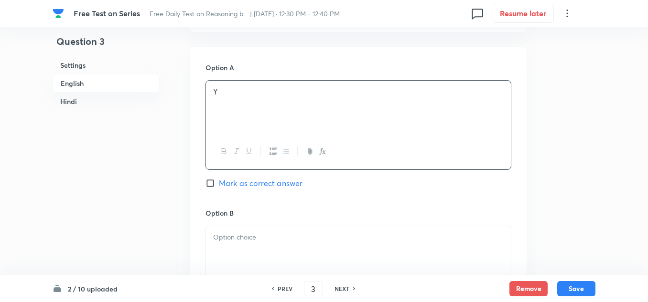
click at [216, 236] on p at bounding box center [358, 237] width 290 height 11
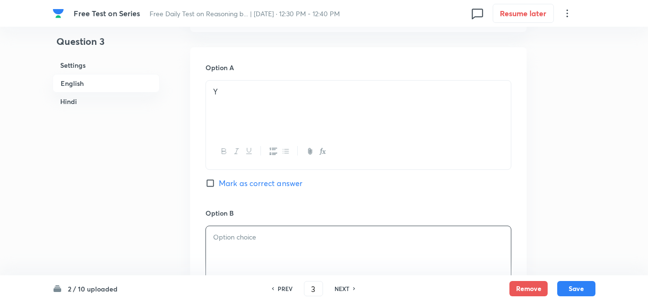
paste div
click at [217, 238] on strong "4" at bounding box center [215, 237] width 4 height 10
drag, startPoint x: 266, startPoint y: 258, endPoint x: 213, endPoint y: 252, distance: 53.0
click at [213, 252] on div "4 M 6 None of these" at bounding box center [358, 253] width 305 height 54
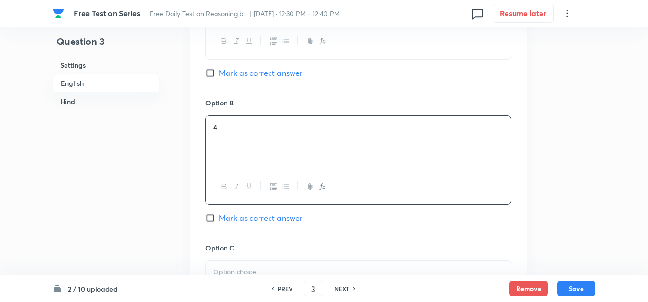
scroll to position [573, 0]
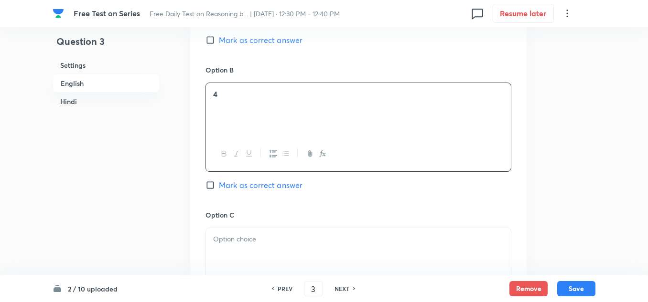
click at [216, 243] on p at bounding box center [358, 239] width 290 height 11
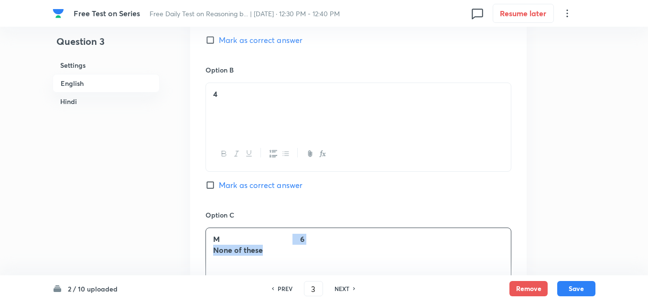
drag, startPoint x: 295, startPoint y: 235, endPoint x: 300, endPoint y: 252, distance: 17.7
click at [300, 252] on div "M 6 None of these" at bounding box center [358, 255] width 305 height 54
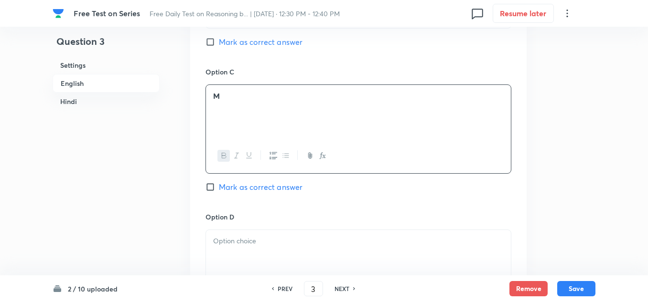
scroll to position [764, 0]
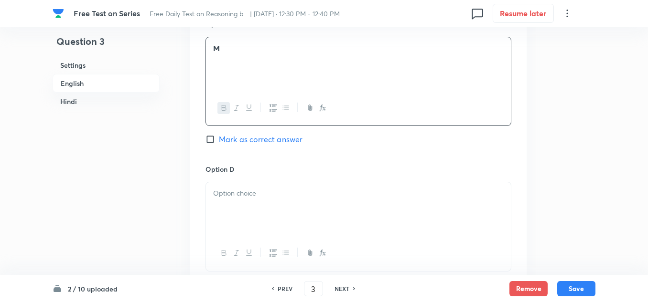
click at [213, 200] on div at bounding box center [358, 209] width 305 height 54
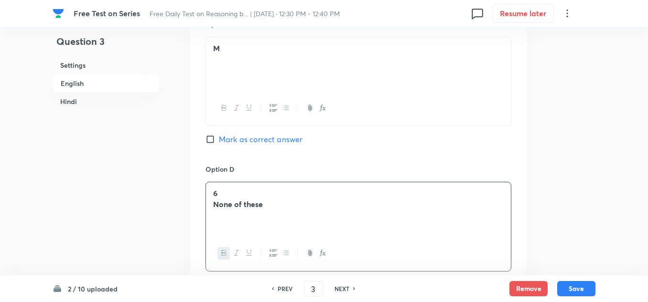
click at [217, 192] on strong "6" at bounding box center [215, 193] width 4 height 10
drag, startPoint x: 268, startPoint y: 204, endPoint x: 213, endPoint y: 210, distance: 55.7
click at [213, 210] on div "6 None of these" at bounding box center [358, 209] width 305 height 54
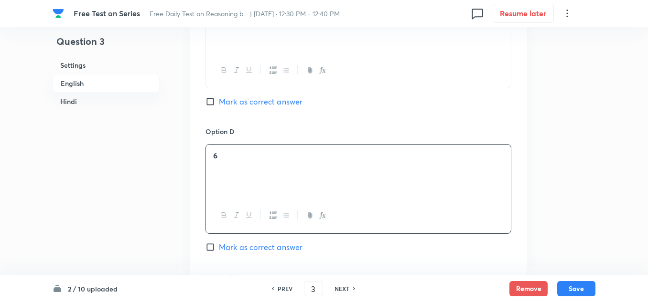
scroll to position [908, 0]
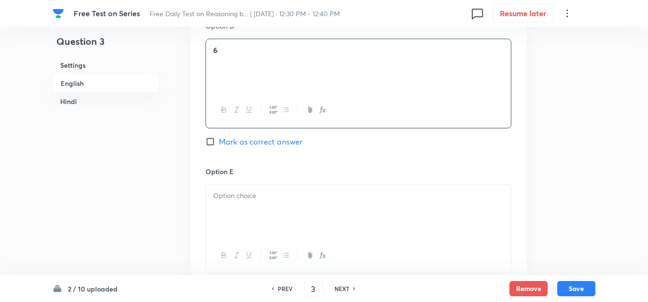
click at [213, 194] on p at bounding box center [358, 196] width 290 height 11
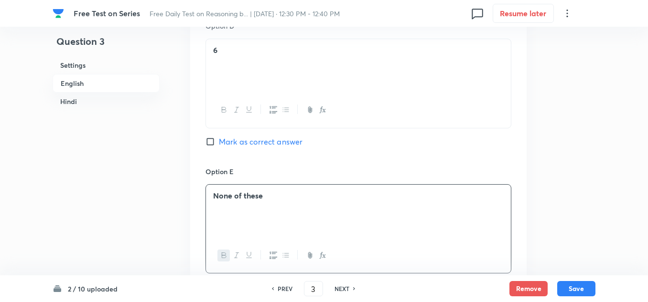
click at [219, 253] on button "button" at bounding box center [223, 256] width 12 height 12
drag, startPoint x: 264, startPoint y: 193, endPoint x: 211, endPoint y: 203, distance: 54.4
click at [212, 197] on div "None of these ﻿" at bounding box center [358, 212] width 305 height 54
click at [219, 255] on button "button" at bounding box center [223, 256] width 12 height 12
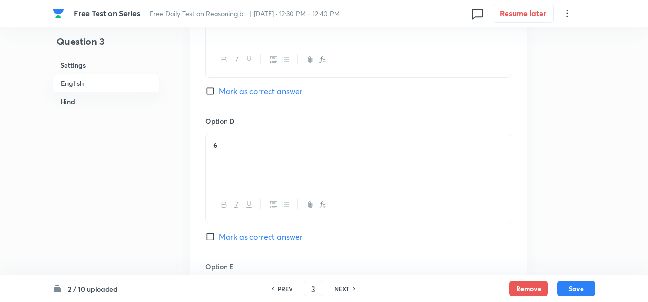
scroll to position [812, 0]
drag, startPoint x: 224, startPoint y: 145, endPoint x: 210, endPoint y: 145, distance: 13.9
click at [210, 145] on div "6" at bounding box center [358, 162] width 305 height 54
click at [221, 203] on icon "button" at bounding box center [224, 206] width 8 height 8
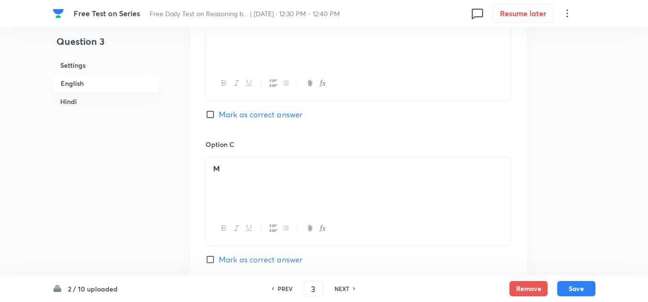
scroll to position [621, 0]
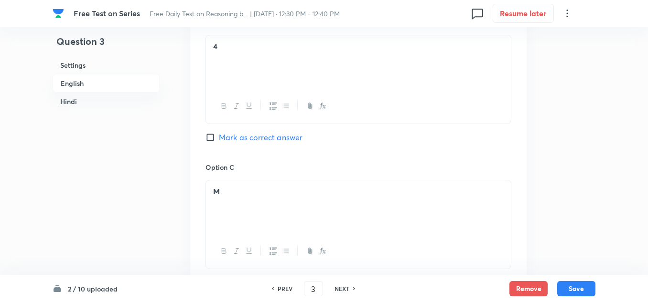
drag, startPoint x: 224, startPoint y: 193, endPoint x: 207, endPoint y: 193, distance: 16.2
click at [207, 193] on div "M" at bounding box center [358, 208] width 305 height 54
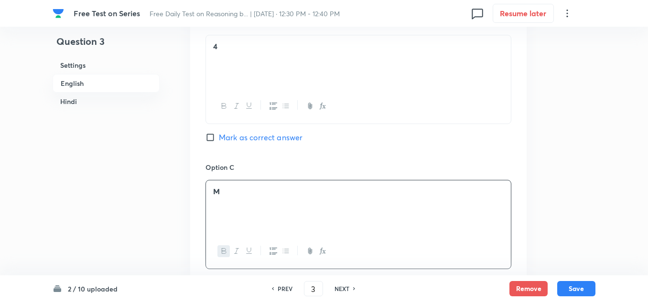
click at [224, 249] on icon "button" at bounding box center [224, 251] width 4 height 5
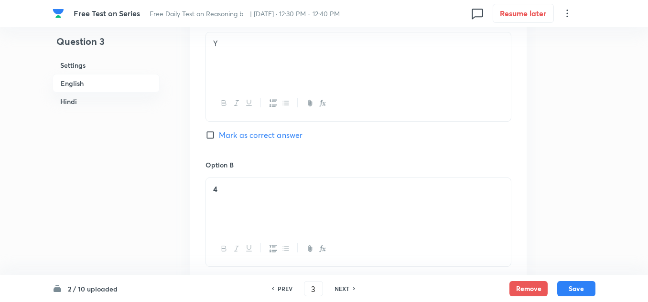
scroll to position [478, 0]
drag, startPoint x: 224, startPoint y: 189, endPoint x: 209, endPoint y: 189, distance: 14.8
click at [209, 189] on div "4" at bounding box center [358, 206] width 305 height 54
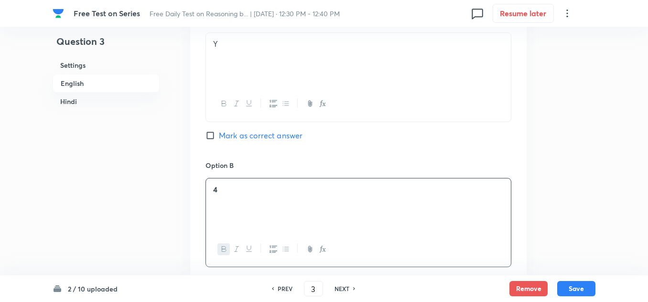
scroll to position [525, 0]
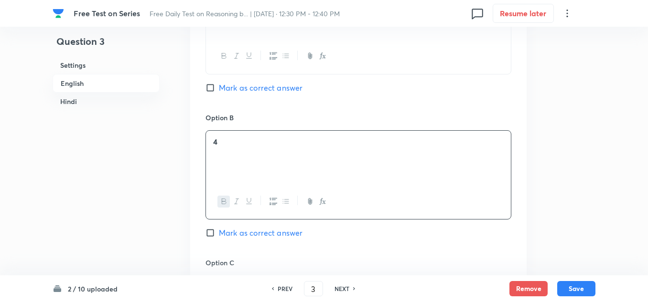
click at [220, 205] on icon "button" at bounding box center [224, 202] width 8 height 8
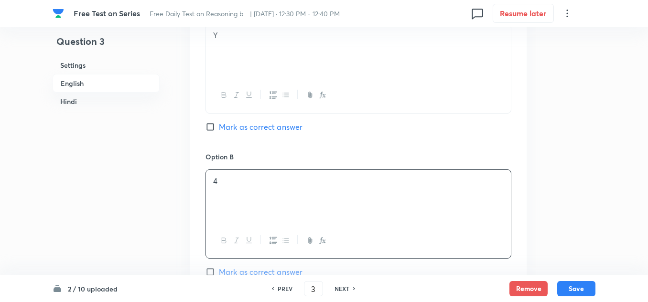
scroll to position [430, 0]
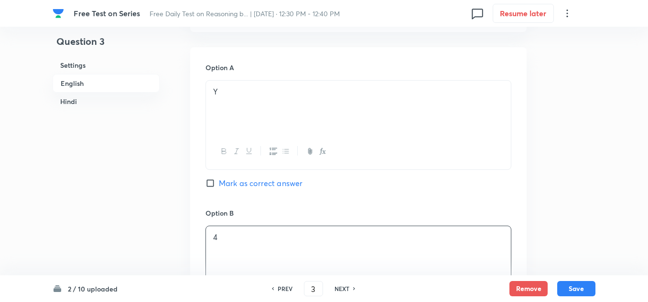
click at [222, 95] on strong at bounding box center [228, 91] width 21 height 10
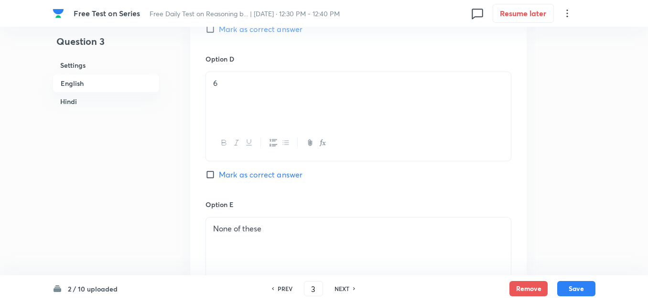
scroll to position [860, 0]
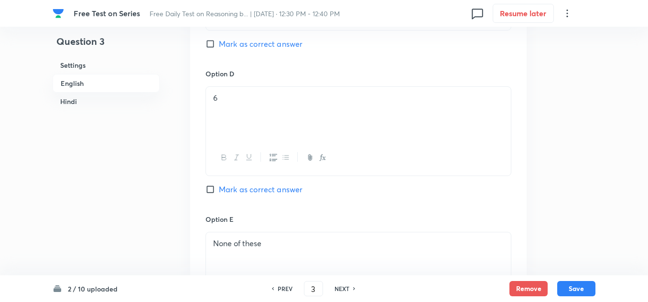
click at [209, 188] on input "Mark as correct answer" at bounding box center [211, 190] width 13 height 10
checkbox input "true"
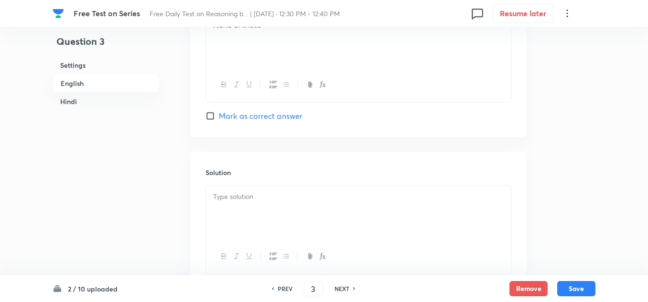
scroll to position [1099, 0]
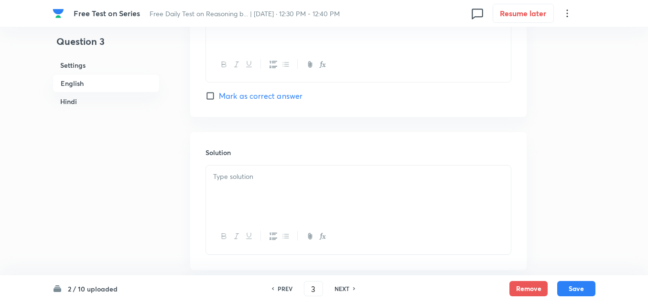
click at [222, 176] on p at bounding box center [358, 176] width 290 height 11
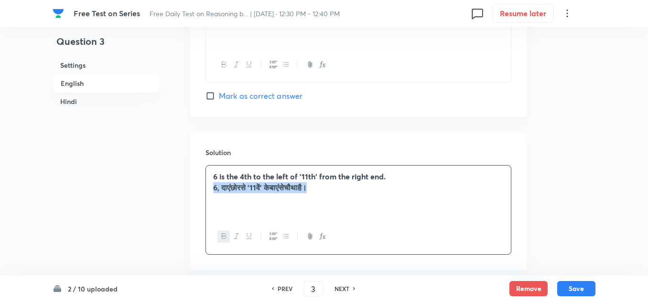
drag, startPoint x: 327, startPoint y: 185, endPoint x: 219, endPoint y: 184, distance: 108.0
click at [190, 187] on div "Question 3 Settings English Hindi Settings Type Single choice correct 5 options…" at bounding box center [324, 184] width 543 height 2474
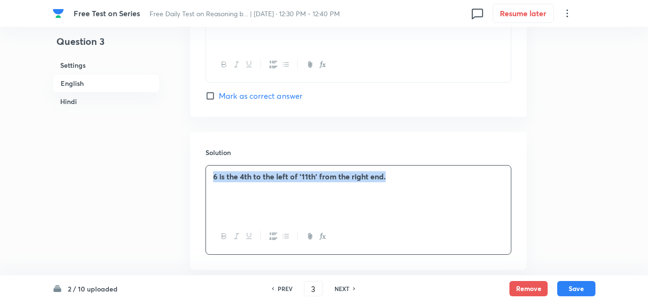
drag, startPoint x: 393, startPoint y: 177, endPoint x: 210, endPoint y: 170, distance: 183.1
click at [210, 170] on div "6 is the 4th to the left of ’11th' from the right end." at bounding box center [358, 193] width 305 height 54
click at [224, 236] on icon "button" at bounding box center [224, 237] width 8 height 8
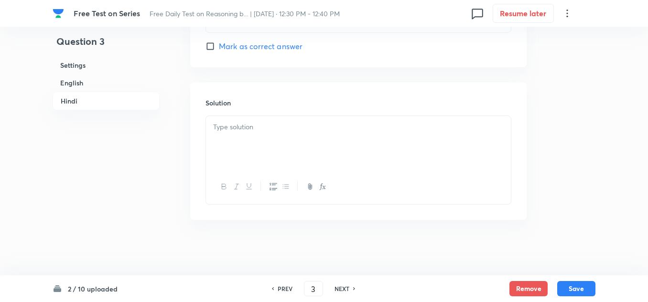
scroll to position [2263, 0]
click at [228, 141] on div at bounding box center [358, 141] width 305 height 54
paste div
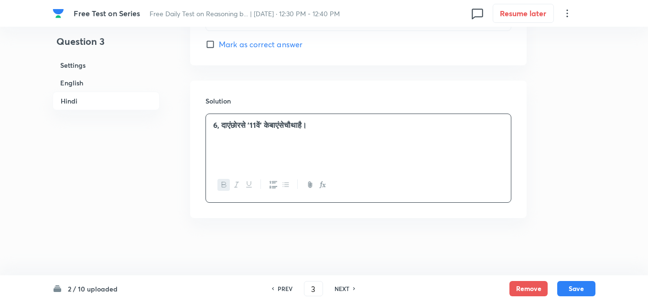
click at [297, 125] on strong "6, दाएंछोरसे ’11वें' केबाएंसेचौथाहै।" at bounding box center [260, 125] width 94 height 10
click at [291, 125] on strong "6, दाएंछोरसे ’11वें' केबाएंसे [DEMOGRAPHIC_DATA]।" at bounding box center [294, 125] width 163 height 10
click at [279, 124] on strong "6, दाएंछोरसे ’11वें[DEMOGRAPHIC_DATA] केबाएं से [DEMOGRAPHIC_DATA]।" at bounding box center [337, 125] width 249 height 10
click at [248, 125] on strong "6, दाएंछोरसे ’11वें' के बाएं से [DEMOGRAPHIC_DATA]।" at bounding box center [296, 125] width 167 height 10
click at [233, 123] on strong "6, दाएंछोर से ’11वें' के बाएं से [DEMOGRAPHIC_DATA]।" at bounding box center [297, 125] width 169 height 10
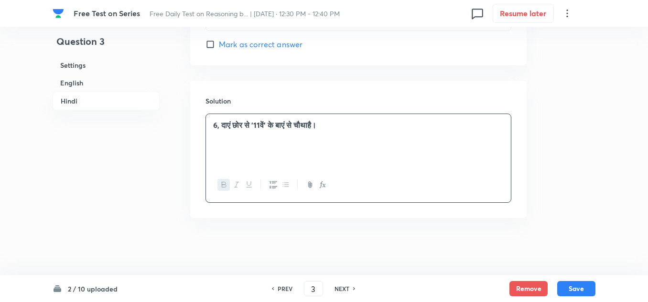
click at [316, 124] on strong "6, दाएं छोर से ’11वें' के बाएं से चौथाहै।" at bounding box center [264, 125] width 103 height 10
drag, startPoint x: 340, startPoint y: 120, endPoint x: 207, endPoint y: 128, distance: 133.1
click at [207, 128] on div "6, दाएं छोर से ’11वें' के बाएं से चौथा है।" at bounding box center [358, 141] width 305 height 54
click at [223, 186] on icon "button" at bounding box center [224, 185] width 8 height 8
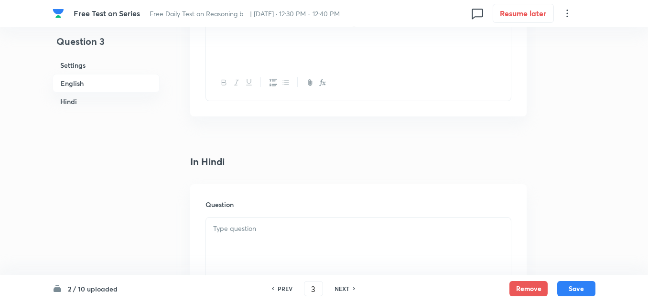
scroll to position [1355, 0]
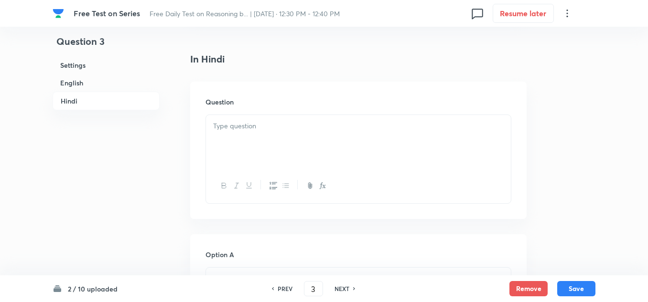
click at [246, 121] on p at bounding box center [358, 126] width 290 height 11
